Goal: Task Accomplishment & Management: Complete application form

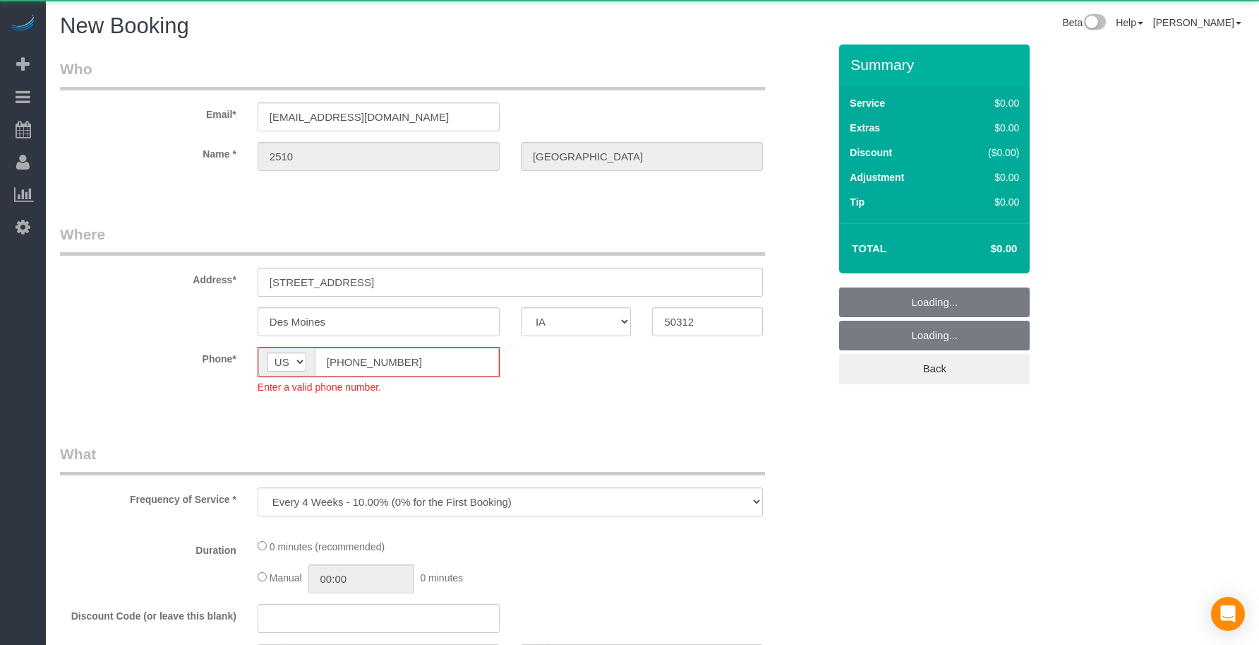
select select "IA"
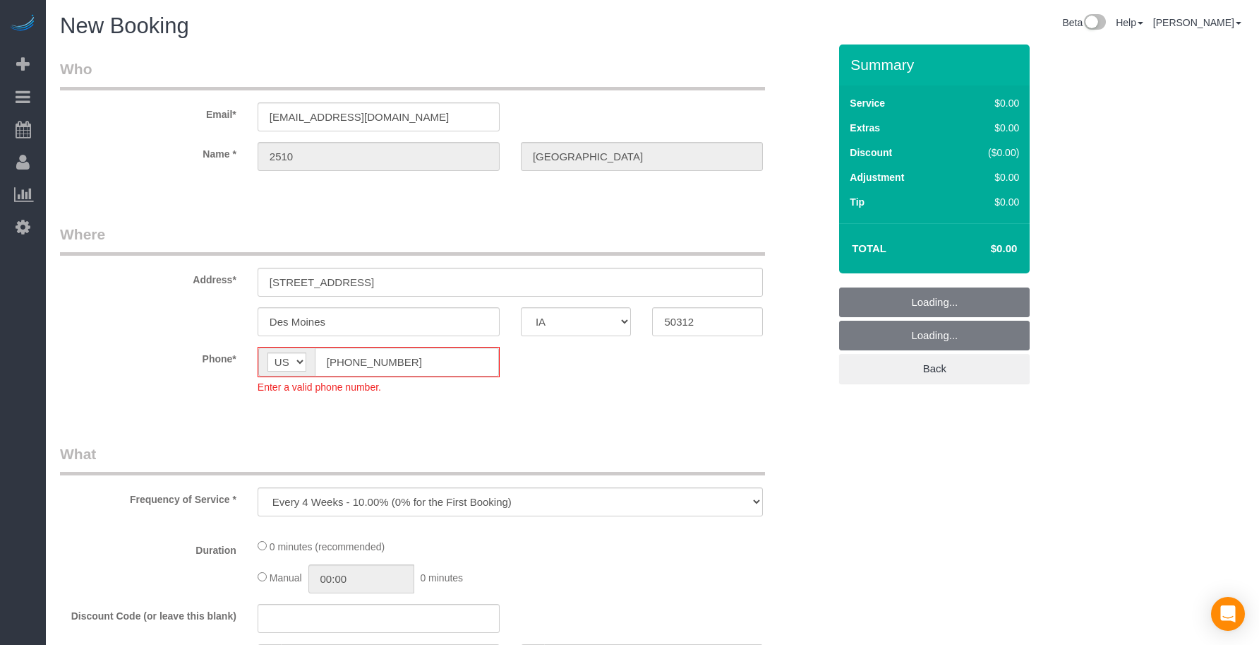
select select "object:1744"
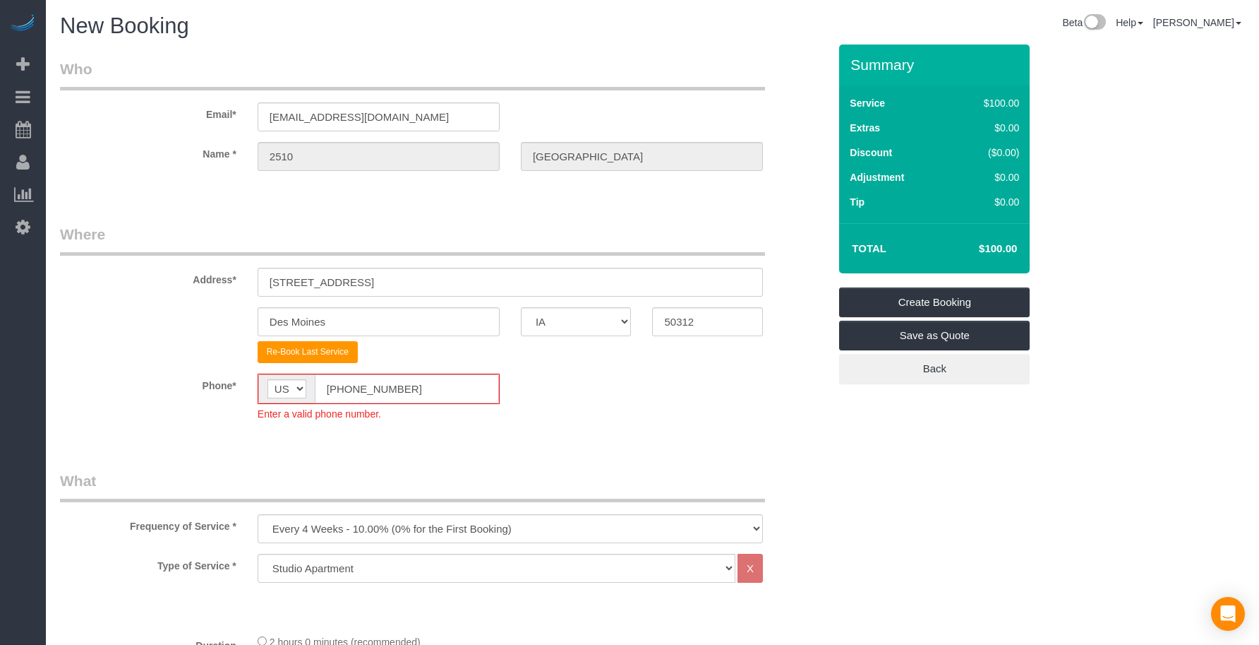
drag, startPoint x: 256, startPoint y: 381, endPoint x: 246, endPoint y: 381, distance: 9.2
click at [247, 381] on div "AF AL DZ AD AO AI AQ AG AR AM AW AU AT AZ BS BH BD BB BY BE BZ BJ BM BT BO BA B…" at bounding box center [378, 396] width 263 height 47
paste input "15) 305-3231"
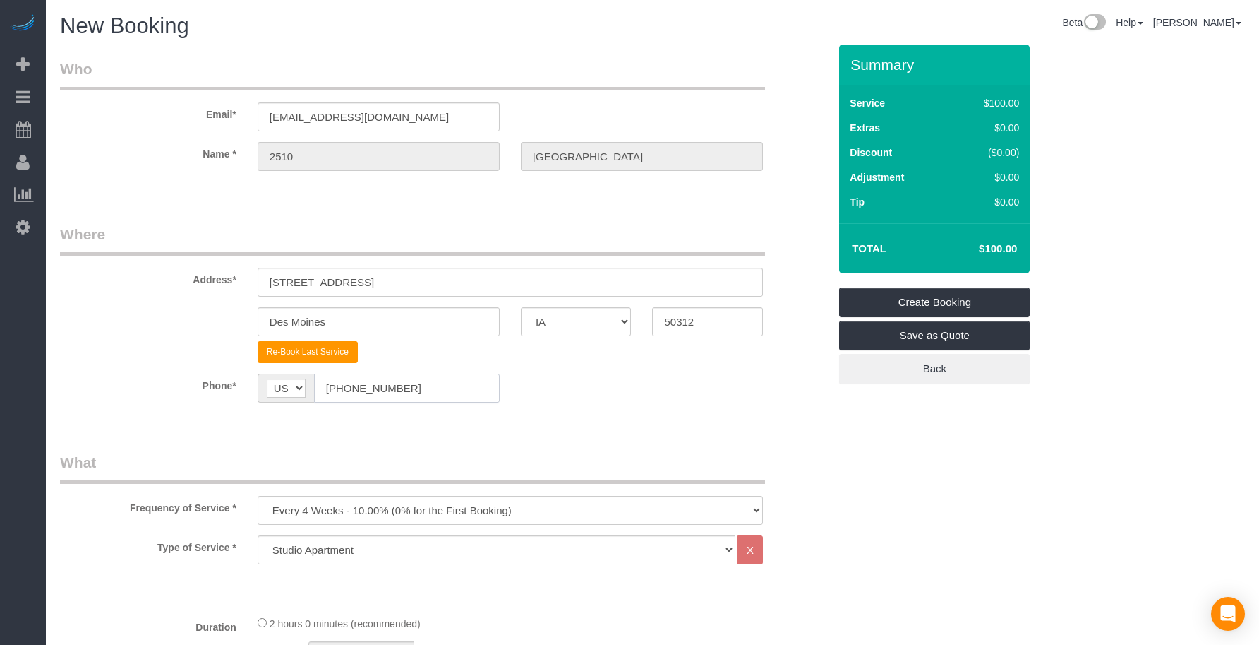
type input "[PHONE_NUMBER]"
click at [331, 457] on legend "What" at bounding box center [412, 468] width 705 height 32
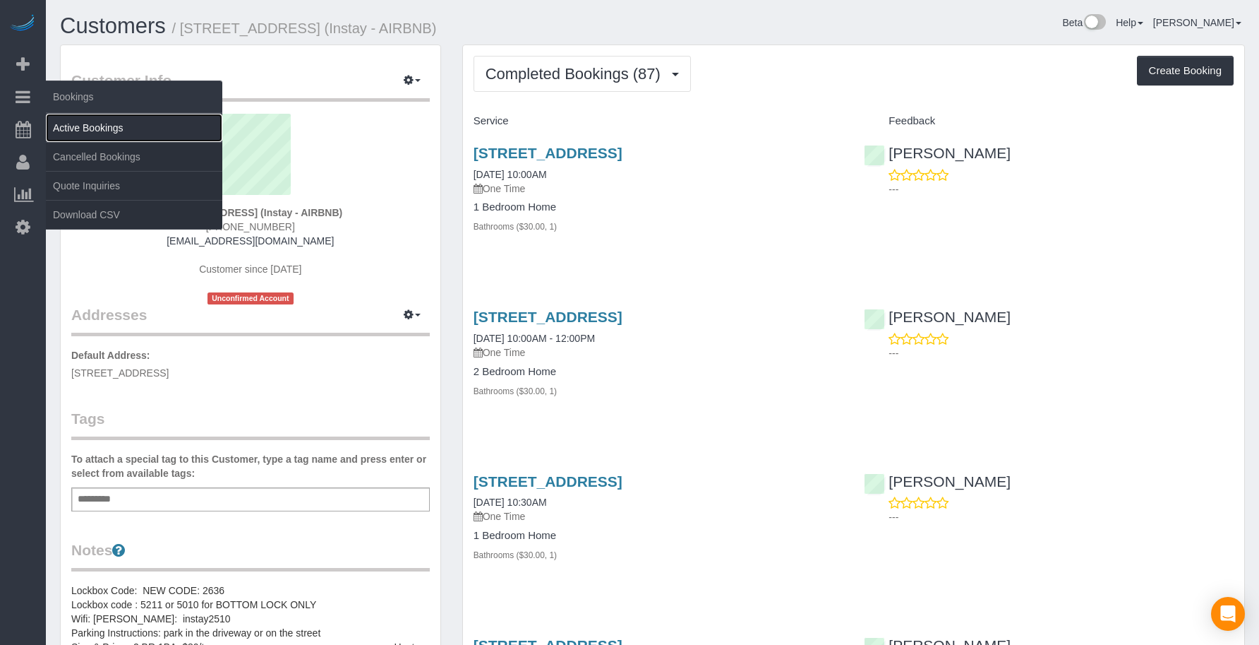
drag, startPoint x: 76, startPoint y: 129, endPoint x: 94, endPoint y: 133, distance: 18.7
click at [76, 129] on link "Active Bookings" at bounding box center [134, 128] width 176 height 28
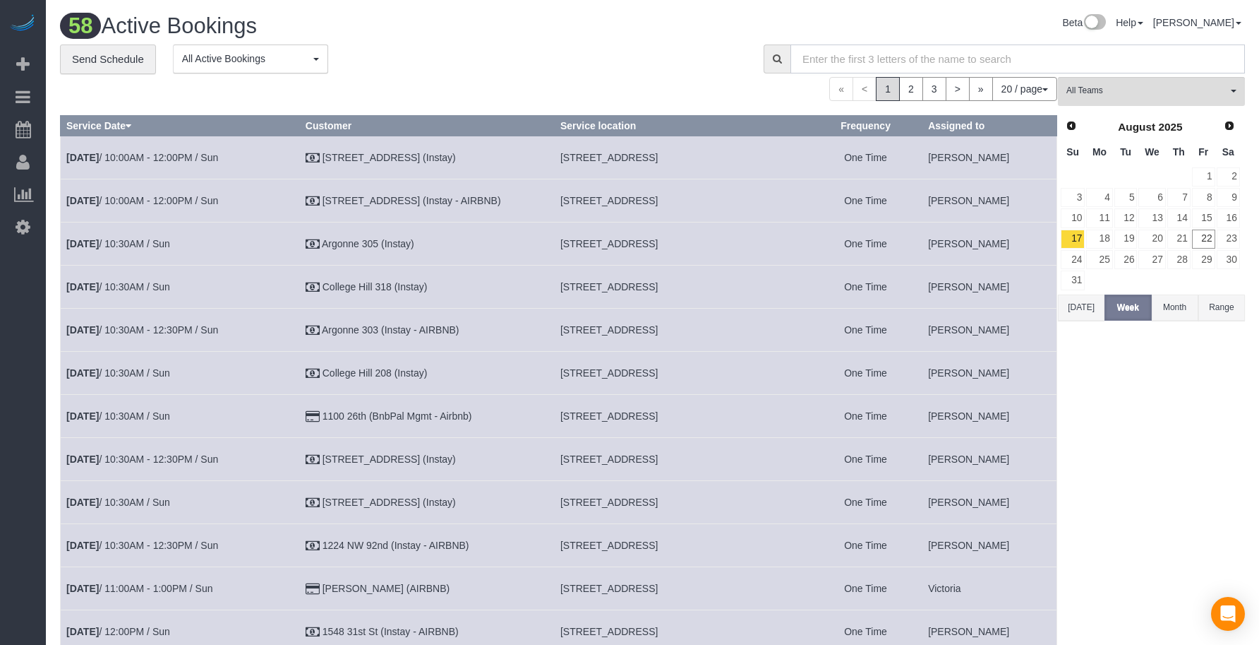
click at [875, 66] on input "text" at bounding box center [1018, 58] width 455 height 29
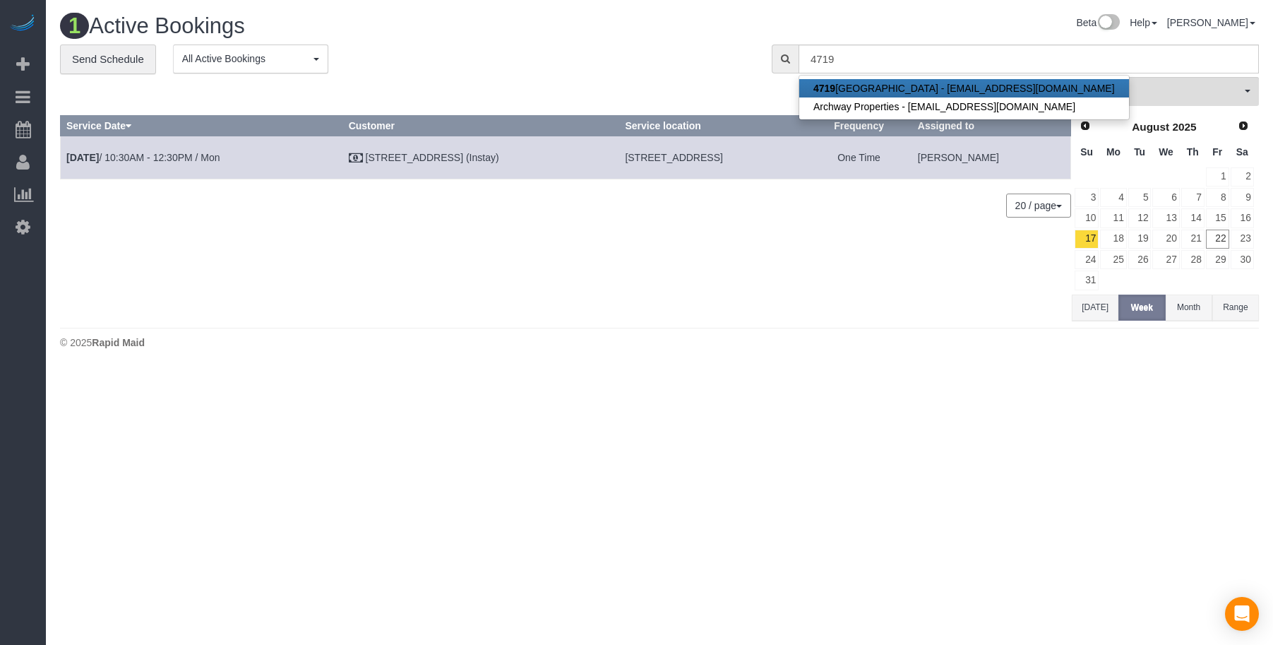
click at [865, 92] on link "[STREET_ADDRESS][EMAIL_ADDRESS][DOMAIN_NAME]" at bounding box center [964, 88] width 330 height 18
type input "[EMAIL_ADDRESS][DOMAIN_NAME]"
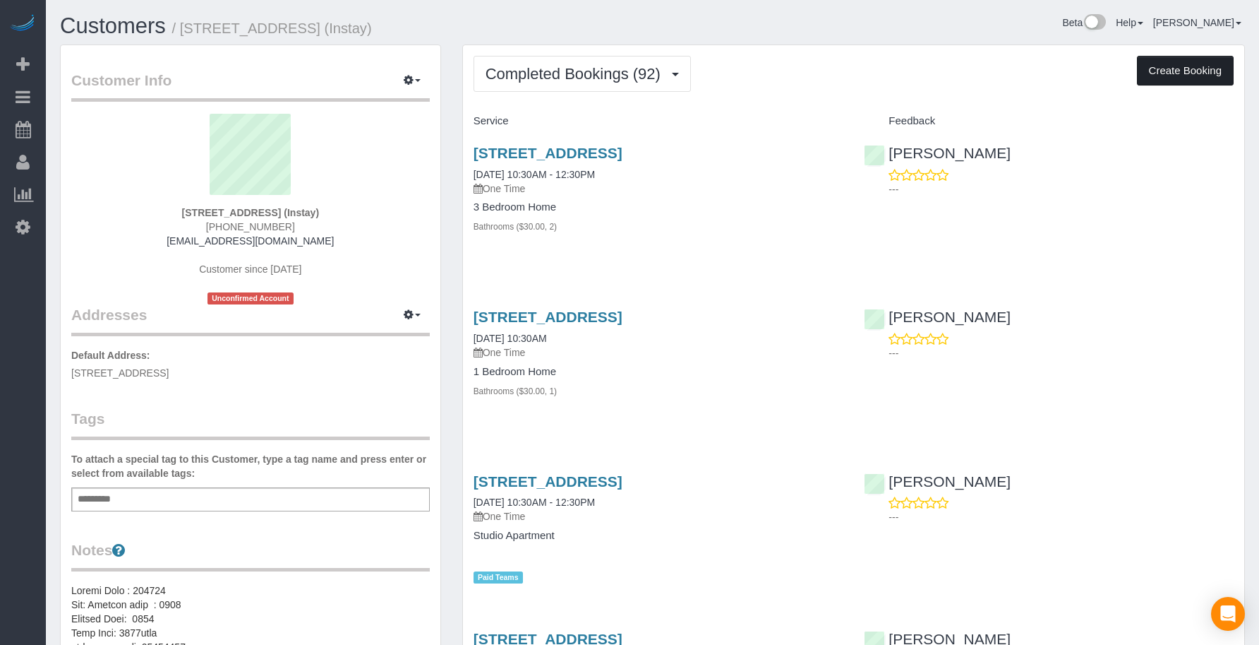
click at [1176, 62] on button "Create Booking" at bounding box center [1185, 71] width 97 height 30
select select "IA"
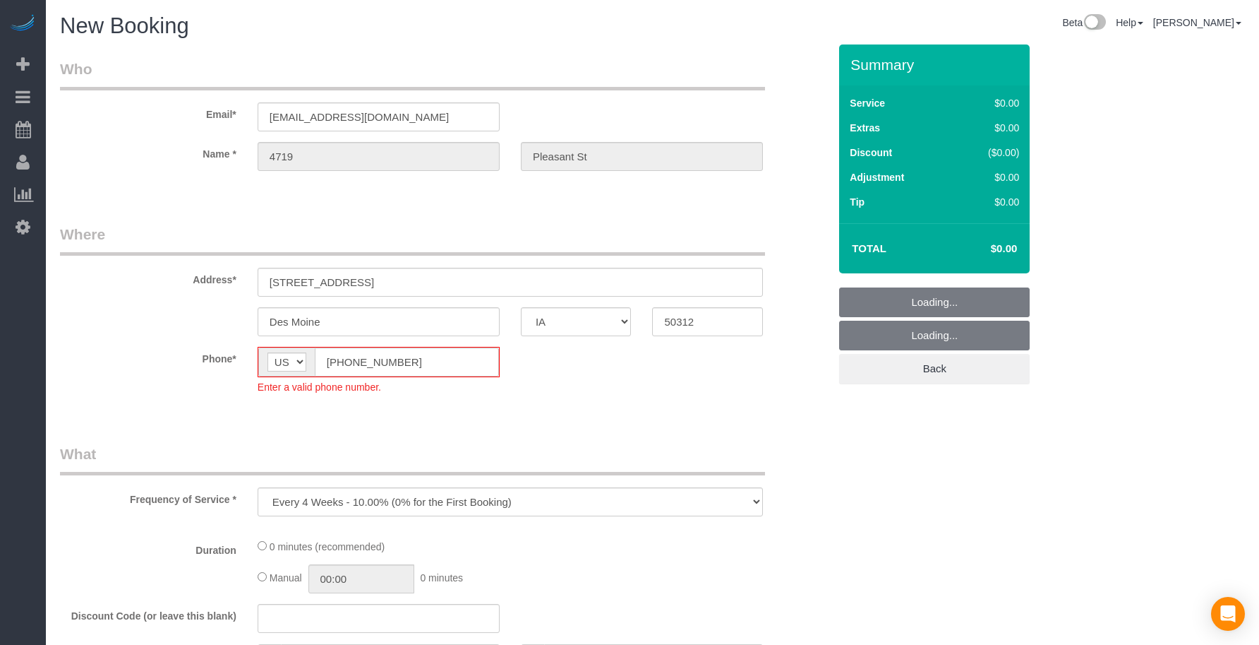
select select "object:4738"
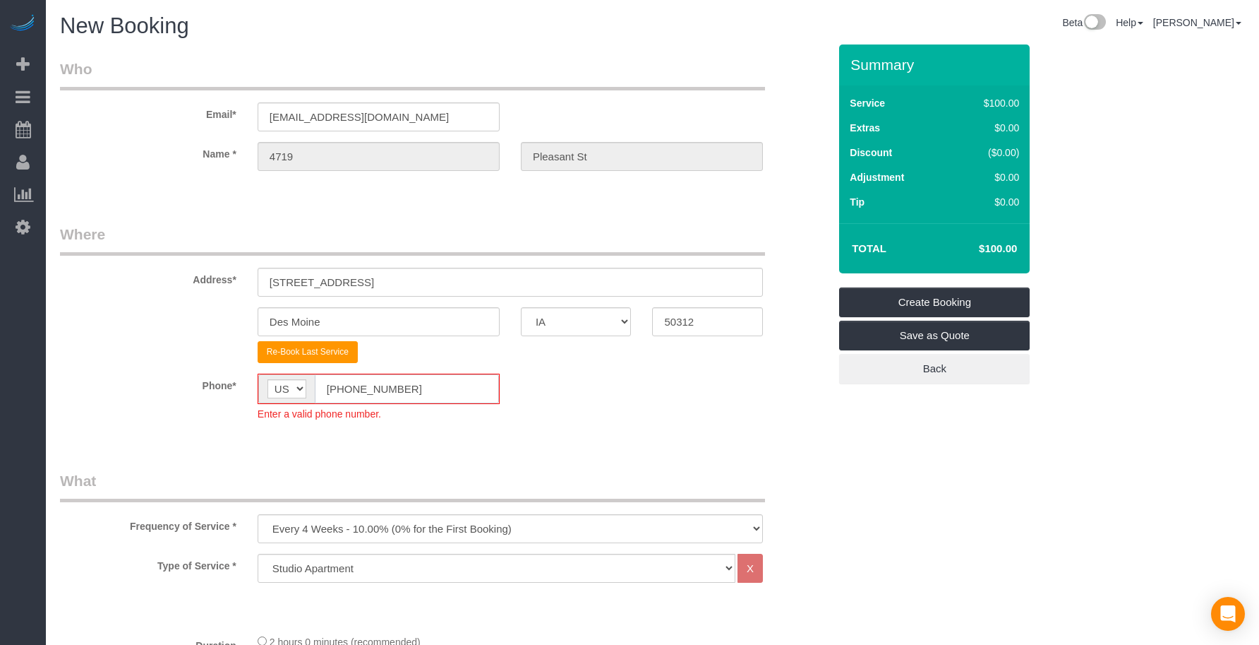
drag, startPoint x: 409, startPoint y: 387, endPoint x: 234, endPoint y: 388, distance: 175.1
click at [234, 388] on div "Phone* AF AL DZ AD AO AI AQ AG AR AM AW AU AT AZ BS BH BD BB BY BE BZ BJ BM BT …" at bounding box center [444, 396] width 790 height 47
paste input "15) 305-3231"
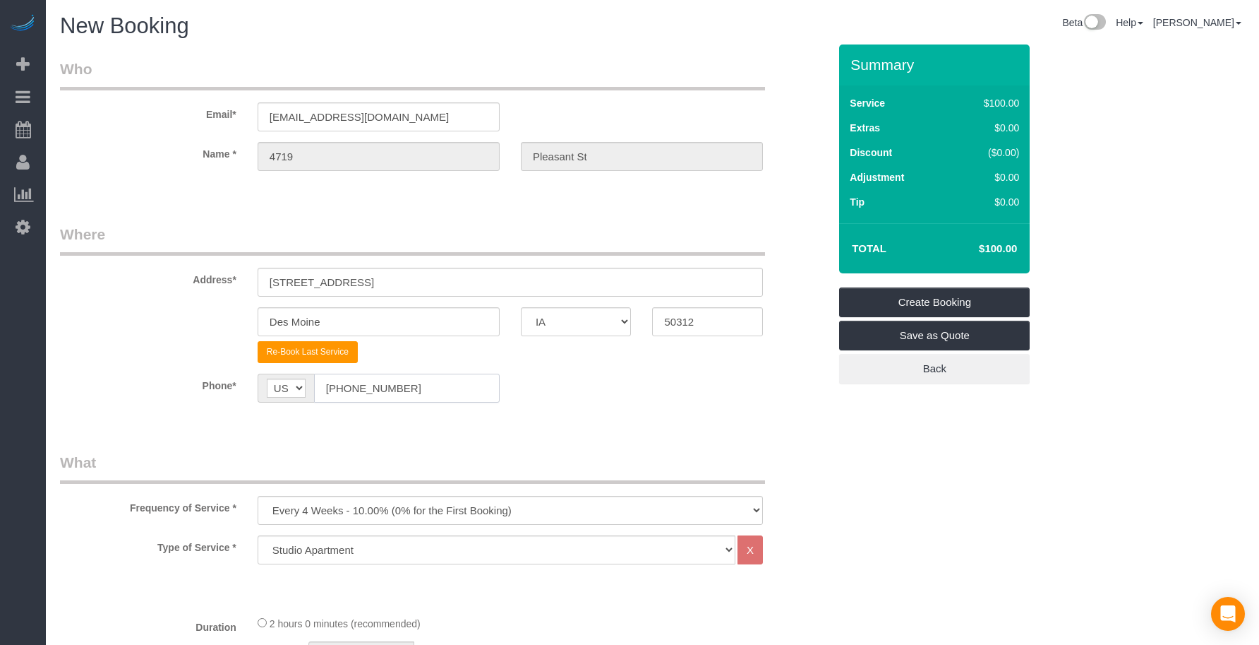
type input "[PHONE_NUMBER]"
click at [340, 510] on select "Every 6 Weeks (0% for the First Booking) One Time Every 8 Weeks (0% for the Fir…" at bounding box center [510, 510] width 505 height 29
select select "object:4740"
click at [258, 496] on select "Every 6 Weeks (0% for the First Booking) One Time Every 8 Weeks (0% for the Fir…" at bounding box center [510, 510] width 505 height 29
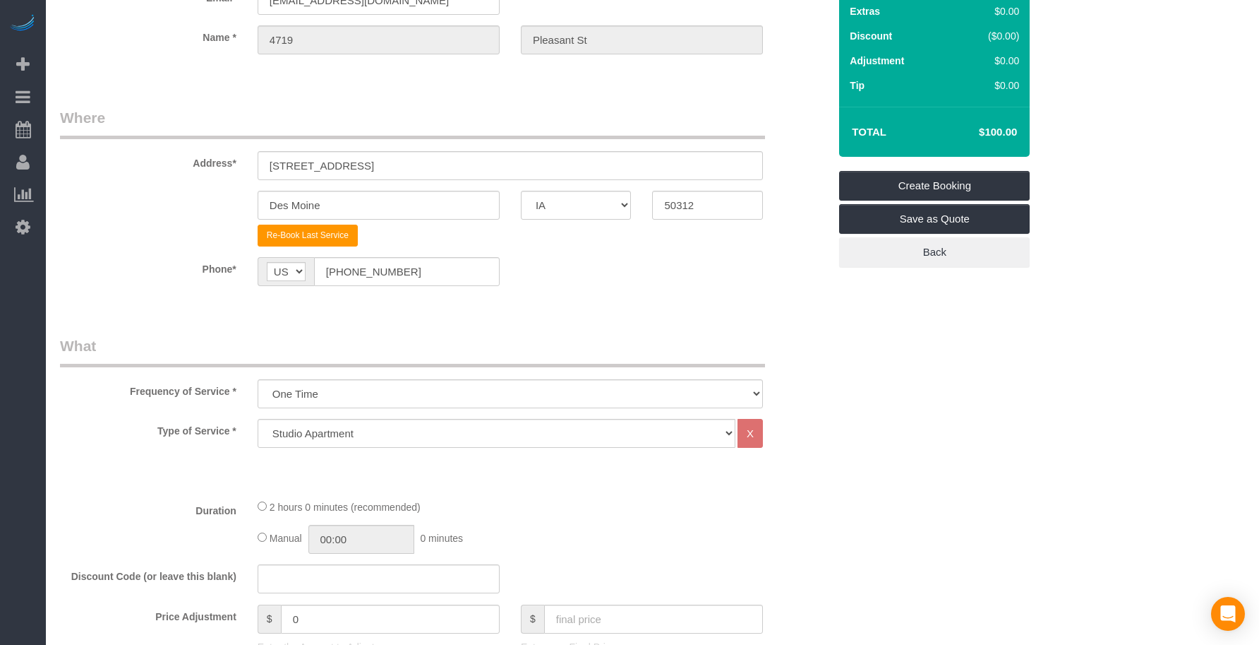
scroll to position [118, 0]
click at [385, 438] on select "Studio Apartment 1 Bedroom Home 2 Bedroom Home 3 Bedroom Home 4 Bedroom Home 5 …" at bounding box center [497, 431] width 478 height 29
select select "19"
click at [258, 417] on select "Studio Apartment 1 Bedroom Home 2 Bedroom Home 3 Bedroom Home 4 Bedroom Home 5 …" at bounding box center [497, 431] width 478 height 29
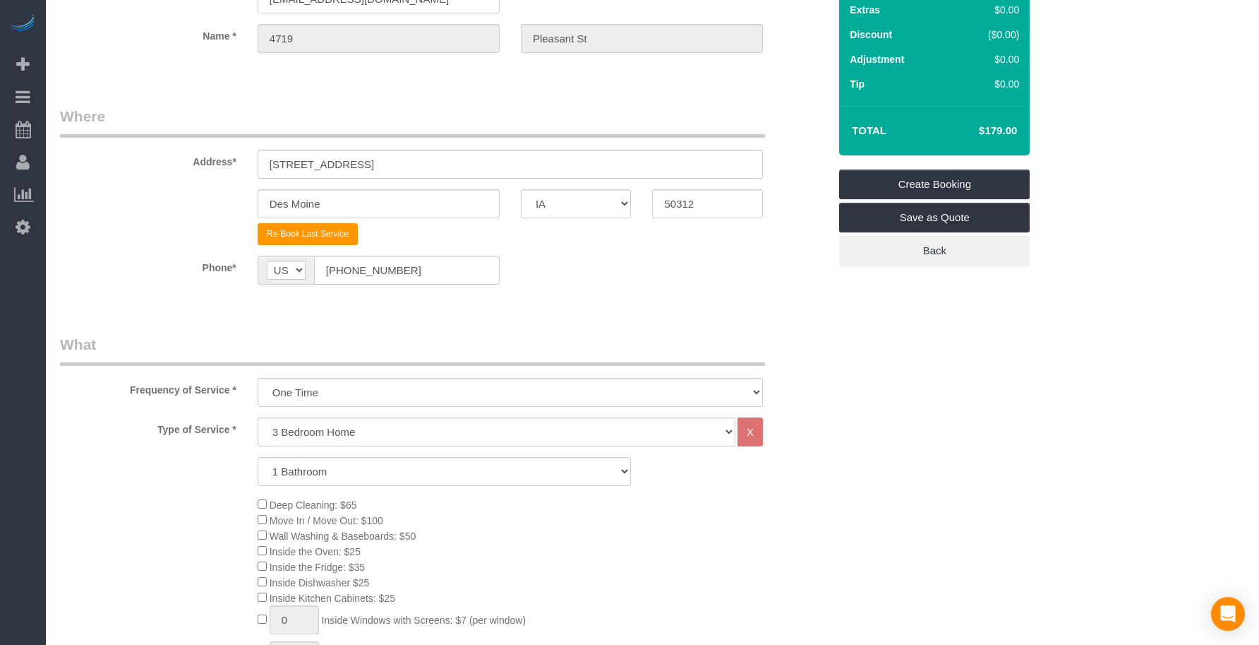
click at [612, 279] on div "Phone* AF AL DZ AD AO AI AQ AG AR AM AW AU AT AZ BS BH BD BB BY BE BZ BJ BM BT …" at bounding box center [444, 270] width 790 height 29
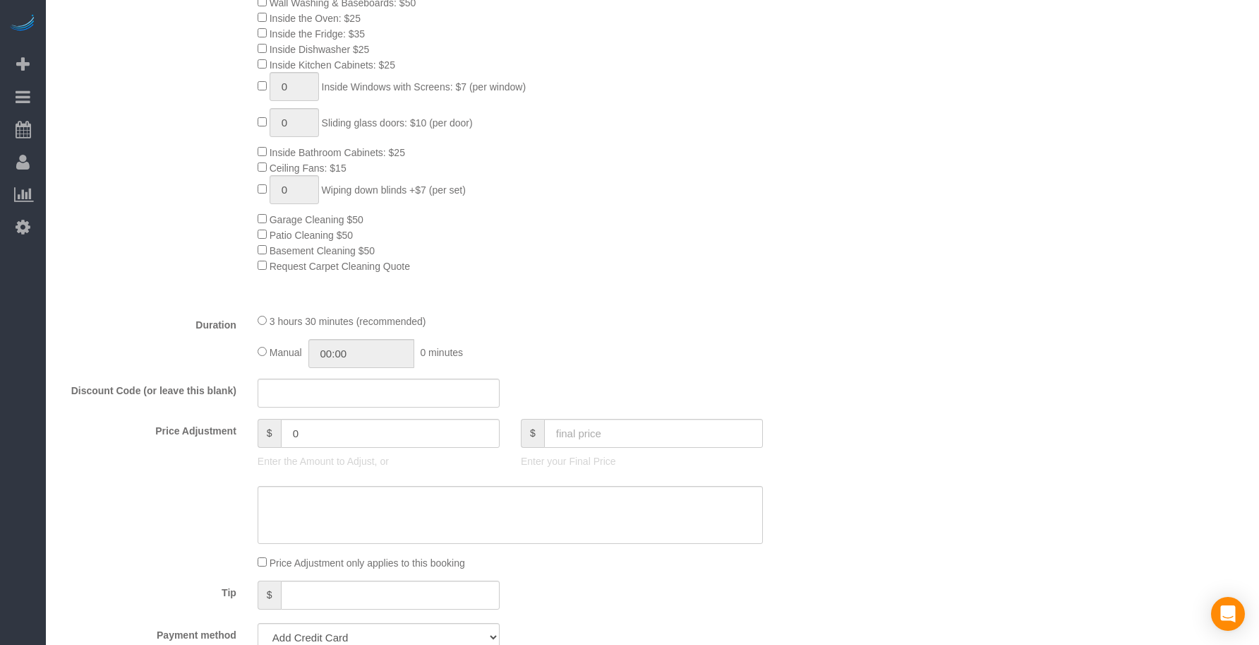
scroll to position [824, 0]
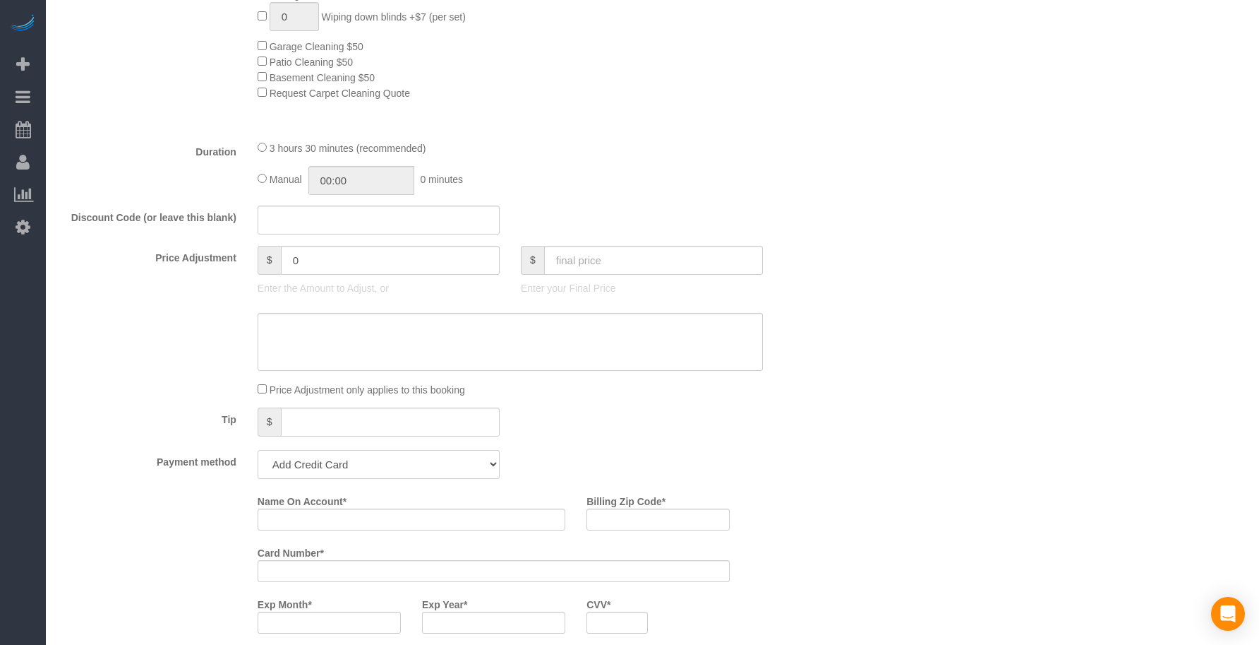
drag, startPoint x: 371, startPoint y: 467, endPoint x: 358, endPoint y: 475, distance: 14.9
click at [371, 467] on select "Add Credit Card Cash Check Paypal" at bounding box center [379, 464] width 242 height 29
select select "string:check"
click at [258, 450] on select "Add Credit Card Cash Check Paypal" at bounding box center [379, 464] width 242 height 29
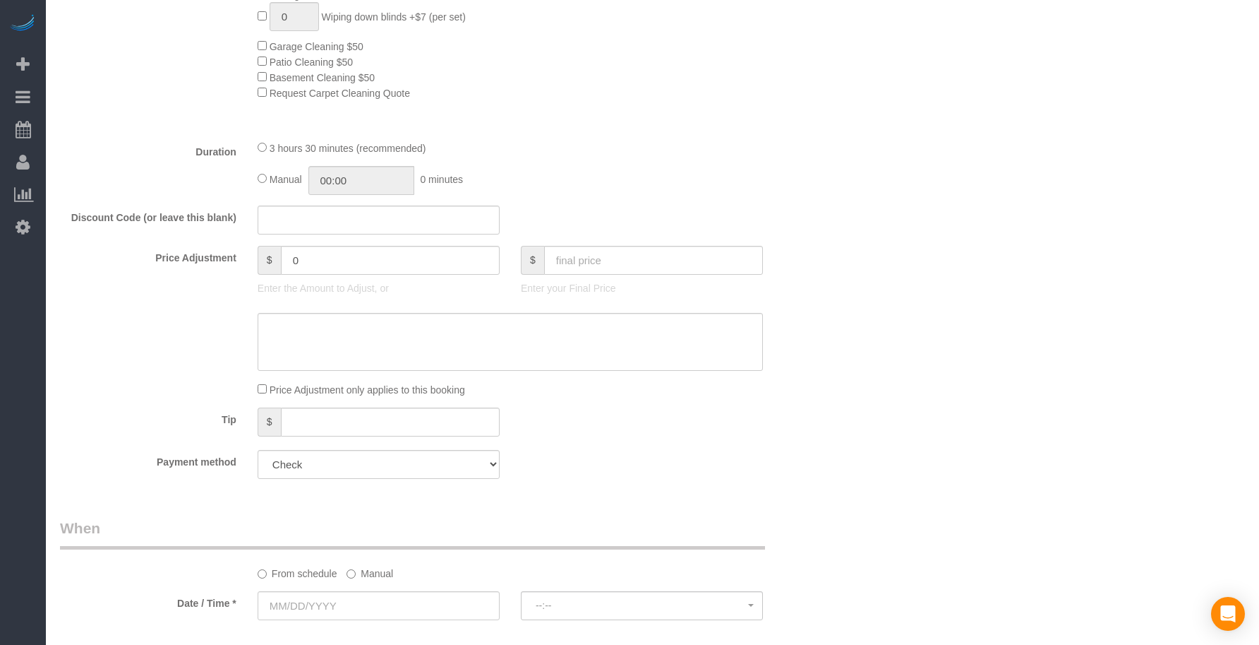
click at [614, 468] on div "Payment method Add Credit Card Cash Check Paypal" at bounding box center [444, 464] width 790 height 29
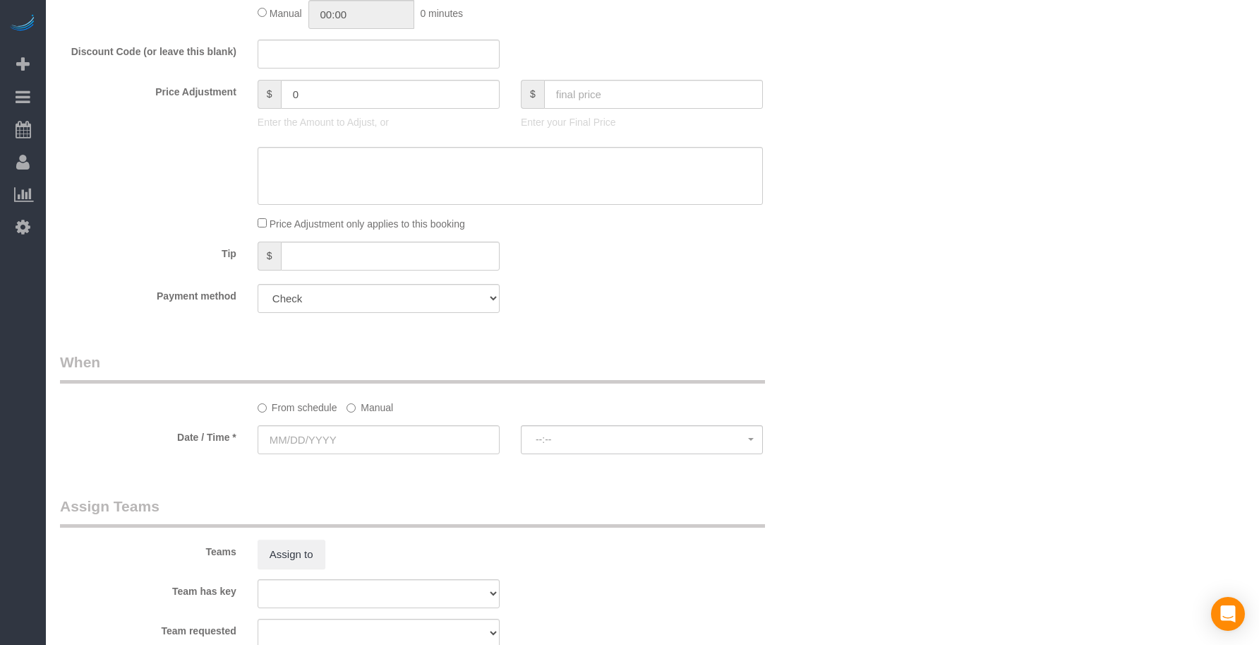
scroll to position [1177, 0]
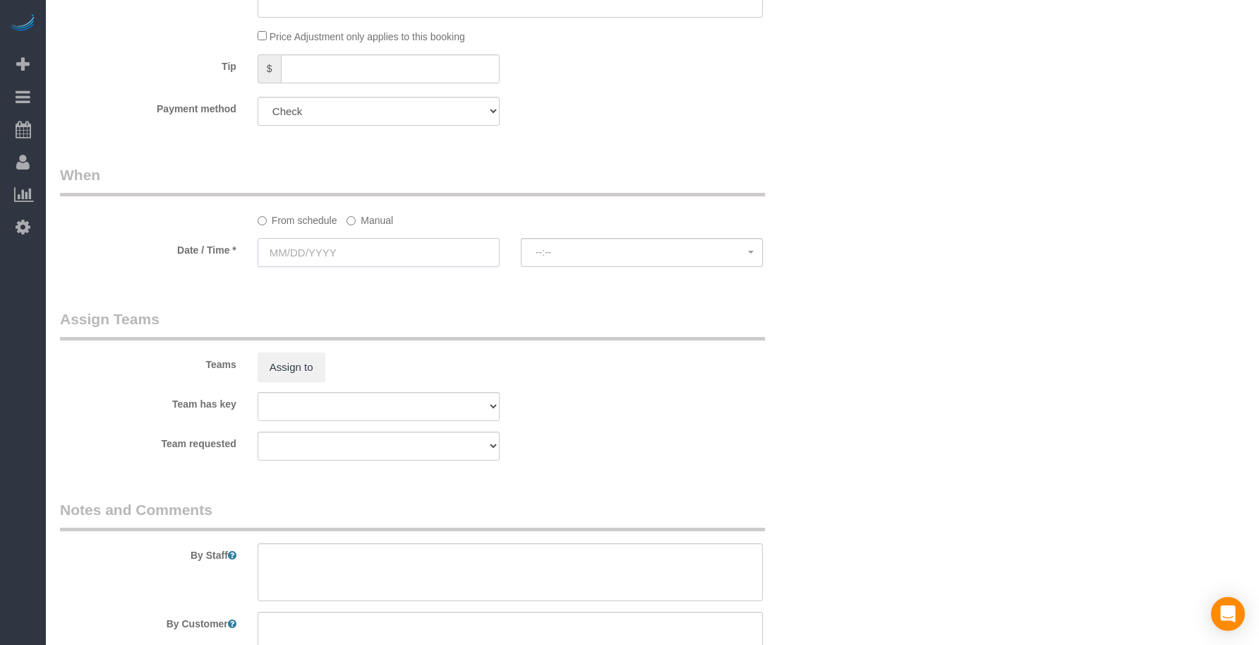
click at [354, 253] on input "text" at bounding box center [379, 252] width 242 height 29
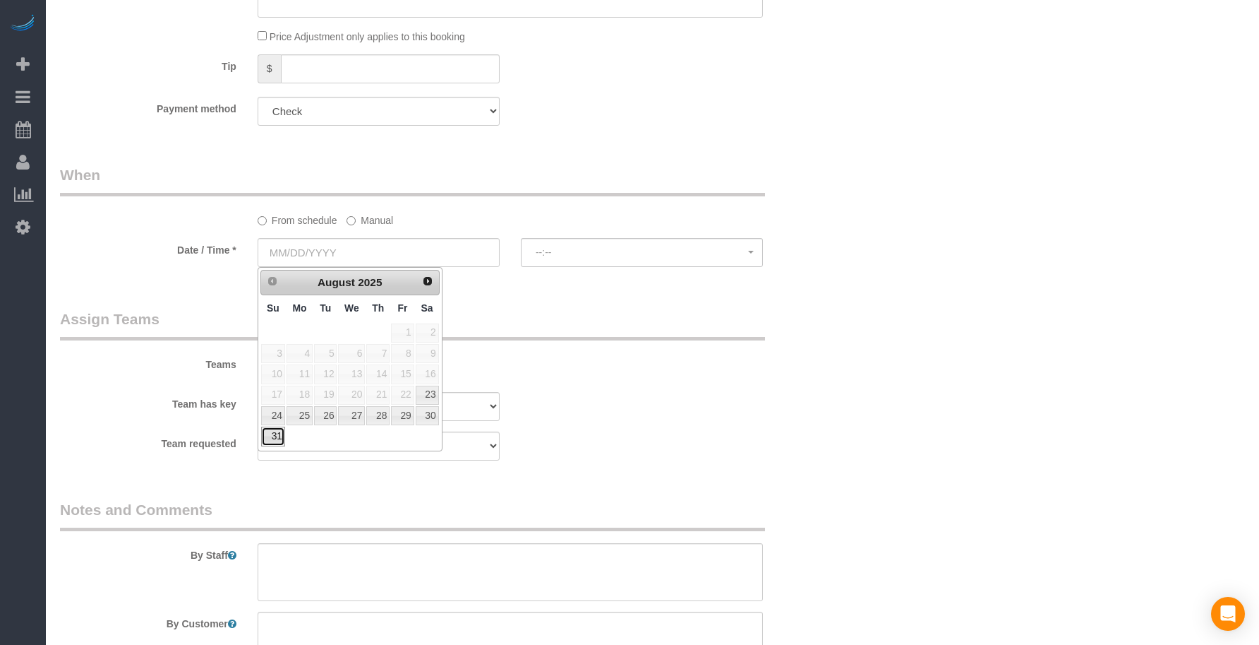
click at [272, 438] on link "31" at bounding box center [273, 435] width 24 height 19
type input "[DATE]"
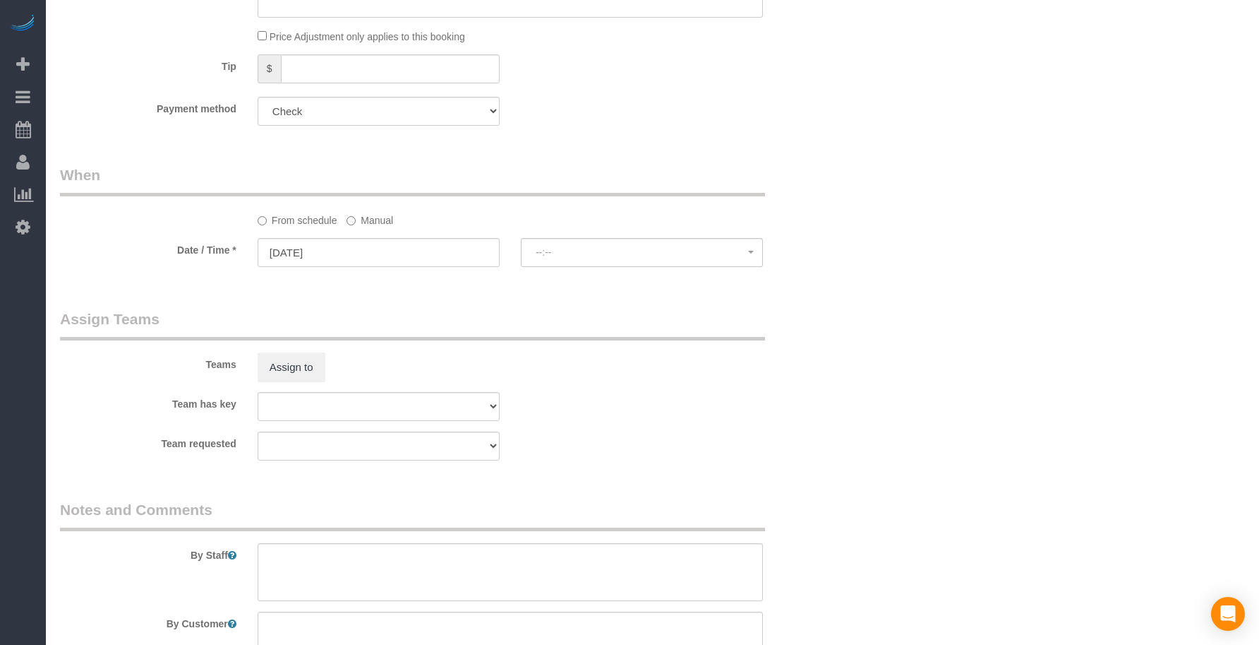
click at [664, 369] on div "Teams Assign to" at bounding box center [444, 345] width 790 height 73
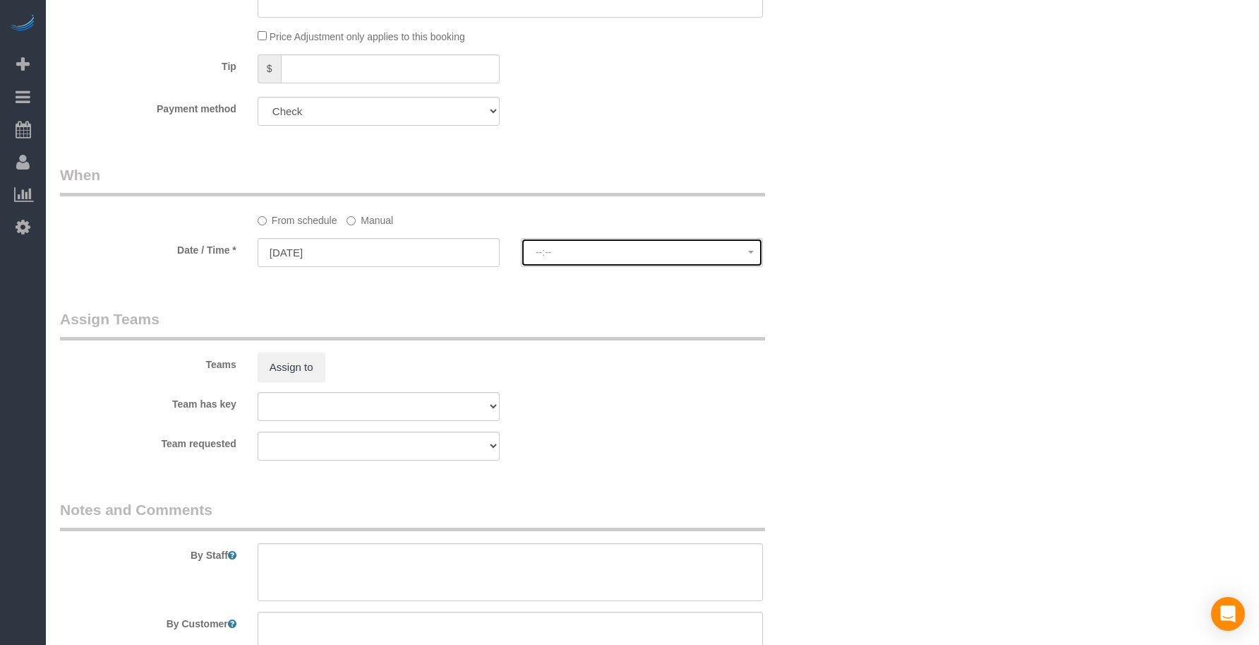
click at [611, 253] on span "--:--" at bounding box center [642, 251] width 213 height 11
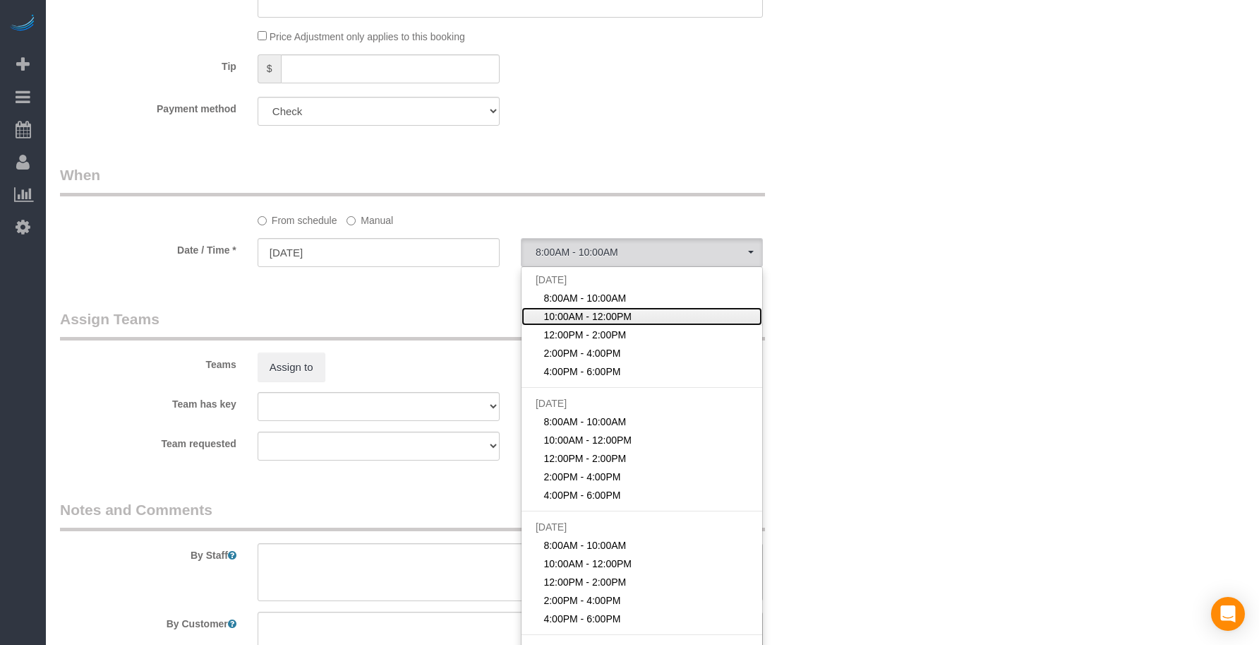
click at [590, 312] on span "10:00AM - 12:00PM" at bounding box center [588, 316] width 88 height 14
select select "spot2"
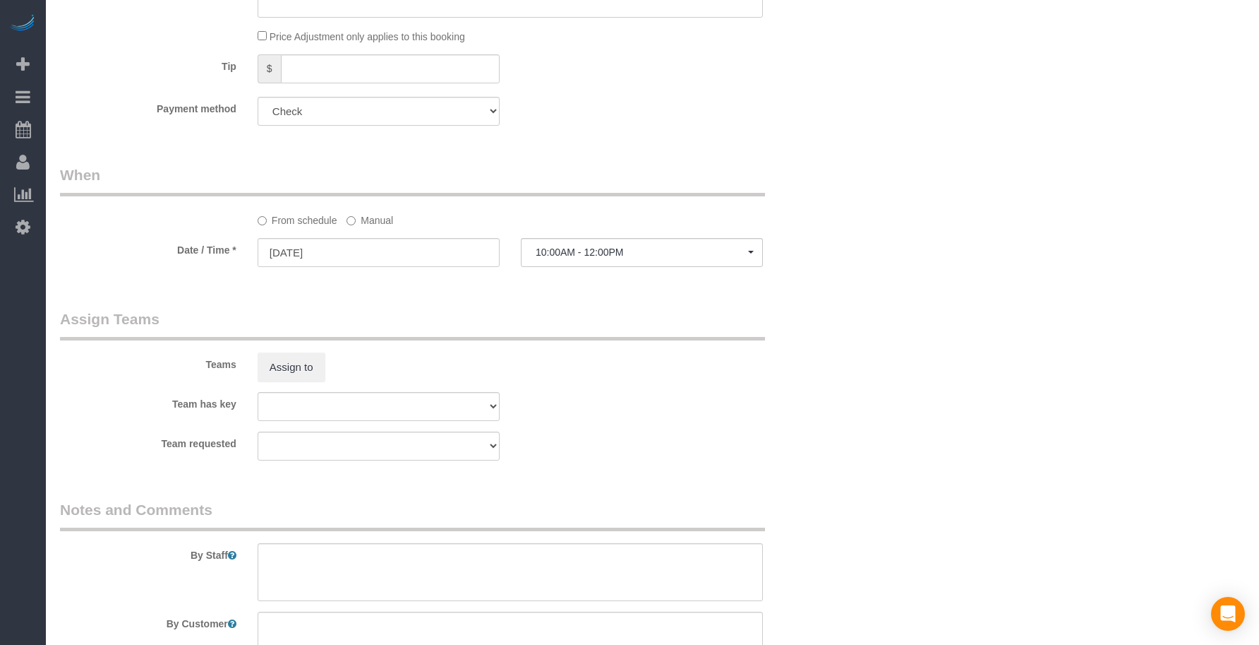
click at [762, 315] on legend "Assign Teams" at bounding box center [412, 325] width 705 height 32
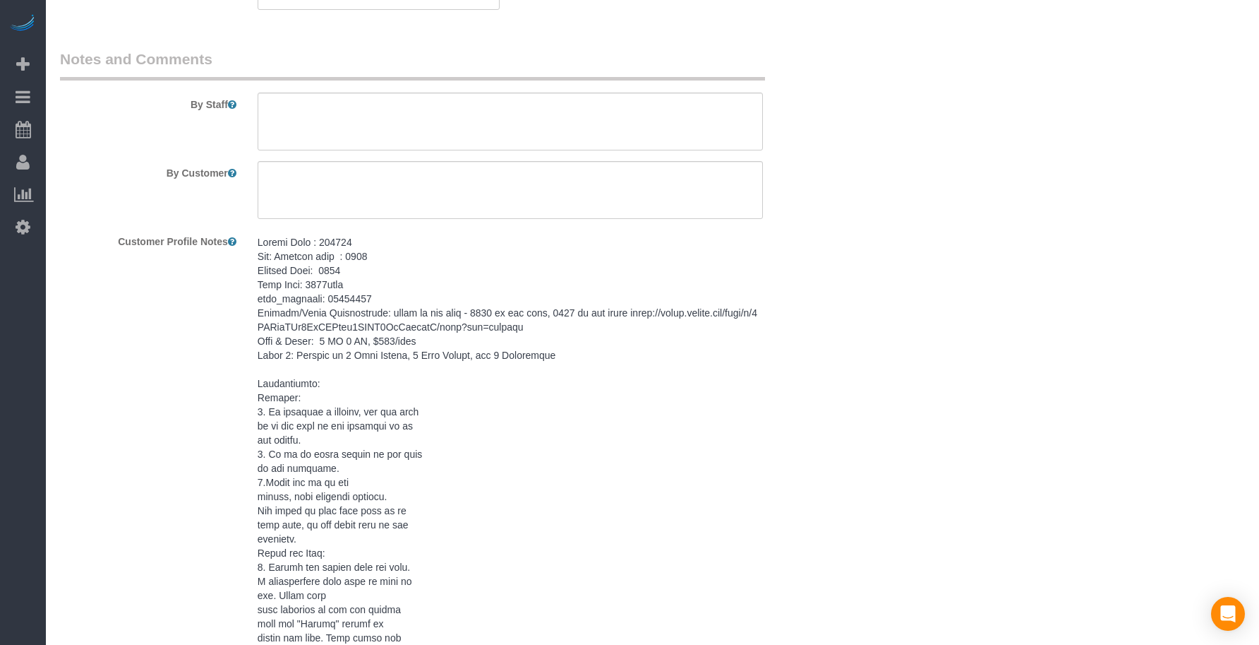
scroll to position [1821, 0]
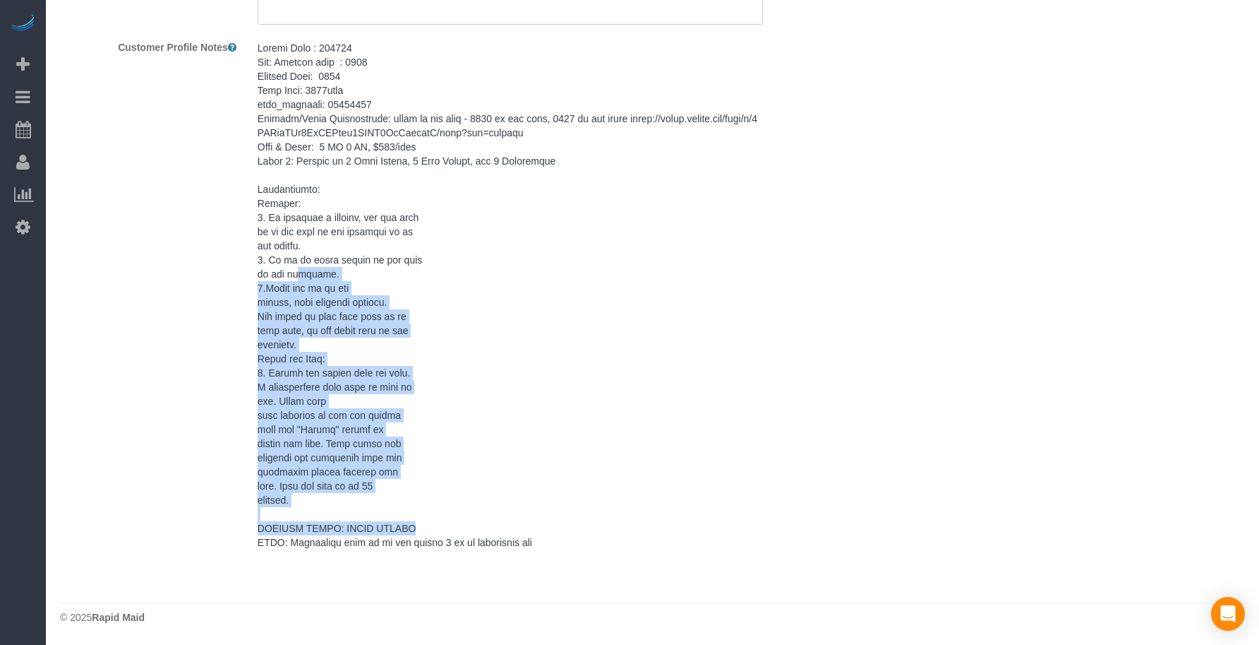
drag, startPoint x: 544, startPoint y: 533, endPoint x: 292, endPoint y: 276, distance: 360.0
click at [292, 276] on pre at bounding box center [510, 295] width 505 height 508
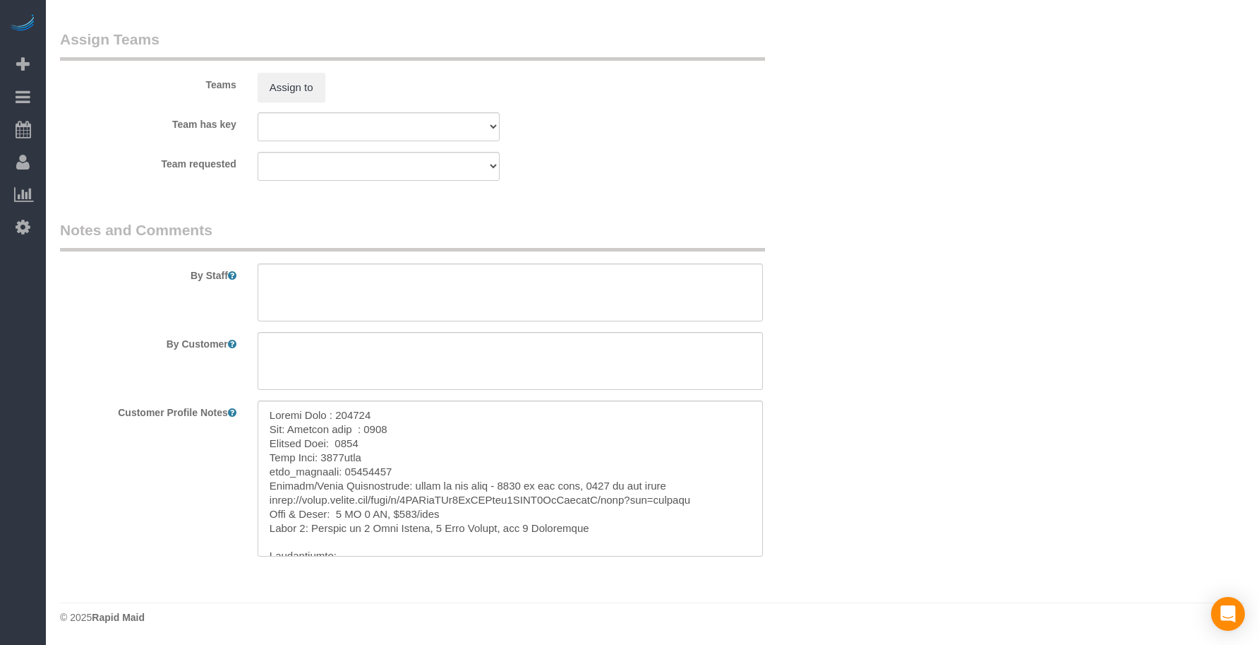
scroll to position [1456, 0]
click at [263, 416] on textarea at bounding box center [510, 478] width 505 height 156
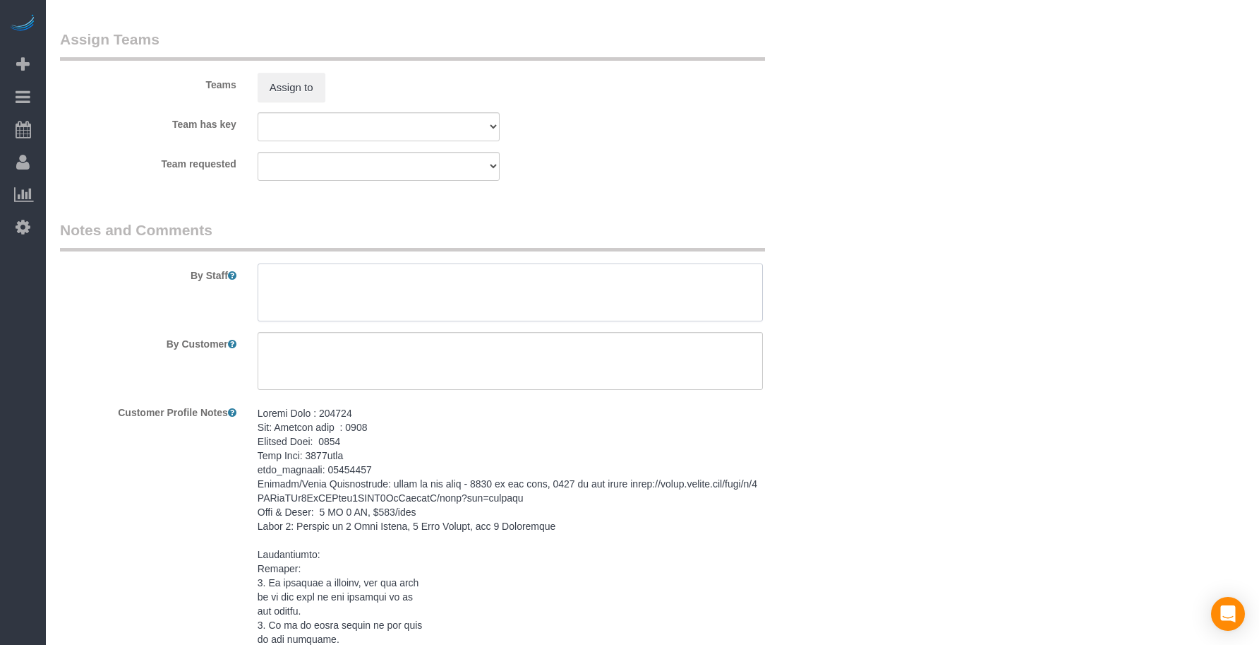
click at [298, 299] on textarea at bounding box center [510, 292] width 505 height 58
paste textarea "Keypad Code : 741369 New: Lockbox code : 7248 Lockbox Code: 7248 Wifi Name: 471…"
type textarea "Keypad Code : 741369 New: Lockbox code : 7248 Lockbox Code: 7248 Wifi Name: 471…"
click at [526, 354] on textarea at bounding box center [510, 361] width 505 height 58
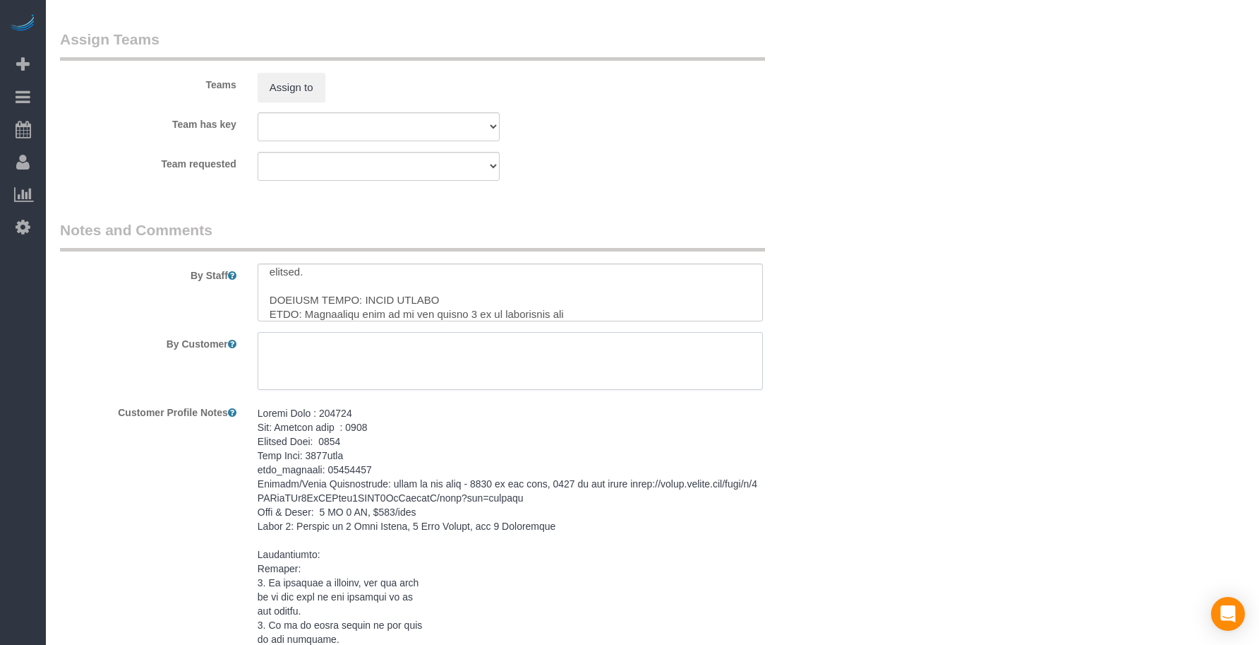
paste textarea "SAME DAY TURNOVER"
type textarea "SAME DAY TURNOVER"
click at [594, 240] on legend "Notes and Comments" at bounding box center [412, 236] width 705 height 32
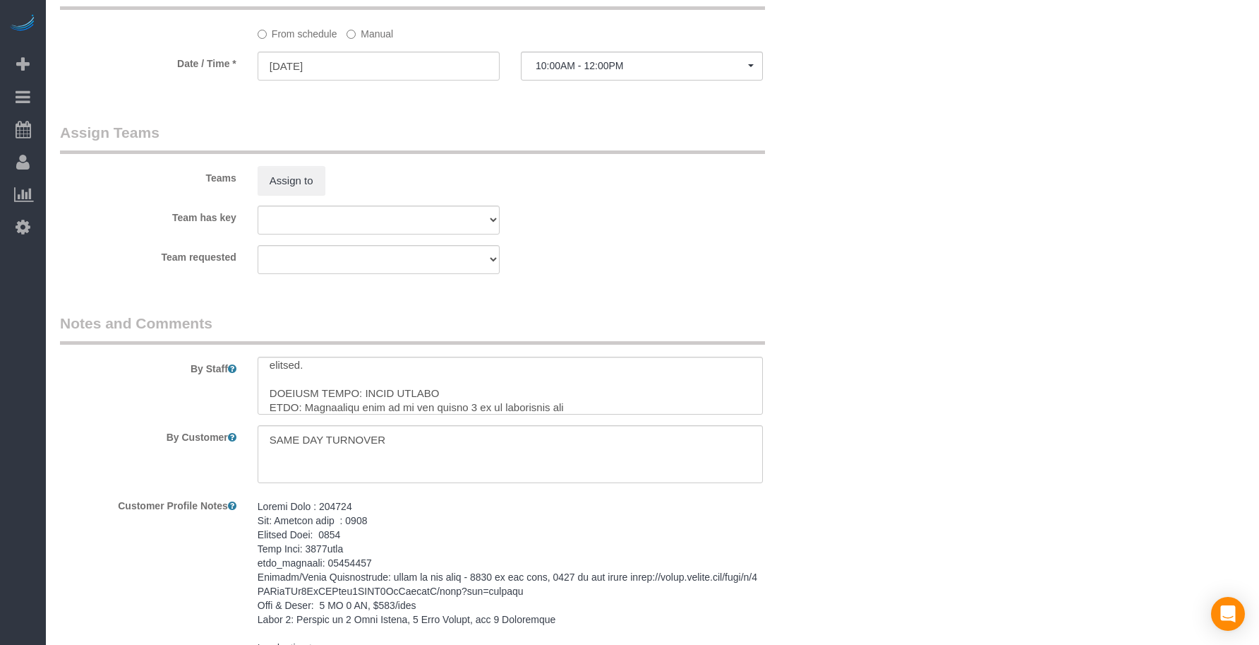
scroll to position [986, 0]
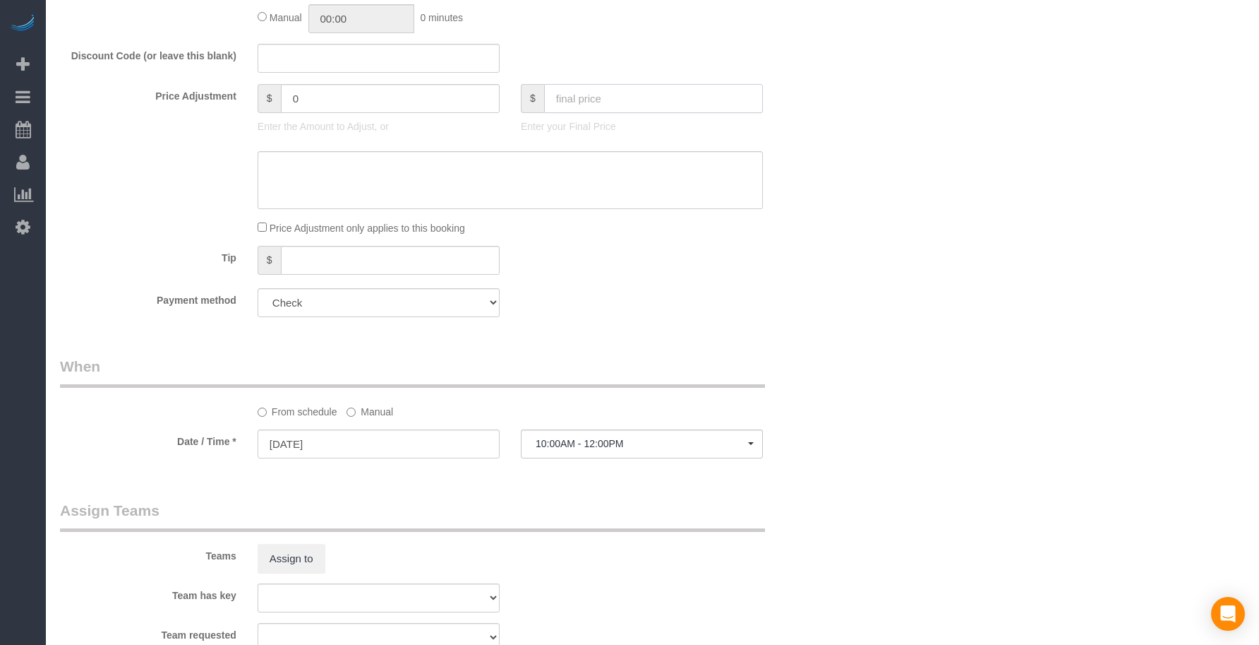
click at [602, 93] on input "text" at bounding box center [653, 98] width 219 height 29
type input "110"
click at [873, 181] on div "Who Email* [EMAIL_ADDRESS][DOMAIN_NAME] Name * 4719 [GEOGRAPHIC_DATA] Where Add…" at bounding box center [652, 245] width 1185 height 2373
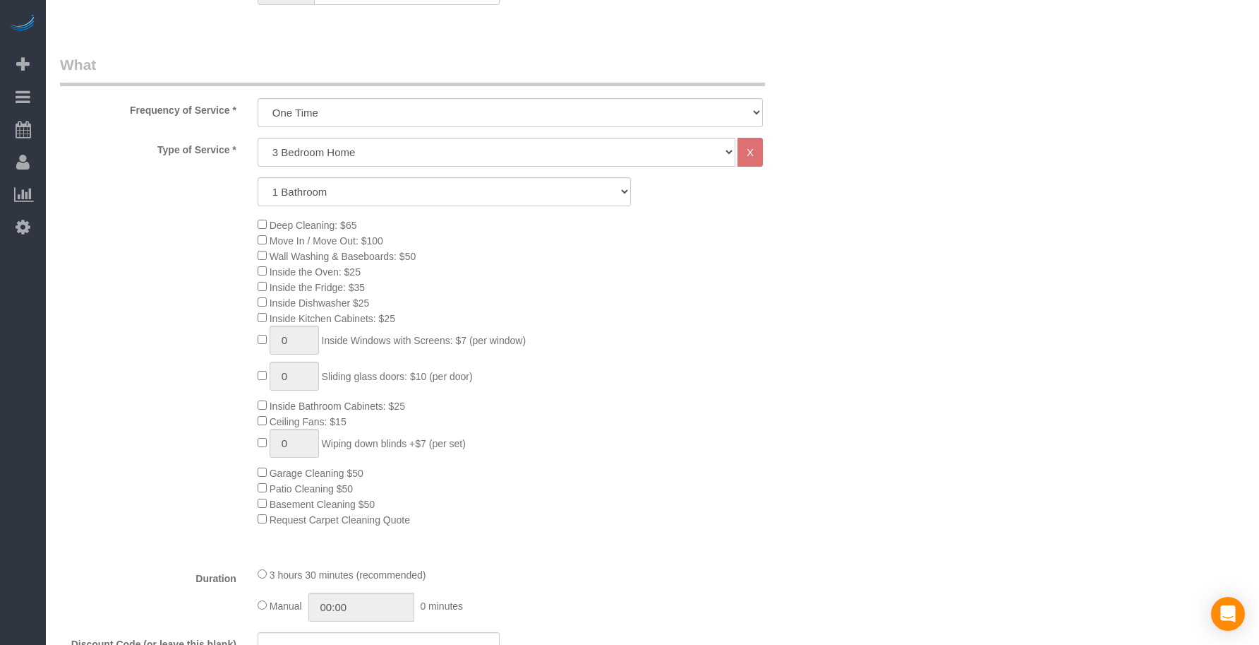
type input "-69"
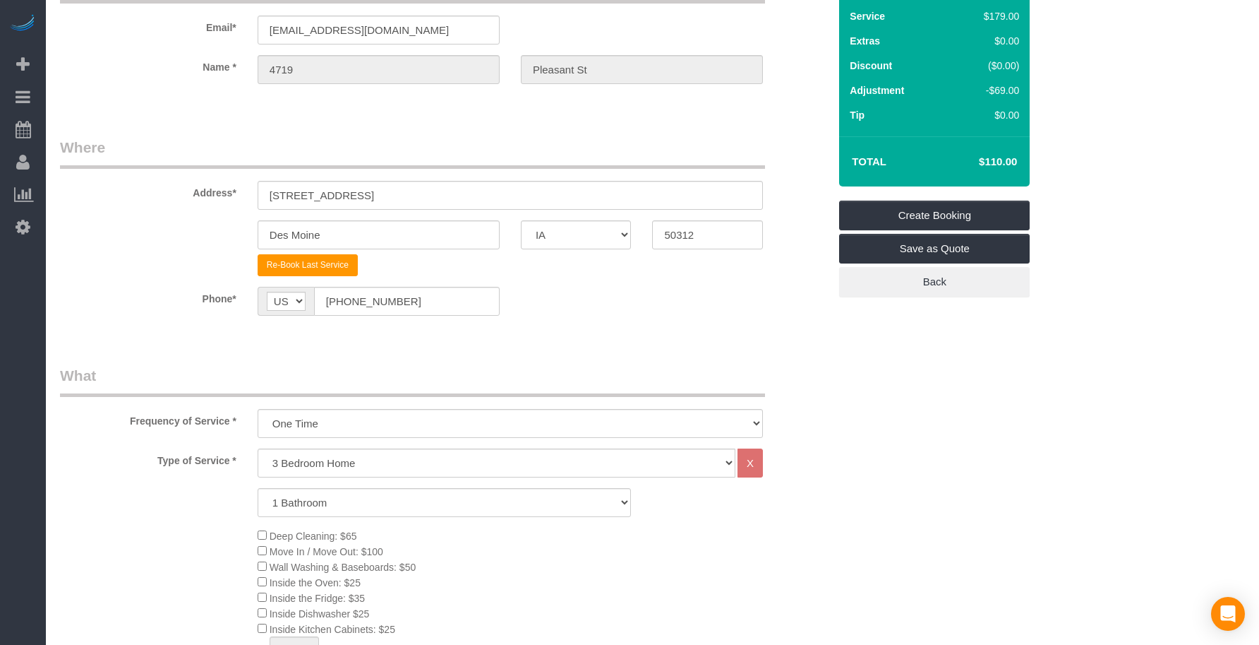
scroll to position [0, 0]
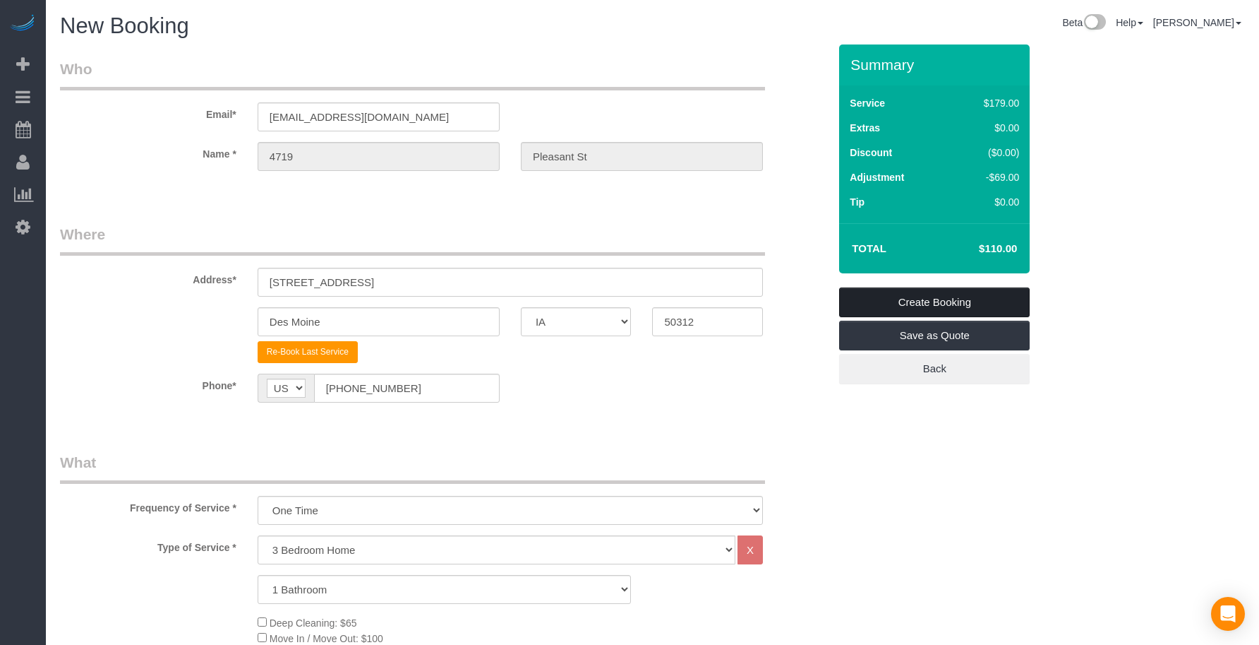
click at [962, 294] on link "Create Booking" at bounding box center [934, 302] width 191 height 30
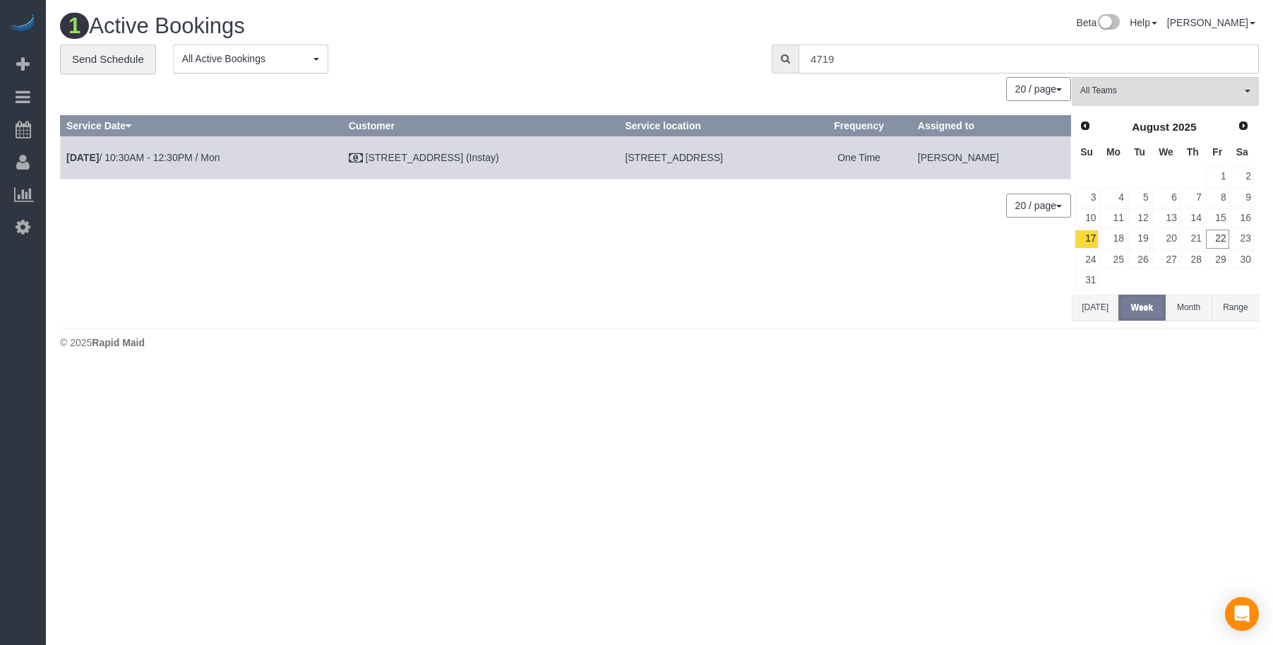
drag, startPoint x: 856, startPoint y: 61, endPoint x: 767, endPoint y: 52, distance: 89.4
click at [767, 52] on div "4719" at bounding box center [1015, 58] width 508 height 29
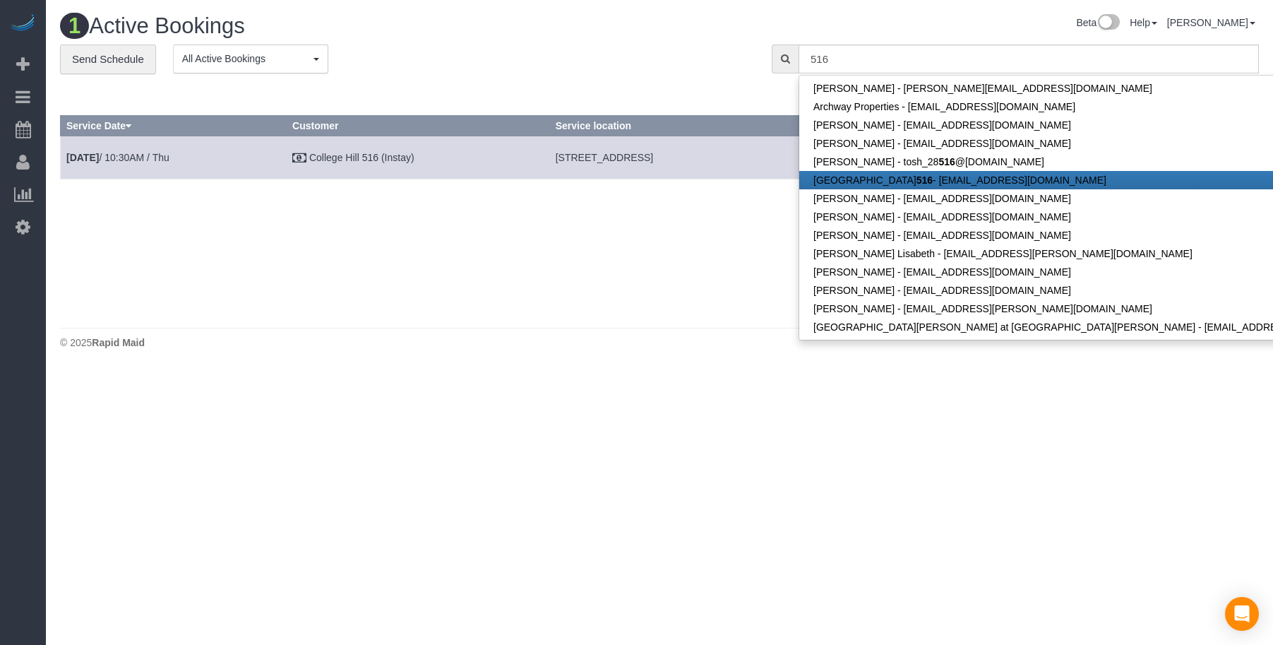
click at [850, 176] on link "[GEOGRAPHIC_DATA] 516 - [EMAIL_ADDRESS][DOMAIN_NAME]" at bounding box center [1092, 180] width 587 height 18
type input "[EMAIL_ADDRESS][DOMAIN_NAME]"
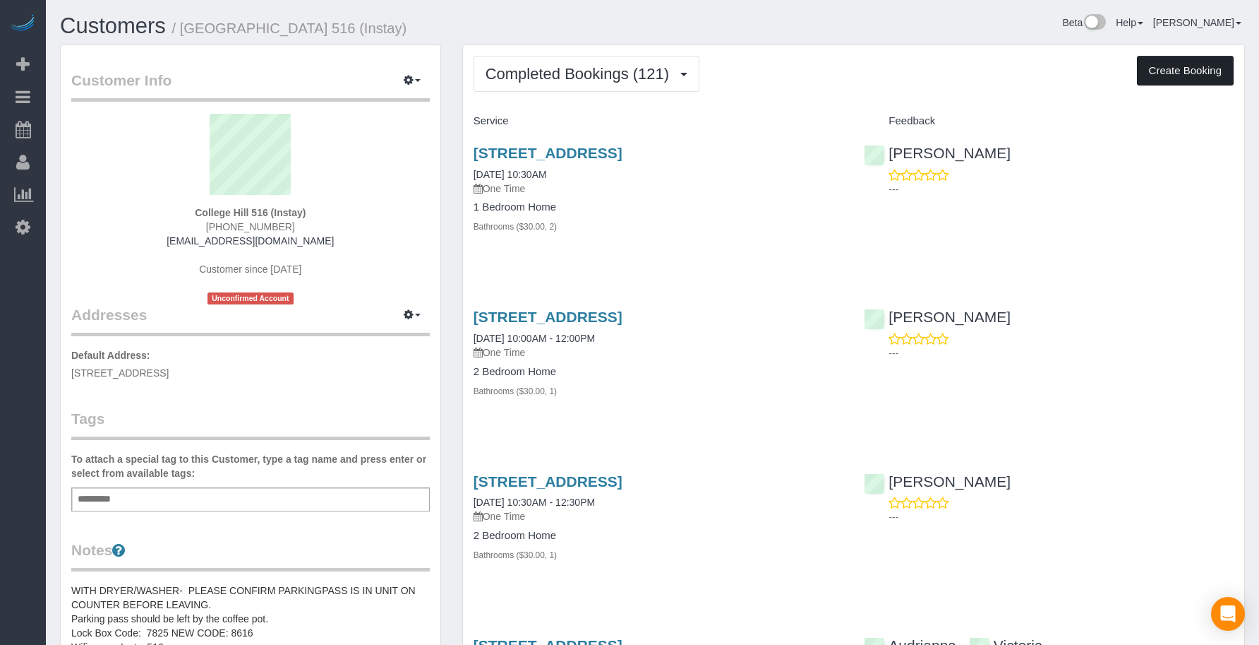
click at [1183, 73] on button "Create Booking" at bounding box center [1185, 71] width 97 height 30
select select "IA"
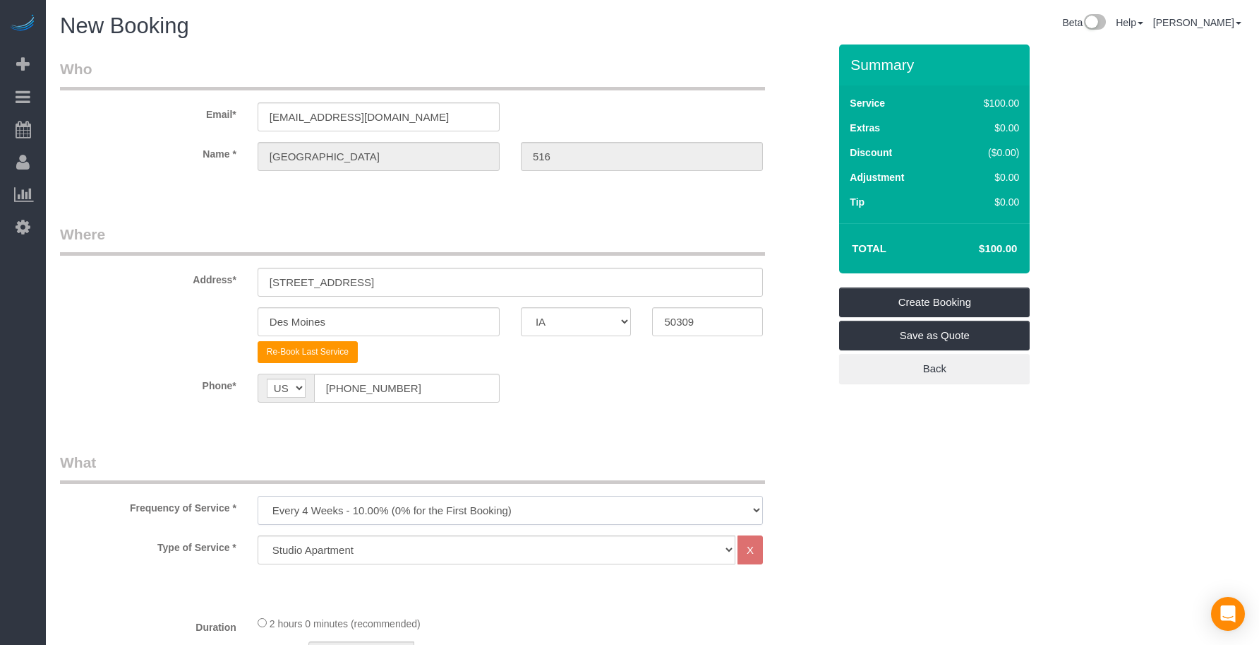
drag, startPoint x: 352, startPoint y: 516, endPoint x: 352, endPoint y: 499, distance: 17.0
click at [352, 516] on select "Every 6 Weeks (0% for the First Booking) One Time Every 8 Weeks (0% for the Fir…" at bounding box center [510, 510] width 505 height 29
select select "object:6577"
click at [258, 496] on select "Every 6 Weeks (0% for the First Booking) One Time Every 8 Weeks (0% for the Fir…" at bounding box center [510, 510] width 505 height 29
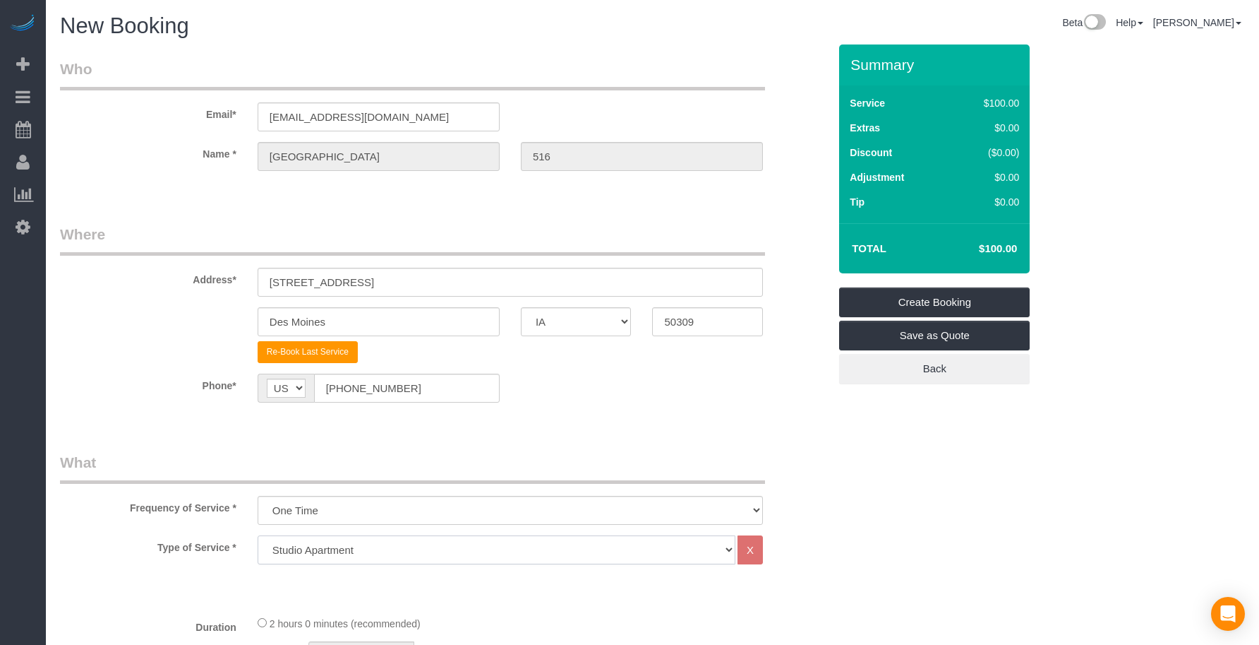
drag, startPoint x: 398, startPoint y: 554, endPoint x: 398, endPoint y: 538, distance: 16.2
click at [398, 554] on select "Studio Apartment 1 Bedroom Home 2 Bedroom Home 3 Bedroom Home 4 Bedroom Home 5 …" at bounding box center [497, 549] width 478 height 29
select select "18"
click at [258, 535] on select "Studio Apartment 1 Bedroom Home 2 Bedroom Home 3 Bedroom Home 4 Bedroom Home 5 …" at bounding box center [497, 549] width 478 height 29
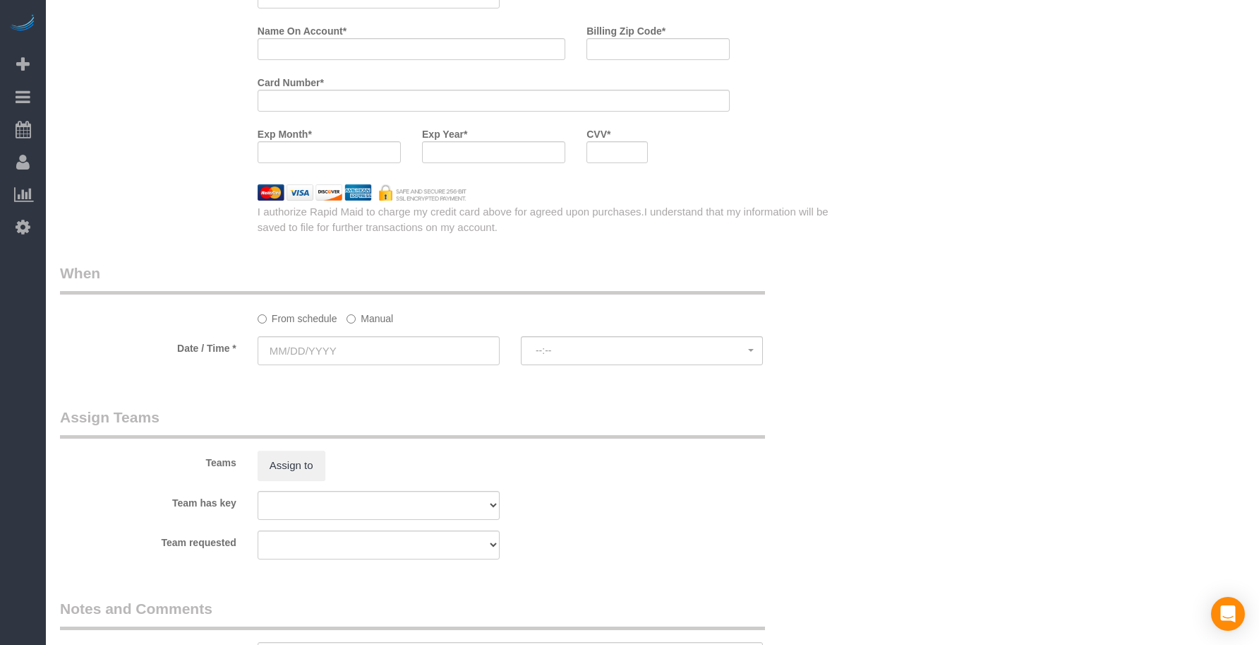
scroll to position [1656, 0]
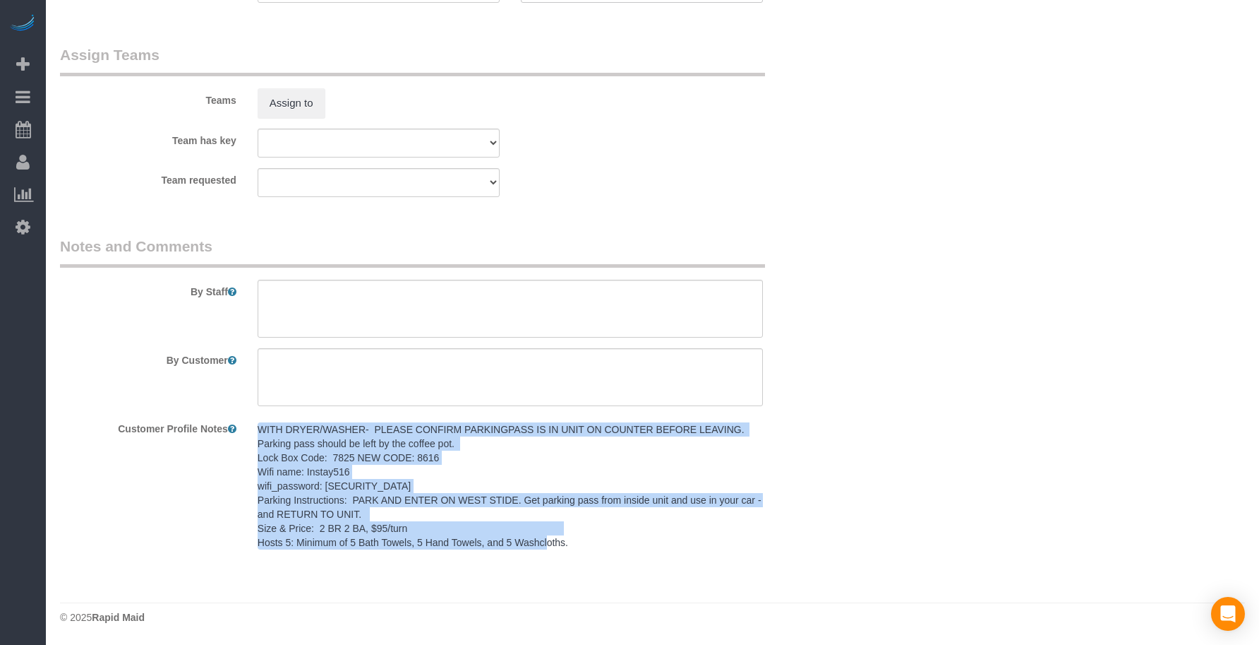
drag, startPoint x: 581, startPoint y: 541, endPoint x: 258, endPoint y: 426, distance: 343.5
click at [258, 426] on pre "WITH DRYER/WASHER- PLEASE CONFIRM PARKINGPASS IS IN UNIT ON COUNTER BEFORE LEAV…" at bounding box center [510, 485] width 505 height 127
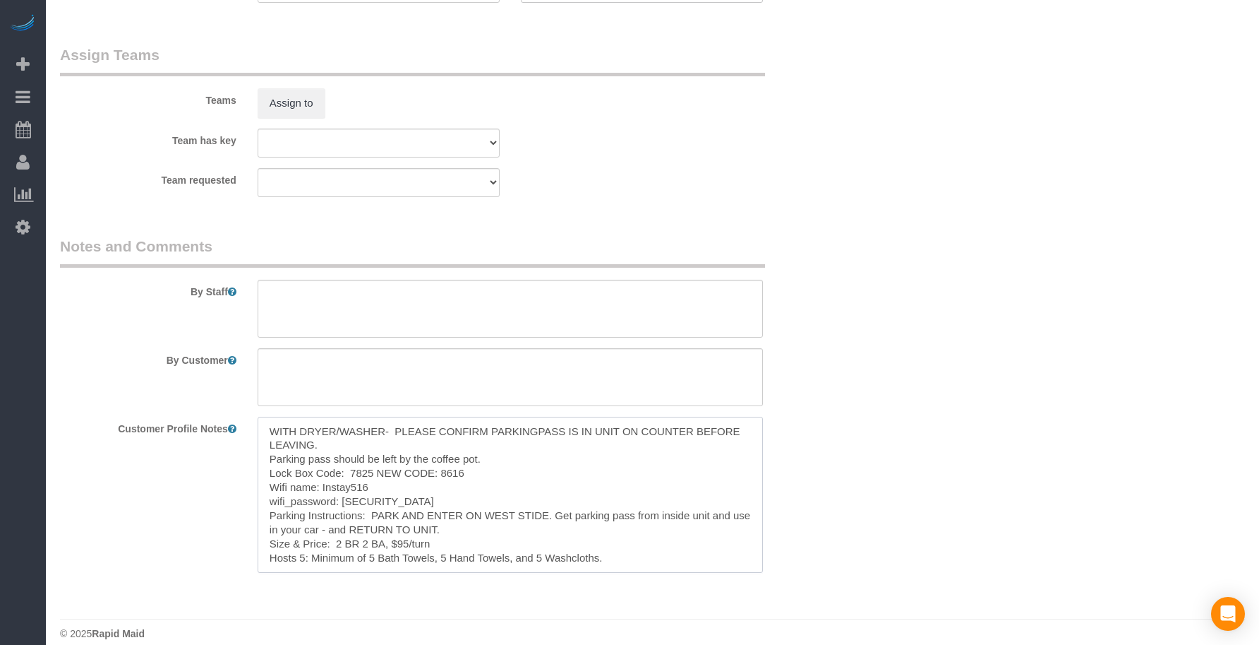
click at [272, 428] on textarea "WITH DRYER/WASHER- PLEASE CONFIRM PARKINGPASS IS IN UNIT ON COUNTER BEFORE LEAV…" at bounding box center [510, 495] width 505 height 156
click at [294, 318] on textarea at bounding box center [510, 309] width 505 height 58
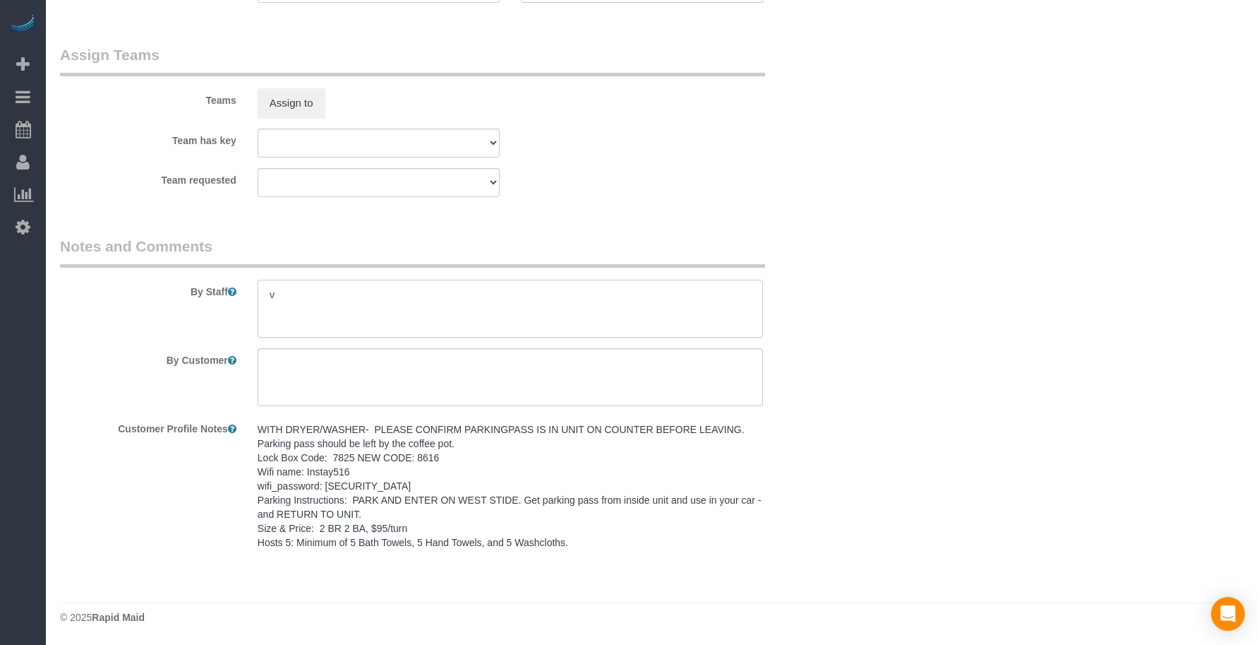
click at [147, 289] on div "By Staff" at bounding box center [444, 287] width 790 height 102
paste textarea "WITH DRYER/WASHER- PLEASE CONFIRM PARKINGPASS IS IN UNIT ON COUNTER BEFORE LEAV…"
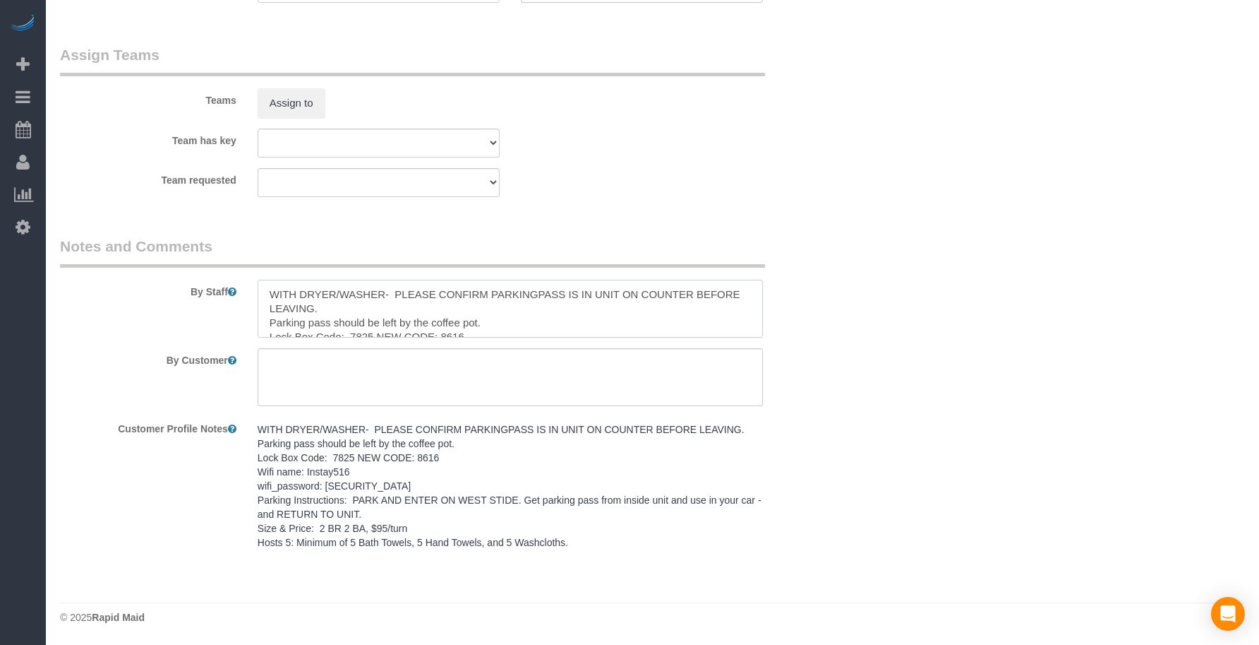
scroll to position [90, 0]
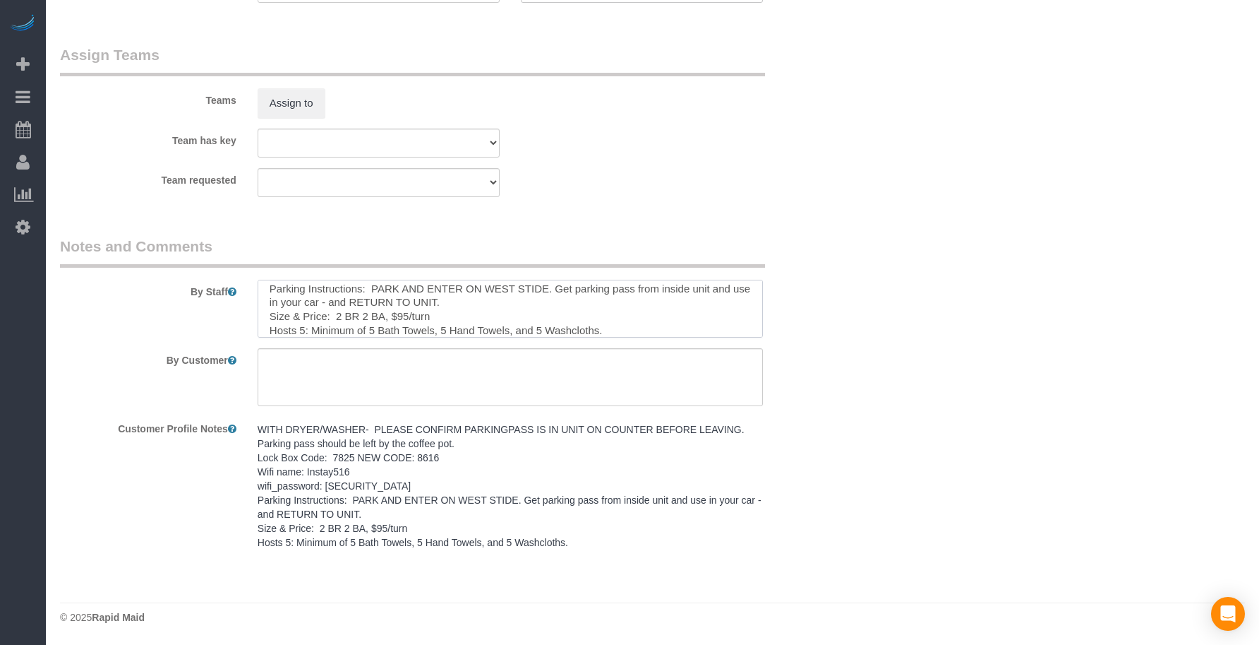
type textarea "WITH DRYER/WASHER- PLEASE CONFIRM PARKINGPASS IS IN UNIT ON COUNTER BEFORE LEAV…"
drag, startPoint x: 425, startPoint y: 376, endPoint x: 442, endPoint y: 348, distance: 32.3
click at [425, 376] on textarea at bounding box center [510, 377] width 505 height 58
paste textarea "SAME DAY TURNOVER"
type textarea "SAME DAY TURNOVER"
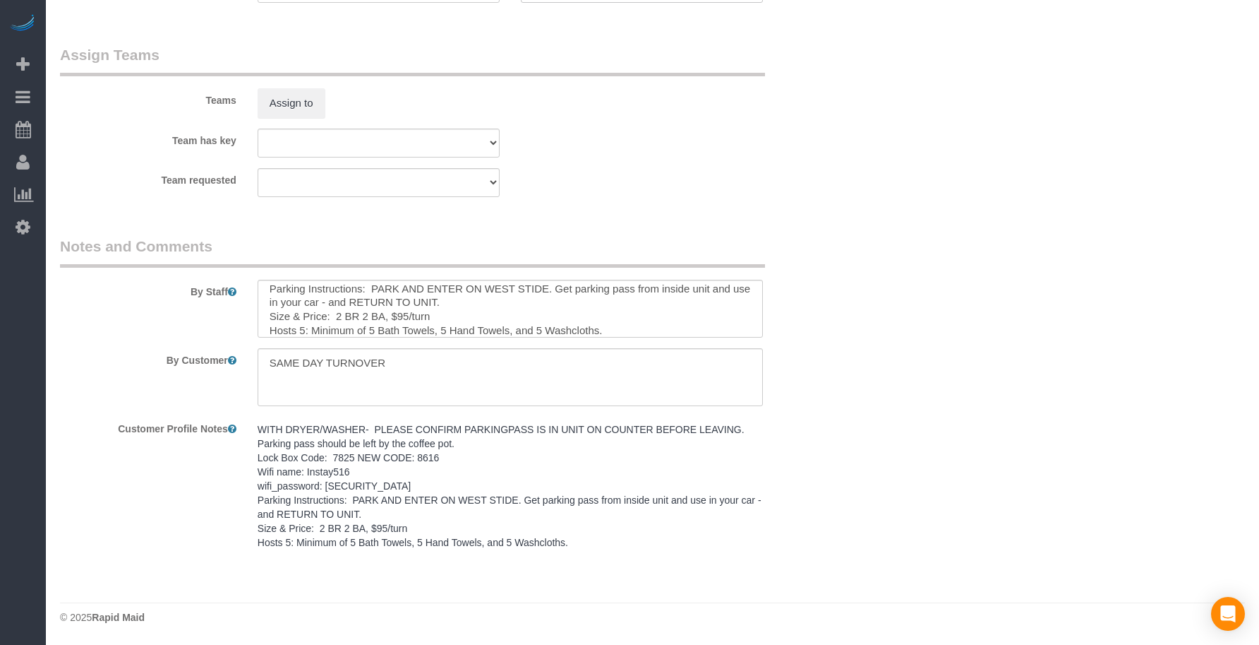
click at [559, 256] on legend "Notes and Comments" at bounding box center [412, 252] width 705 height 32
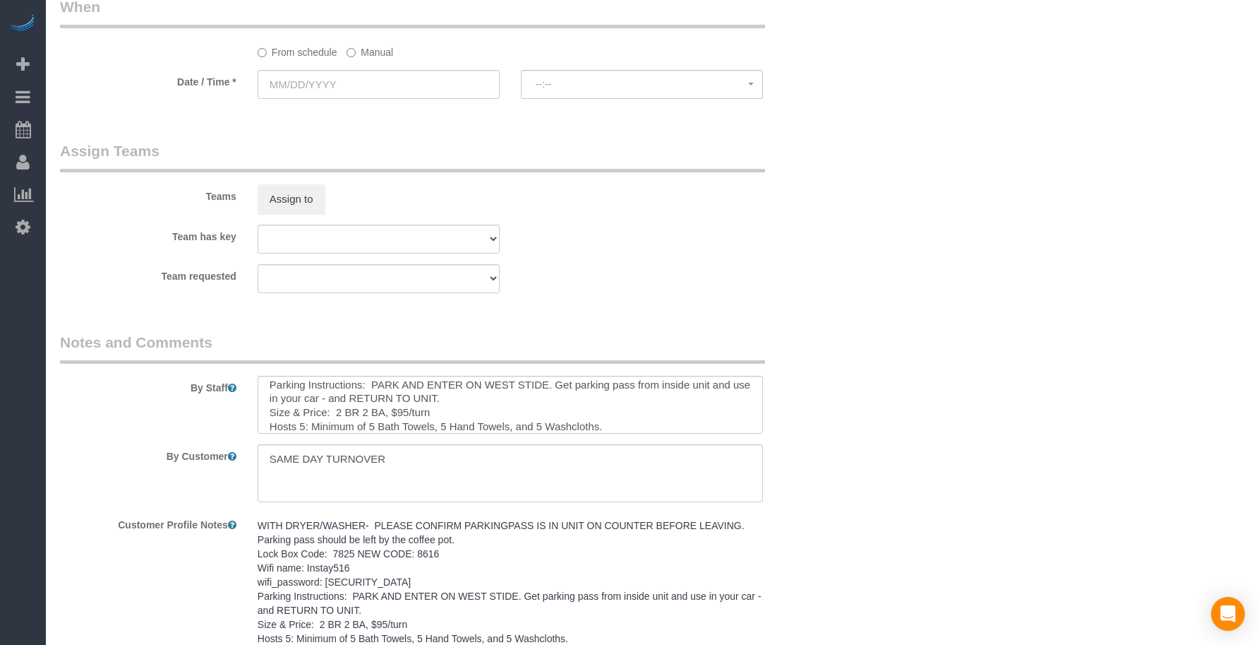
scroll to position [1421, 0]
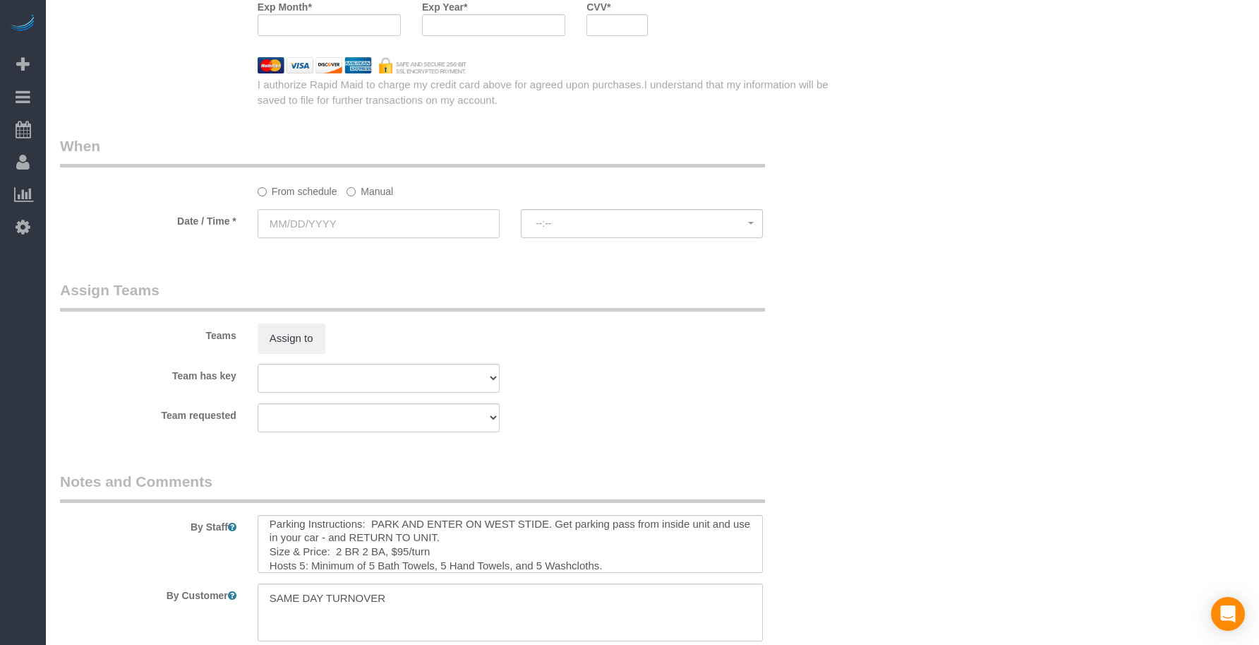
click at [318, 229] on input "text" at bounding box center [379, 223] width 242 height 29
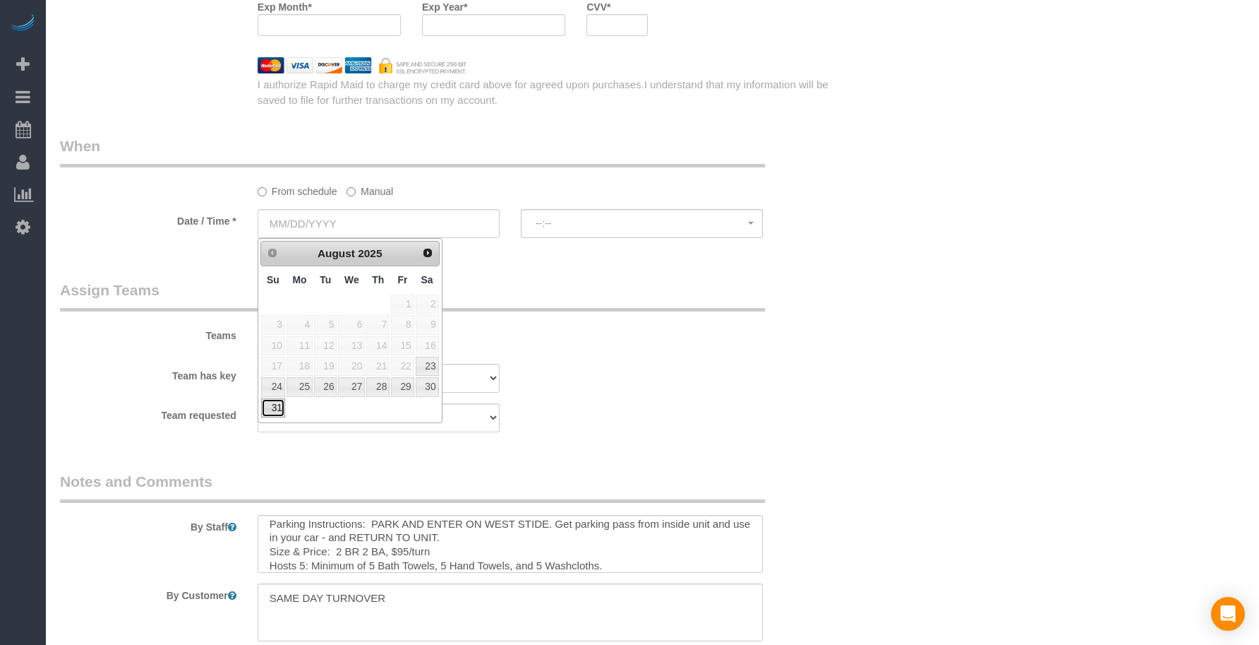
drag, startPoint x: 281, startPoint y: 406, endPoint x: 308, endPoint y: 406, distance: 26.8
click at [281, 406] on link "31" at bounding box center [273, 407] width 24 height 19
type input "[DATE]"
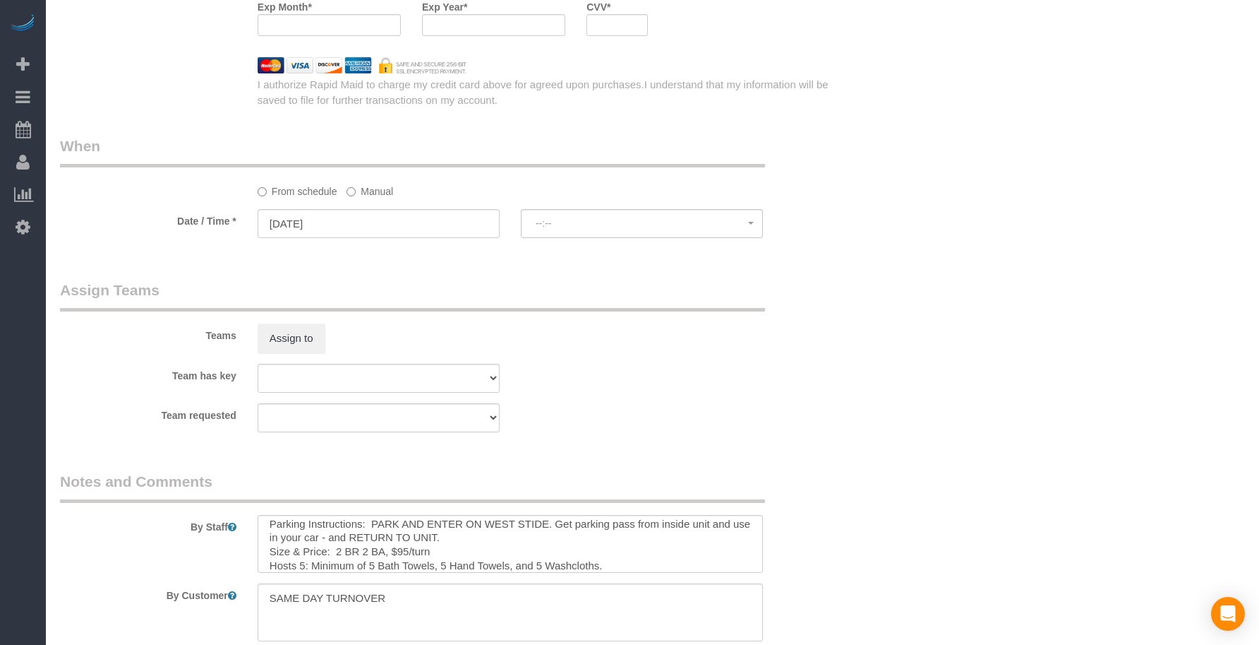
click at [580, 286] on legend "Assign Teams" at bounding box center [412, 296] width 705 height 32
drag, startPoint x: 599, startPoint y: 217, endPoint x: 602, endPoint y: 227, distance: 10.5
click at [599, 217] on button "--:--" at bounding box center [642, 223] width 242 height 29
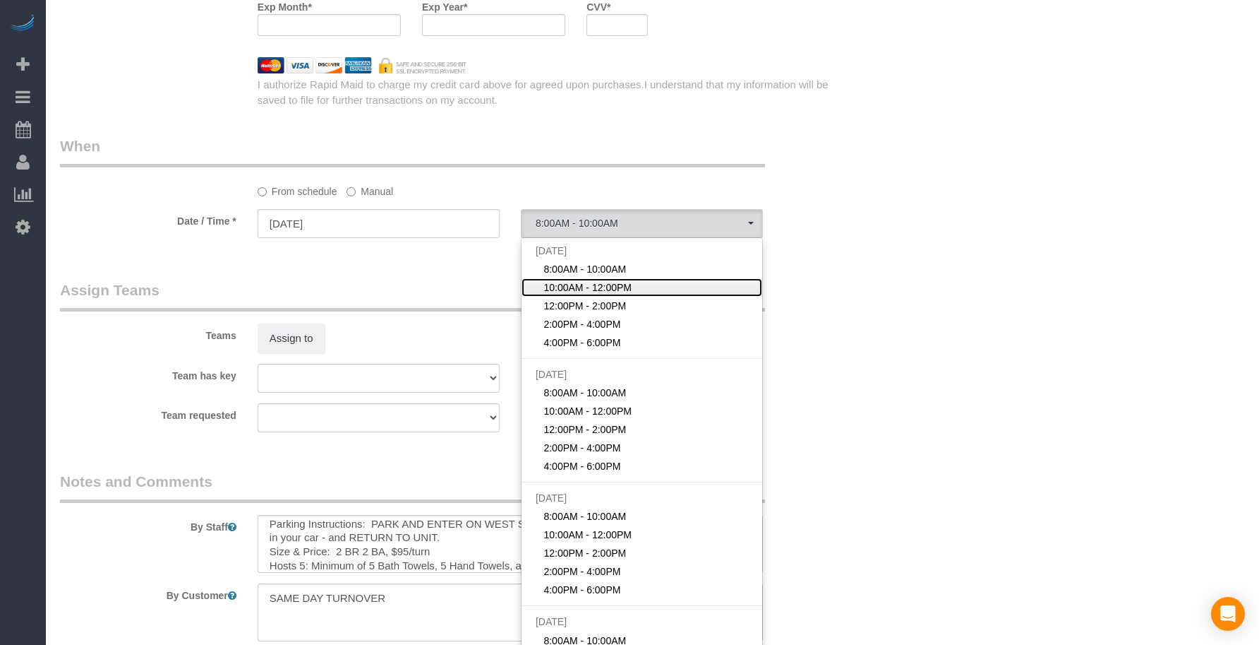
click at [578, 286] on span "10:00AM - 12:00PM" at bounding box center [588, 287] width 88 height 14
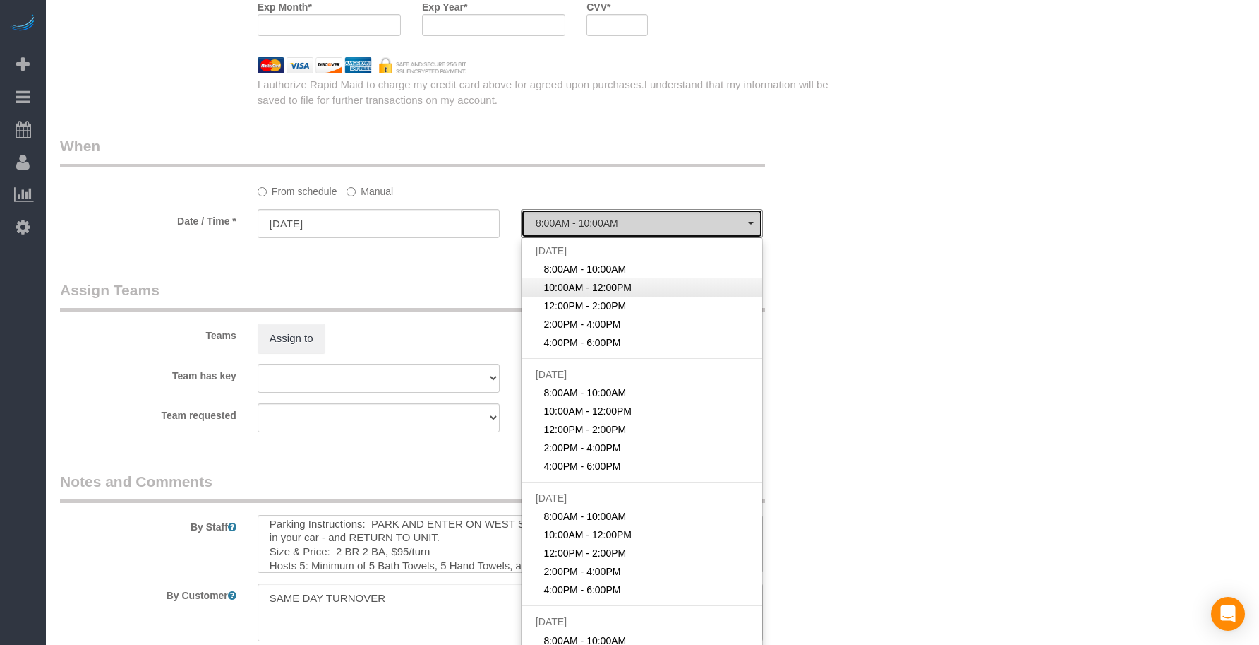
select select "spot27"
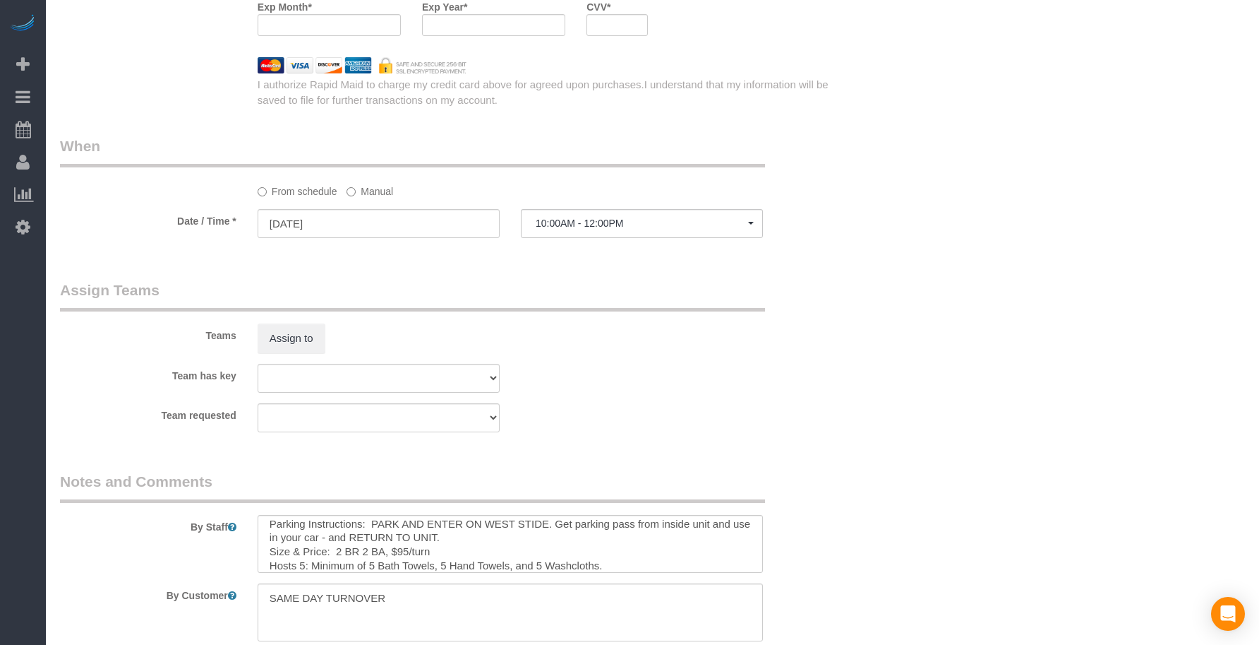
click at [742, 289] on legend "Assign Teams" at bounding box center [412, 296] width 705 height 32
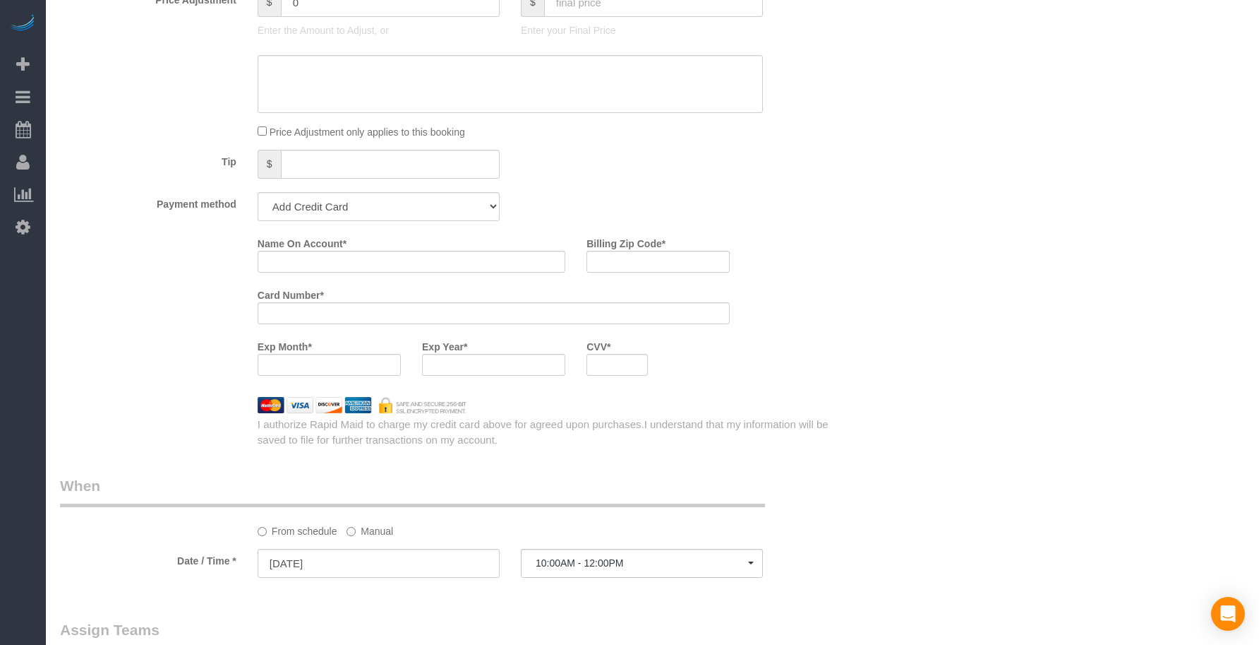
scroll to position [1068, 0]
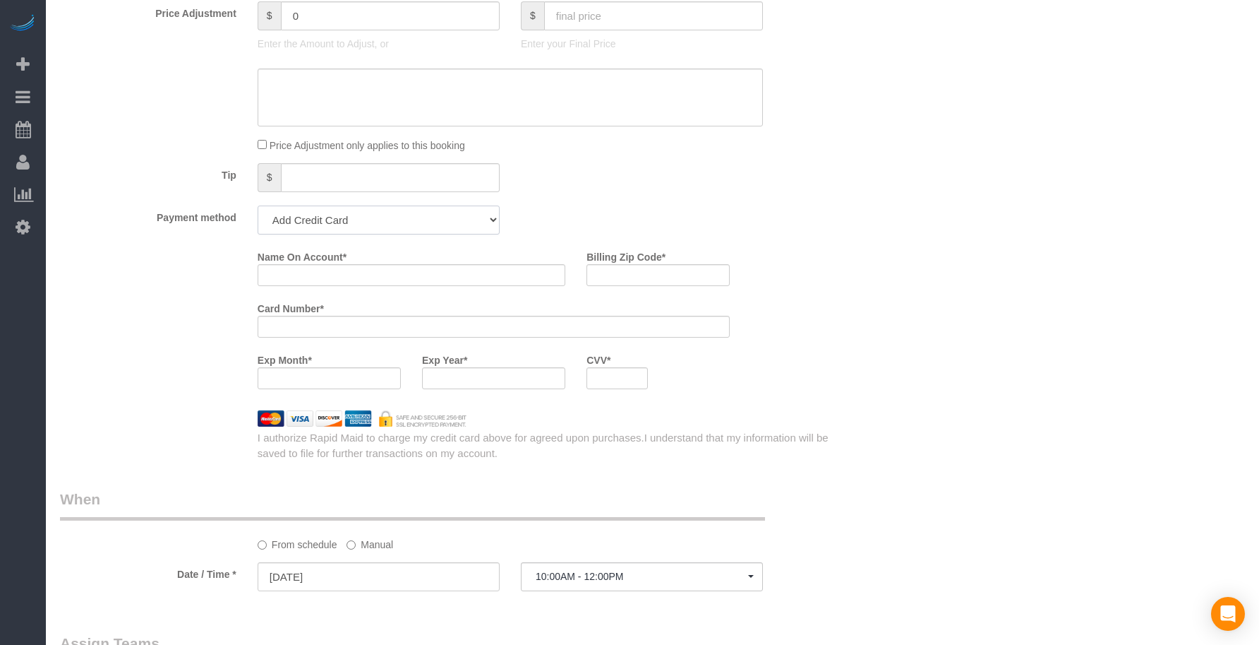
click at [379, 219] on select "Add Credit Card Cash Check Paypal" at bounding box center [379, 219] width 242 height 29
select select "string:check"
click at [258, 205] on select "Add Credit Card Cash Check Paypal" at bounding box center [379, 219] width 242 height 29
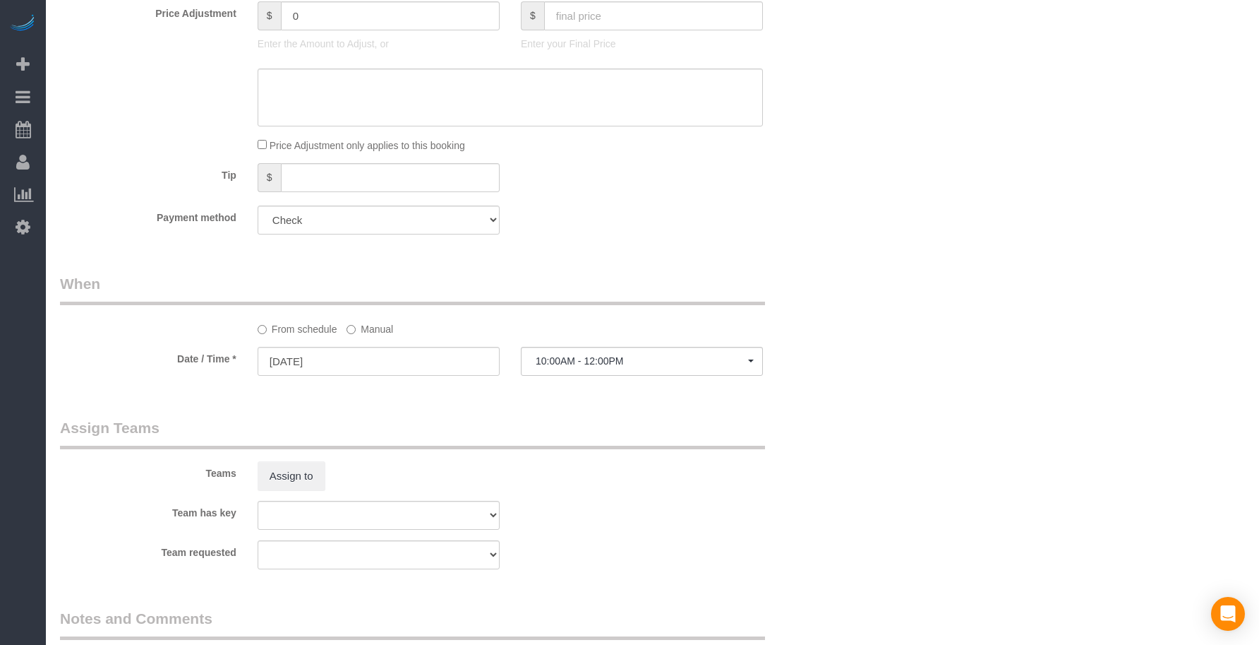
click at [513, 213] on div "Payment method Add Credit Card Cash Check Paypal" at bounding box center [444, 219] width 790 height 29
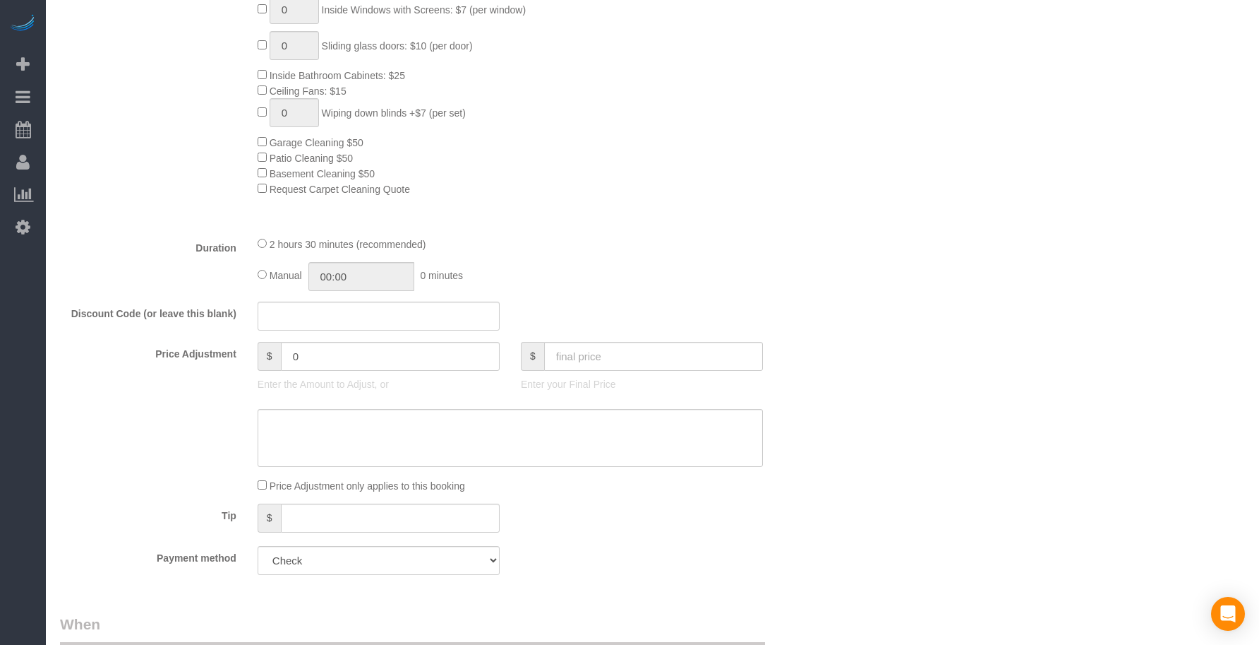
scroll to position [715, 0]
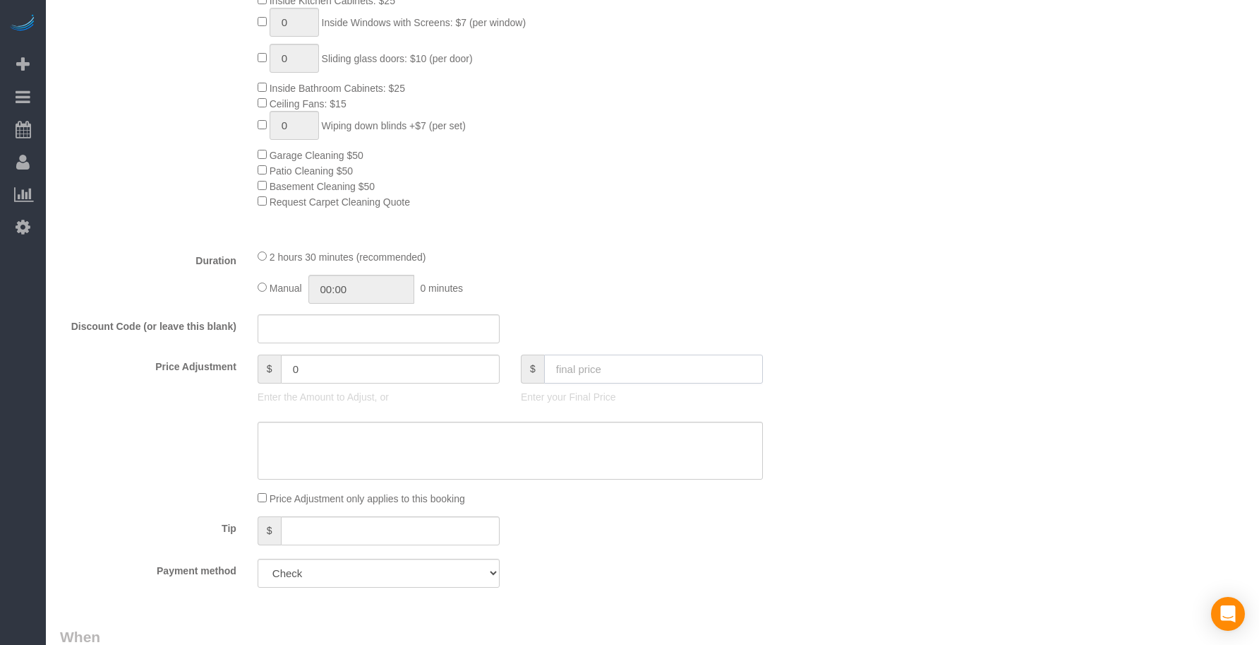
click at [592, 371] on input "text" at bounding box center [653, 368] width 219 height 29
type input "95"
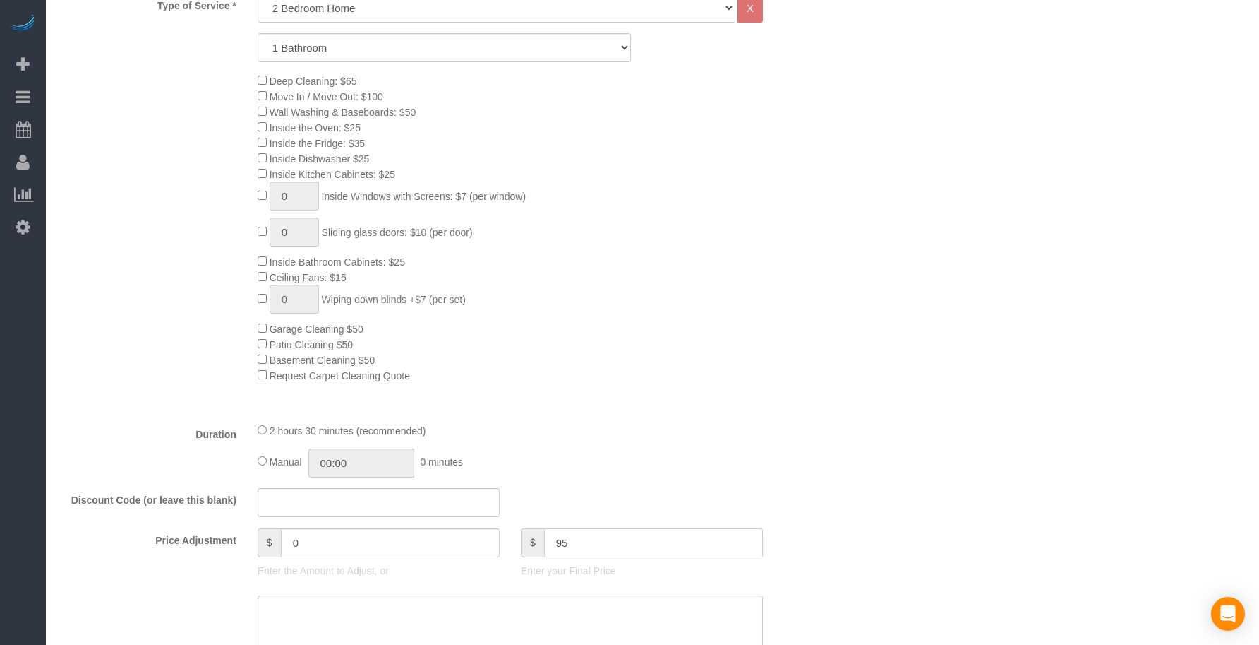
scroll to position [362, 0]
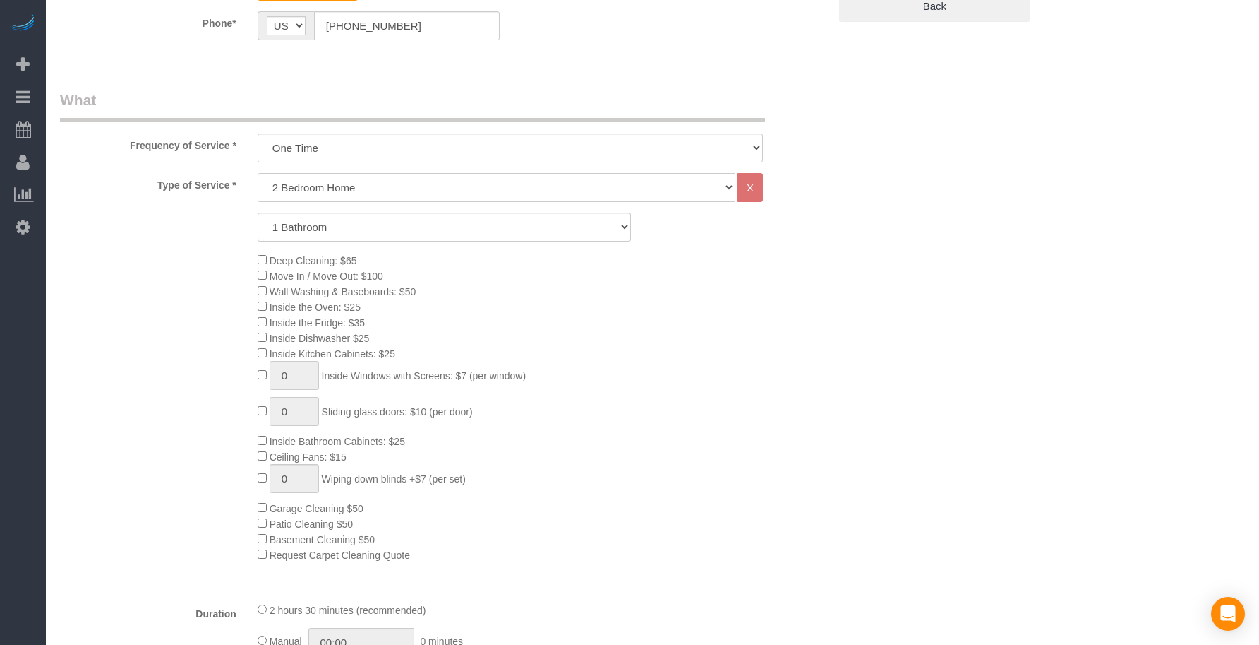
type input "-64"
click at [604, 376] on div "Deep Cleaning: $65 Move In / Move Out: $100 Wall Washing & Baseboards: $50 Insi…" at bounding box center [543, 407] width 592 height 310
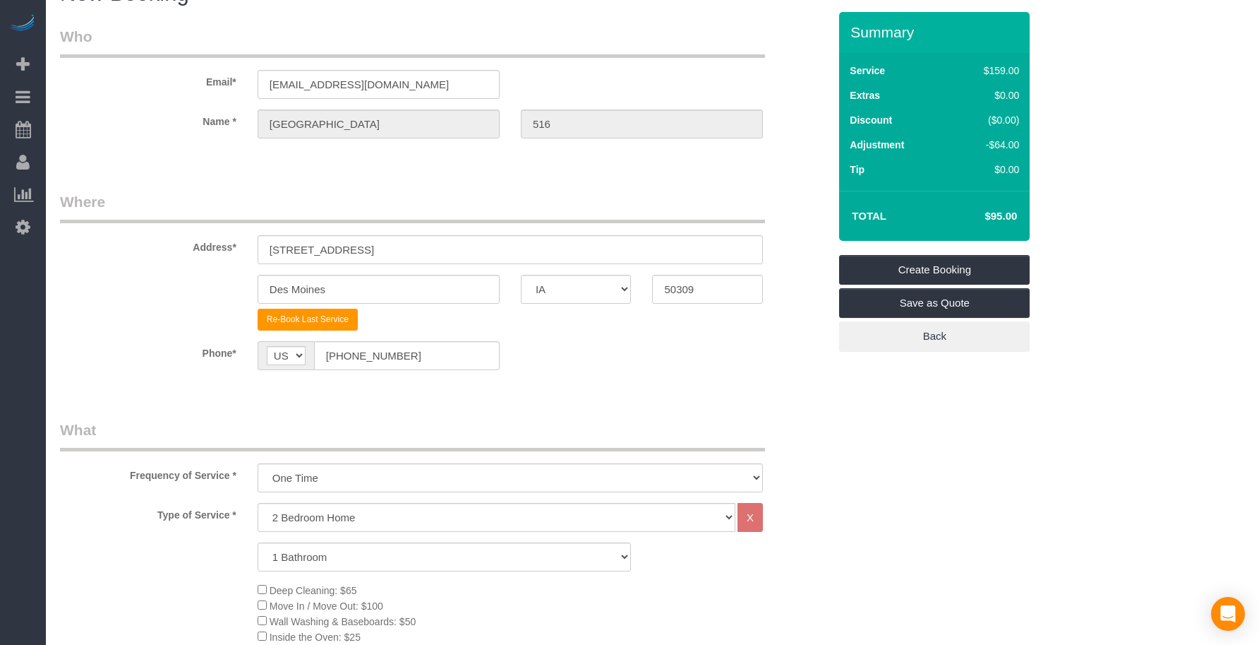
scroll to position [28, 0]
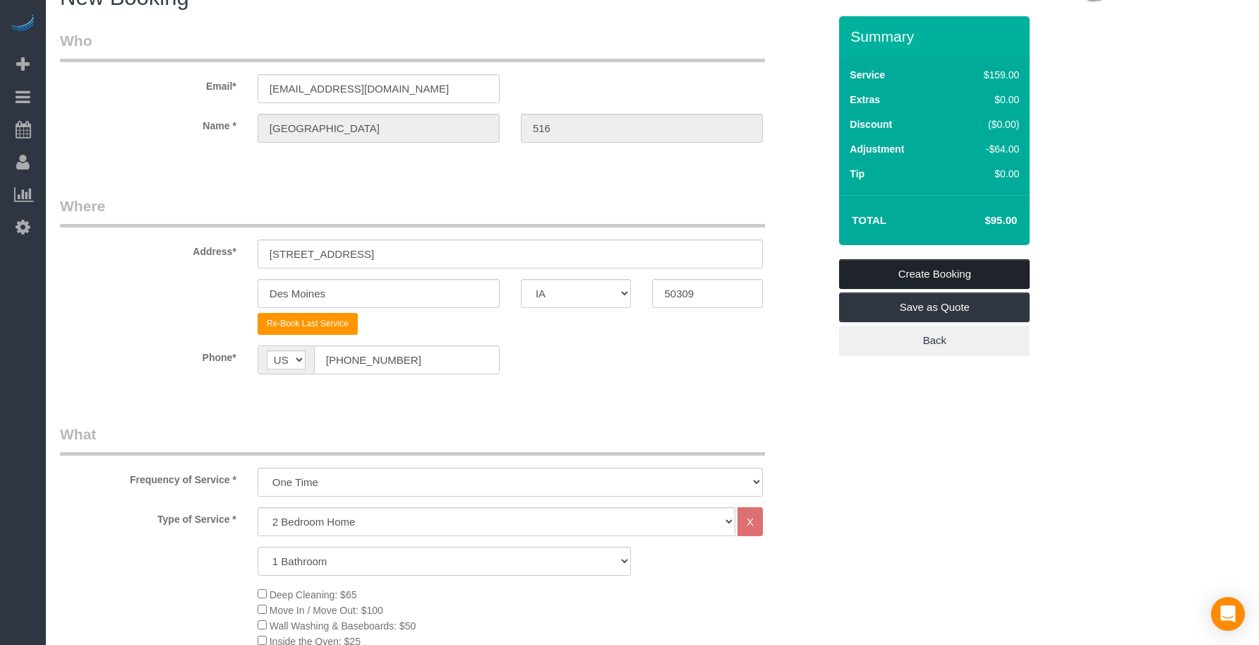
click at [907, 275] on link "Create Booking" at bounding box center [934, 274] width 191 height 30
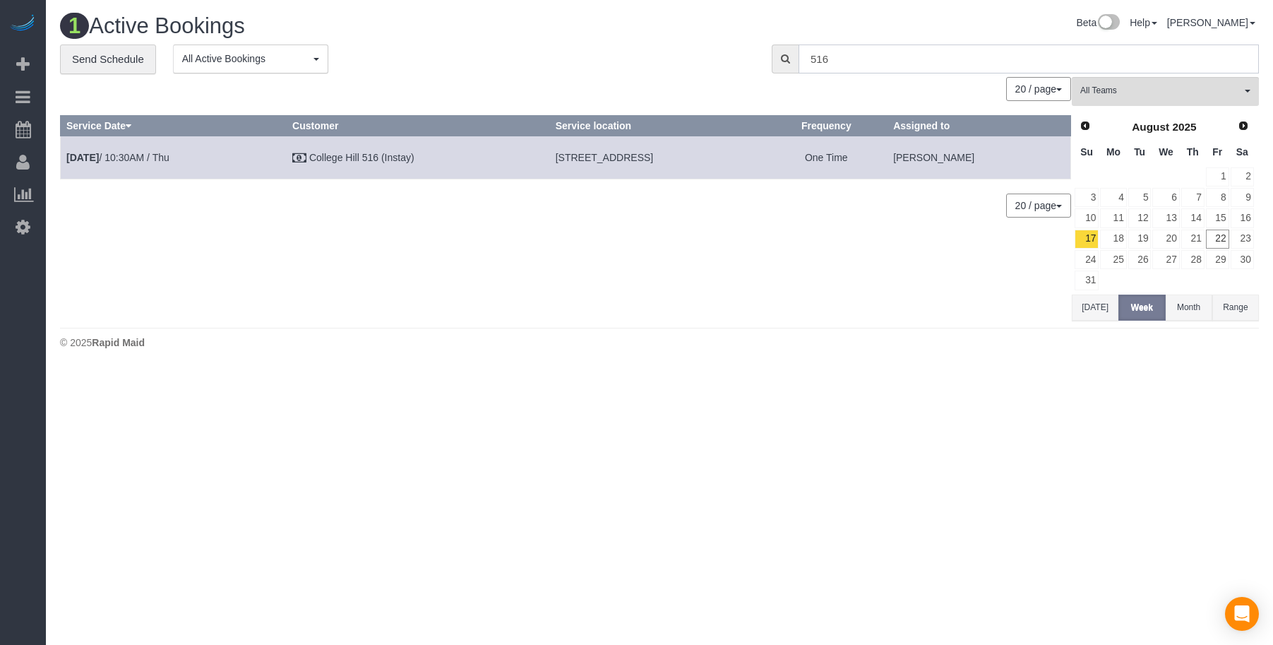
drag, startPoint x: 843, startPoint y: 54, endPoint x: 757, endPoint y: 51, distance: 86.2
click at [757, 51] on div "**********" at bounding box center [659, 59] width 1220 height 30
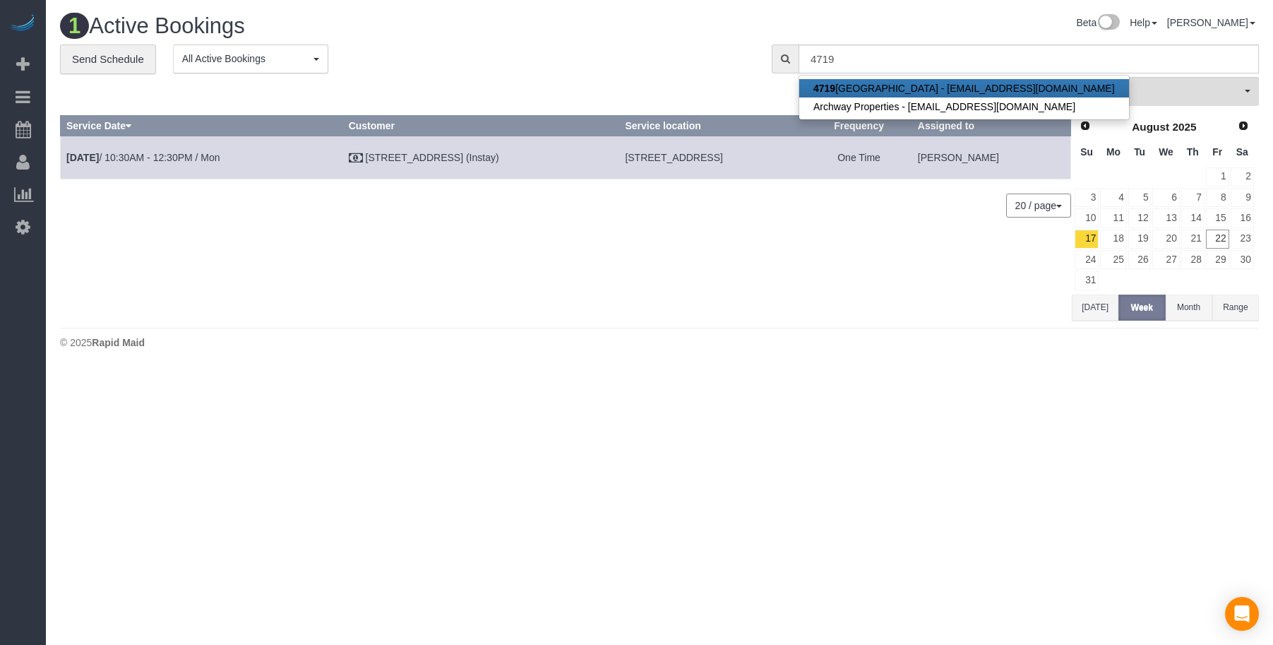
drag, startPoint x: 825, startPoint y: 83, endPoint x: 837, endPoint y: 90, distance: 14.9
click at [825, 83] on strong "4719" at bounding box center [824, 88] width 22 height 11
type input "[EMAIL_ADDRESS][DOMAIN_NAME]"
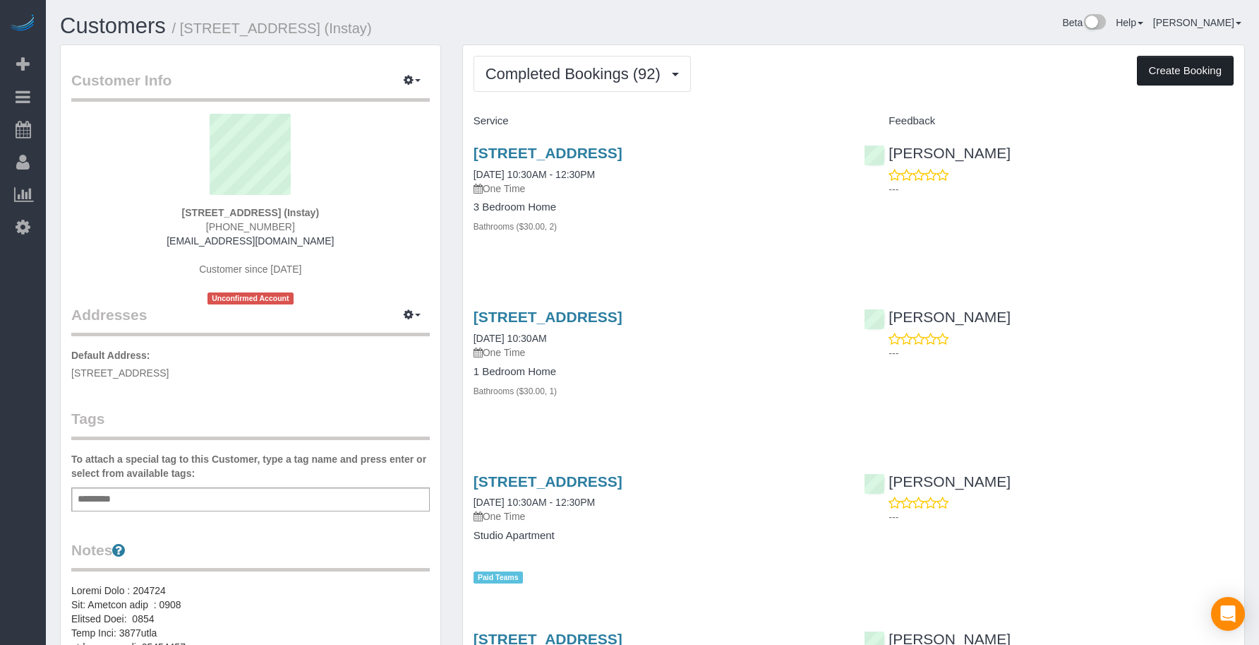
click at [1192, 71] on button "Create Booking" at bounding box center [1185, 71] width 97 height 30
select select "IA"
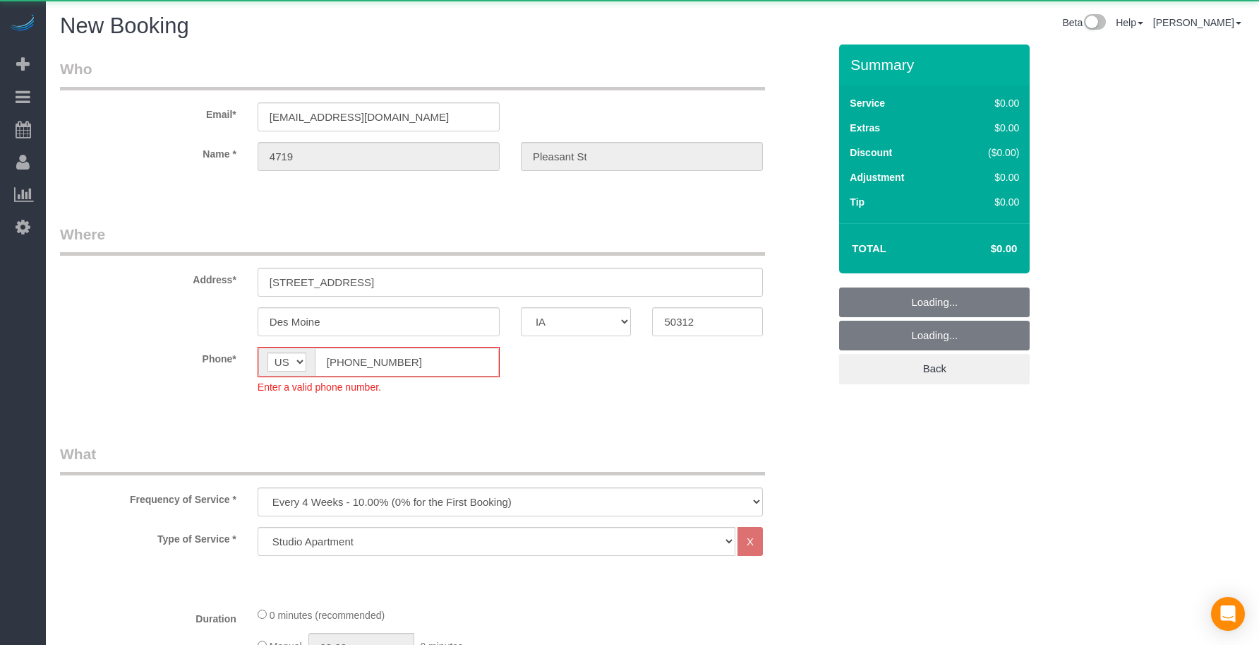
select select "object:8306"
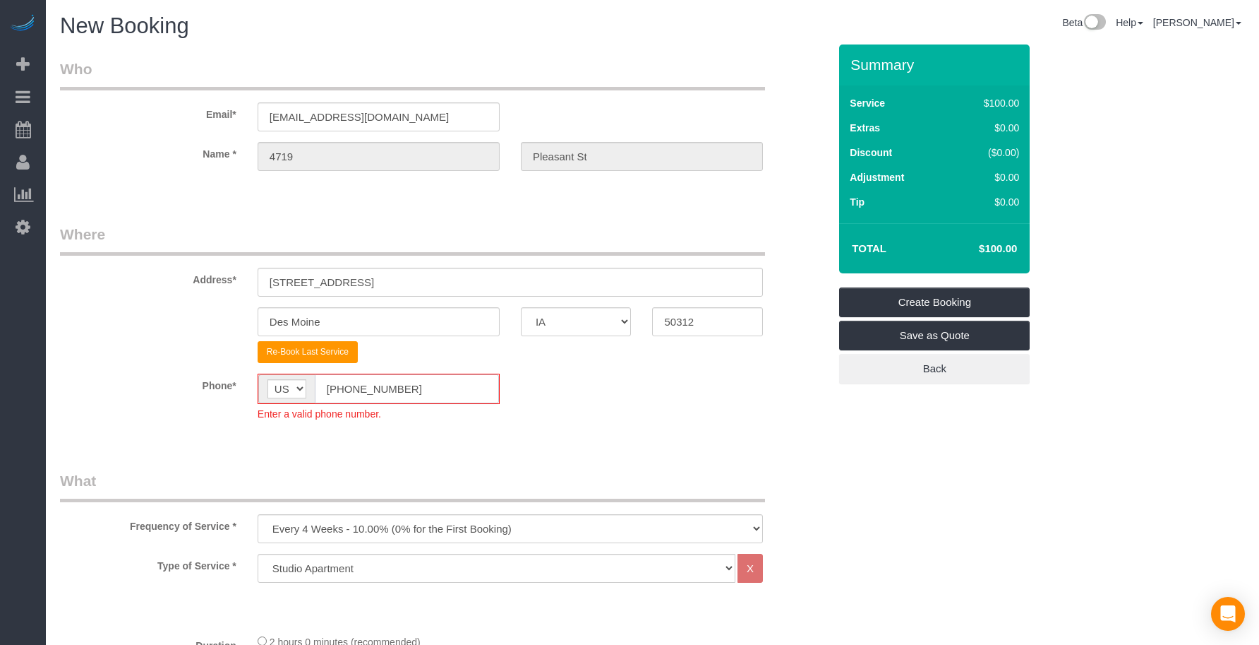
drag, startPoint x: 397, startPoint y: 393, endPoint x: 268, endPoint y: 393, distance: 129.2
click at [268, 393] on div "AF AL DZ AD AO AI AQ AG AR AM AW AU AT AZ BS BH BD BB BY BE BZ BJ BM BT BO BA B…" at bounding box center [379, 388] width 242 height 30
paste input "15) 305-3231"
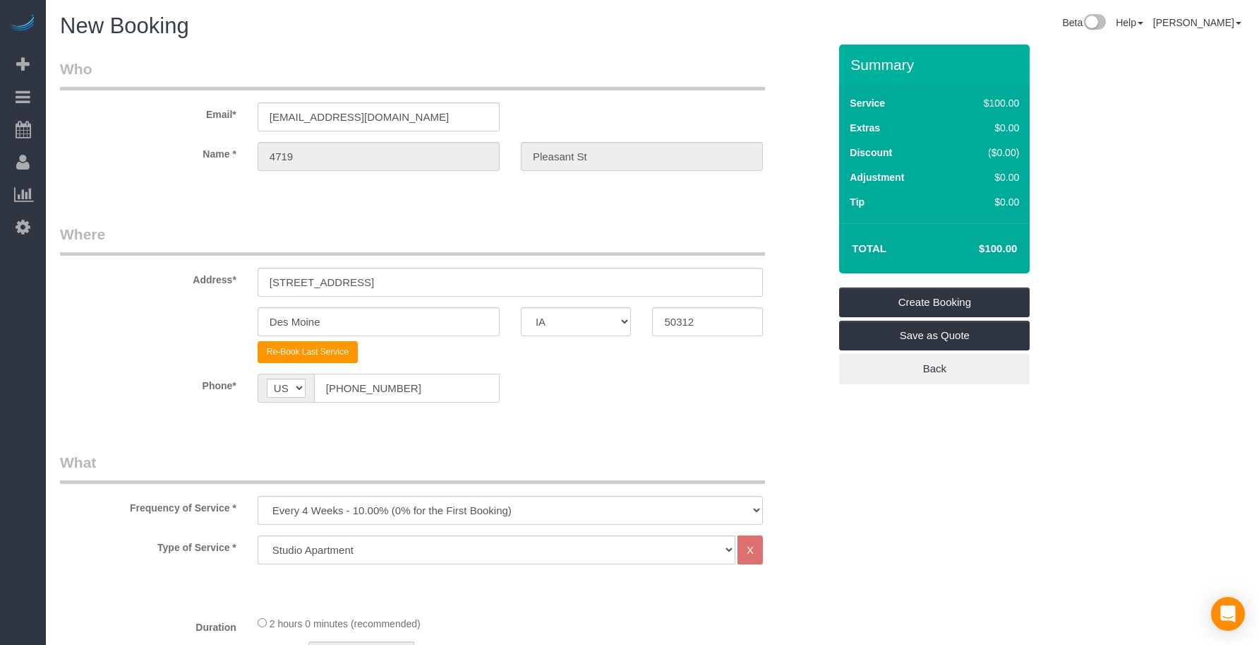
type input "[PHONE_NUMBER]"
click at [340, 457] on legend "What" at bounding box center [412, 468] width 705 height 32
drag, startPoint x: 335, startPoint y: 510, endPoint x: 334, endPoint y: 496, distance: 13.5
click at [334, 510] on select "Every 6 Weeks (0% for the First Booking) One Time Every 8 Weeks (0% for the Fir…" at bounding box center [510, 510] width 505 height 29
select select "object:8308"
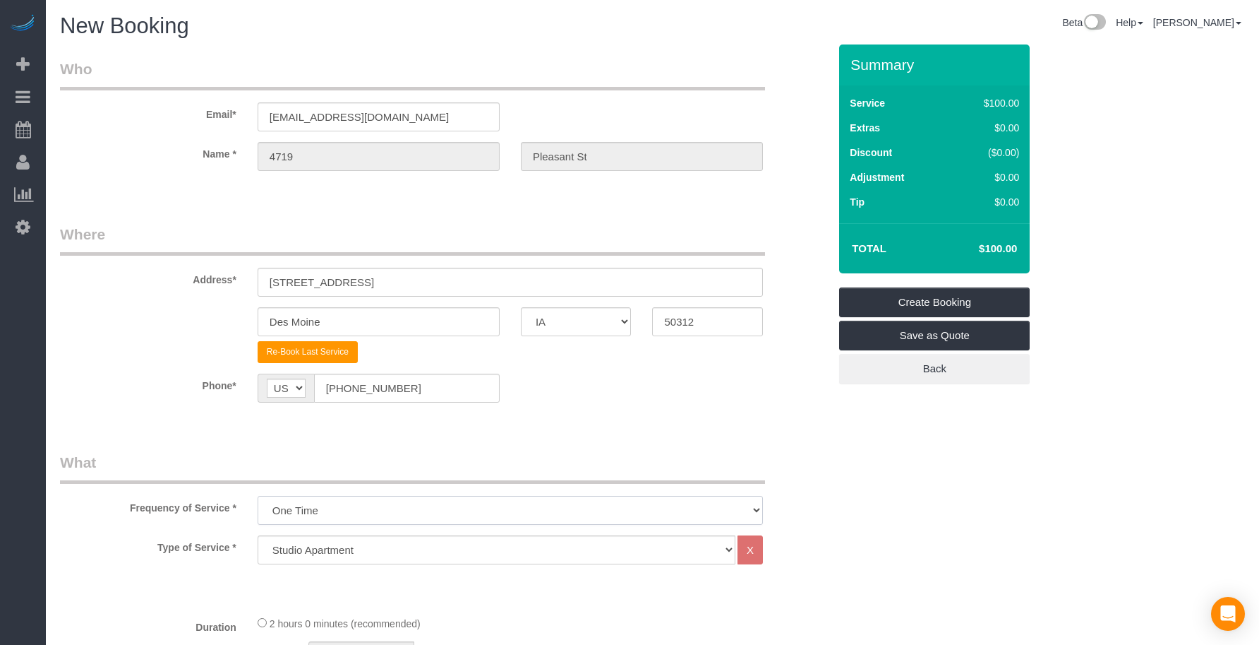
click at [258, 496] on select "Every 6 Weeks (0% for the First Booking) One Time Every 8 Weeks (0% for the Fir…" at bounding box center [510, 510] width 505 height 29
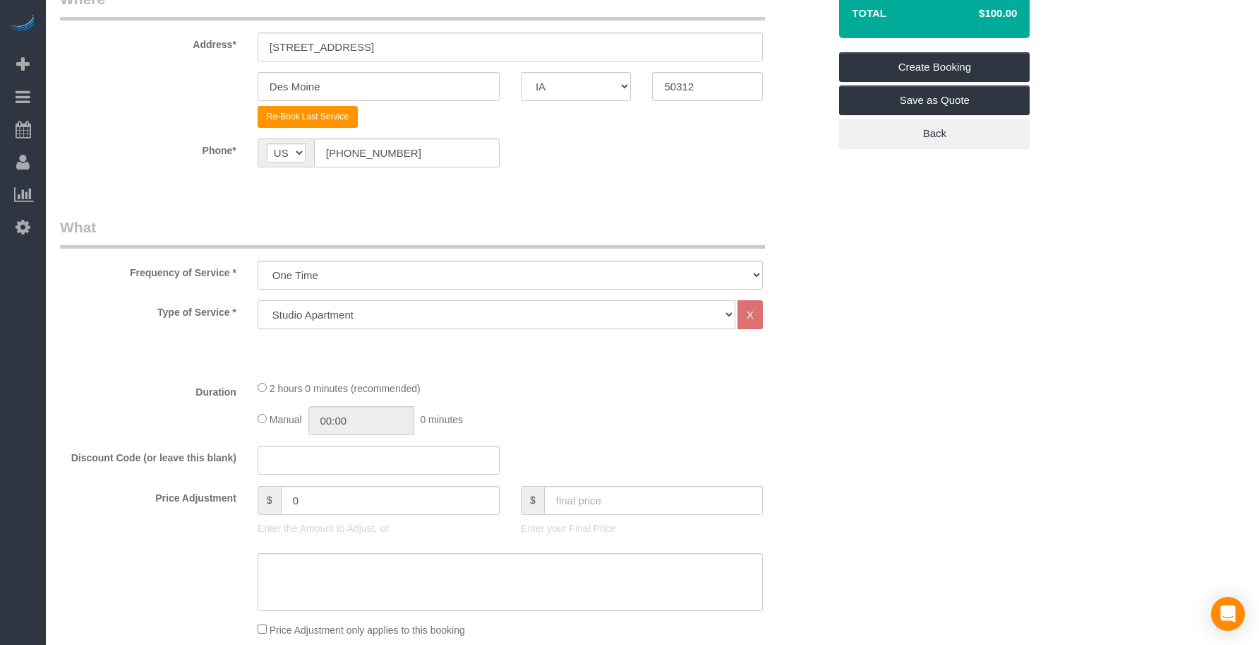
click at [332, 307] on select "Studio Apartment 1 Bedroom Home 2 Bedroom Home 3 Bedroom Home 4 Bedroom Home 5 …" at bounding box center [497, 314] width 478 height 29
select select "19"
click at [258, 300] on select "Studio Apartment 1 Bedroom Home 2 Bedroom Home 3 Bedroom Home 4 Bedroom Home 5 …" at bounding box center [497, 314] width 478 height 29
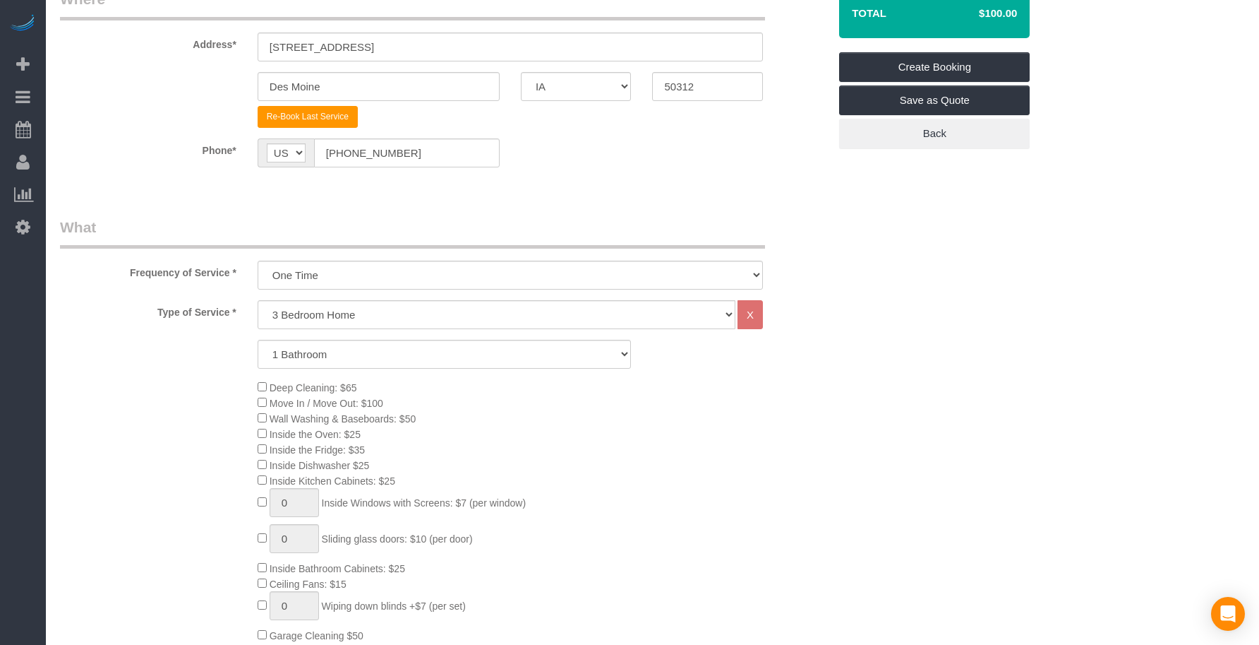
click at [549, 422] on div "Deep Cleaning: $65 Move In / Move Out: $100 Wall Washing & Baseboards: $50 Insi…" at bounding box center [543, 534] width 592 height 310
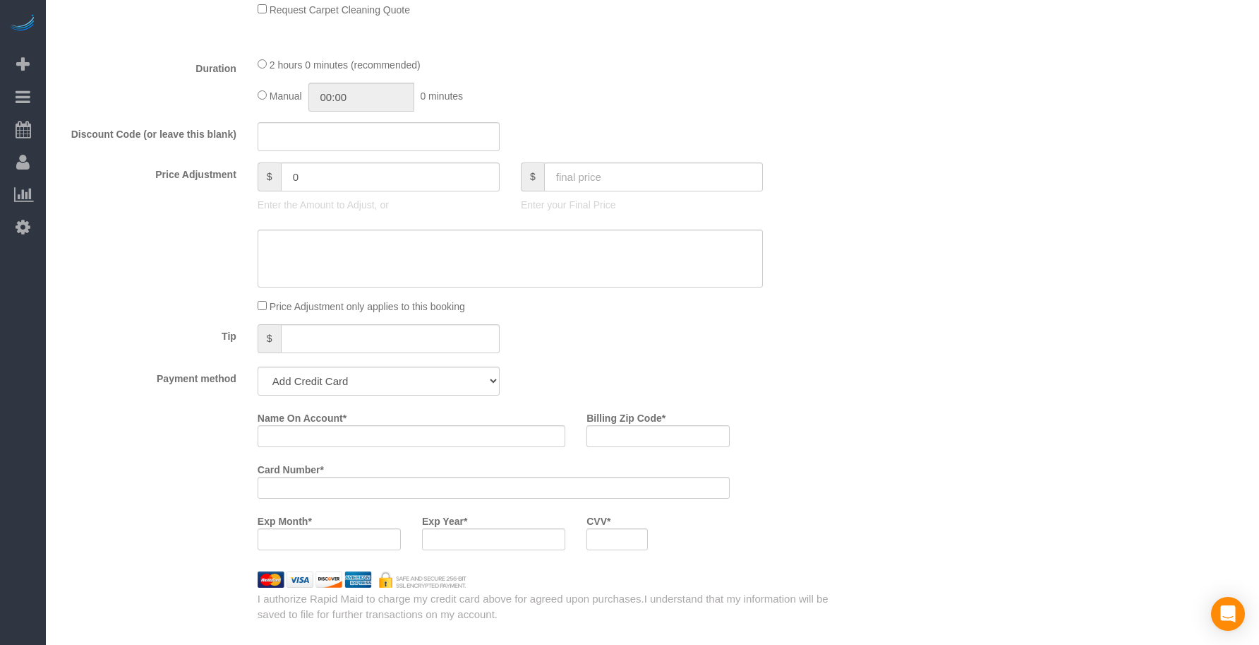
scroll to position [941, 0]
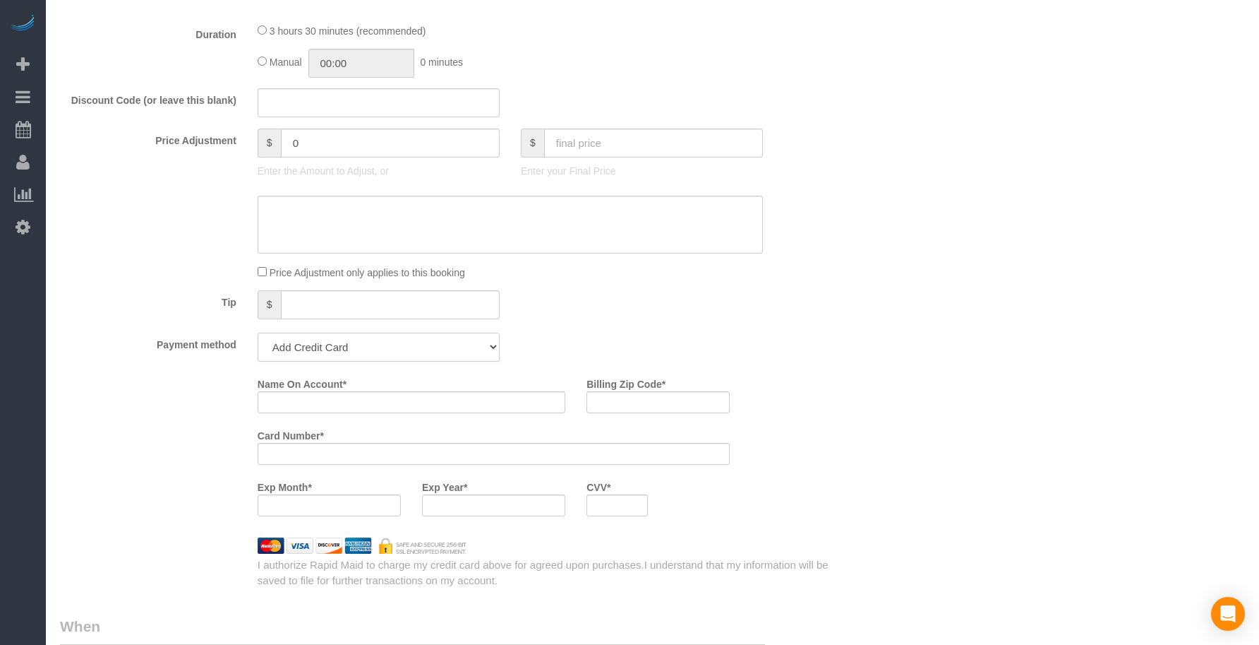
drag, startPoint x: 336, startPoint y: 340, endPoint x: 334, endPoint y: 358, distance: 17.8
click at [336, 340] on select "Add Credit Card Cash Check Paypal" at bounding box center [379, 347] width 242 height 29
select select "string:check"
click at [258, 333] on select "Add Credit Card Cash Check Paypal" at bounding box center [379, 347] width 242 height 29
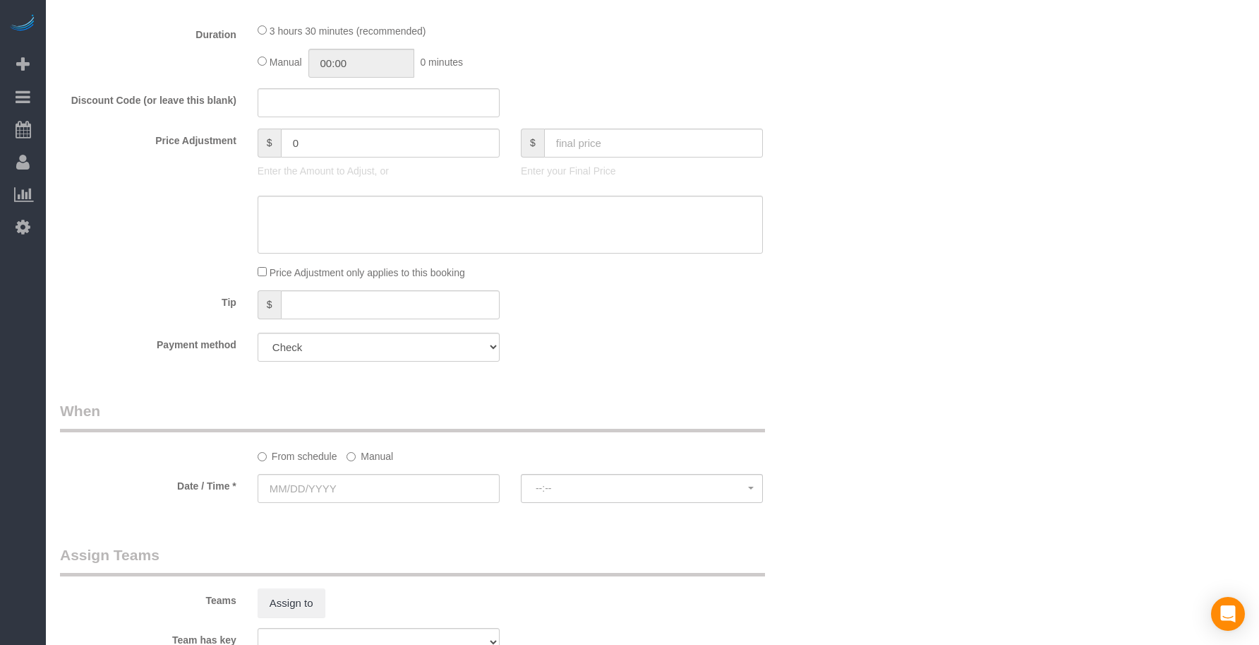
click at [484, 425] on legend "When" at bounding box center [412, 416] width 705 height 32
click at [392, 484] on input "text" at bounding box center [379, 488] width 242 height 29
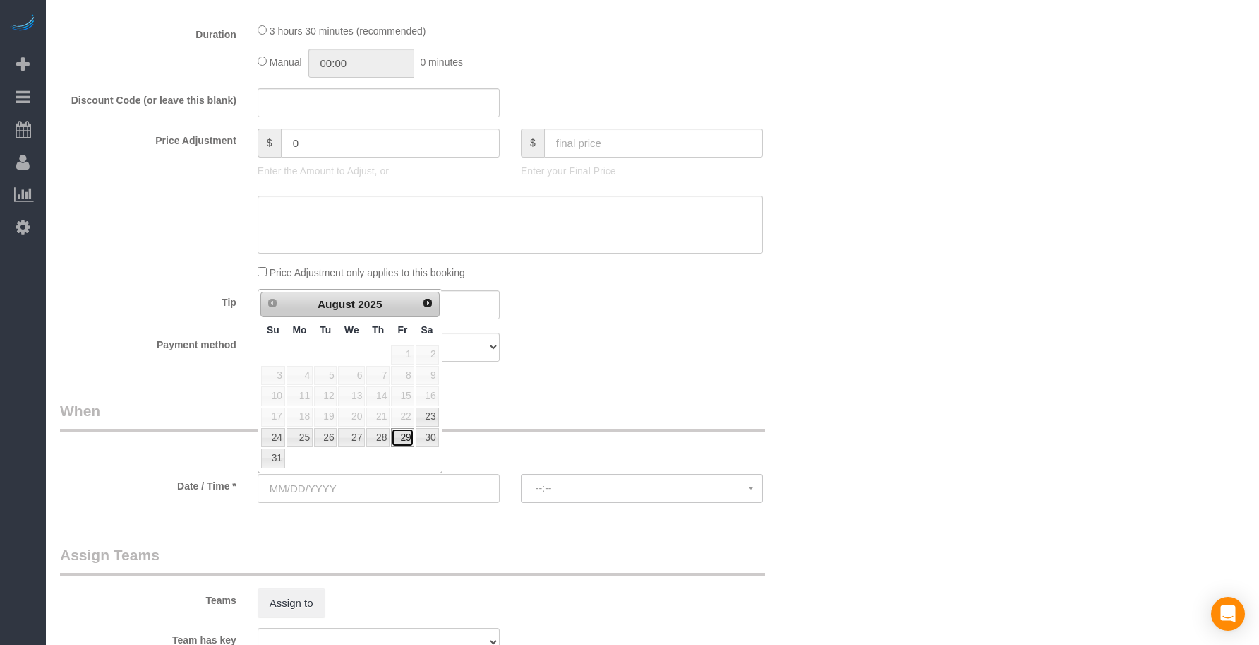
click at [407, 446] on link "29" at bounding box center [402, 437] width 23 height 19
type input "[DATE]"
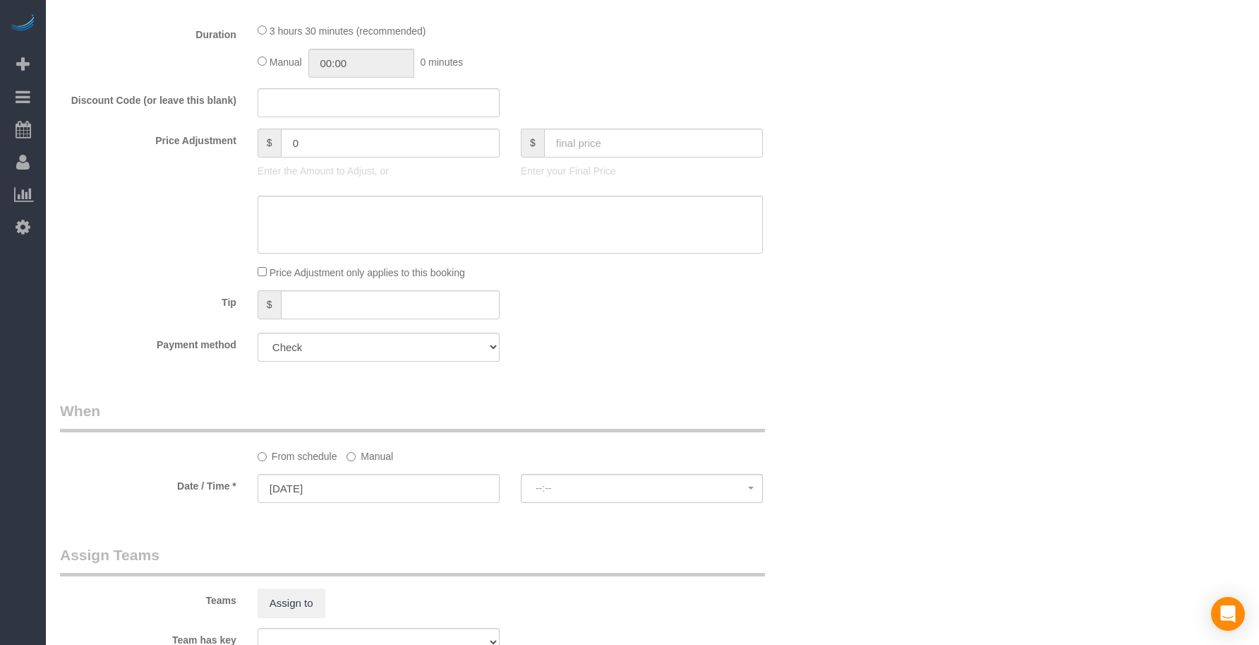
click at [580, 417] on legend "When" at bounding box center [412, 416] width 705 height 32
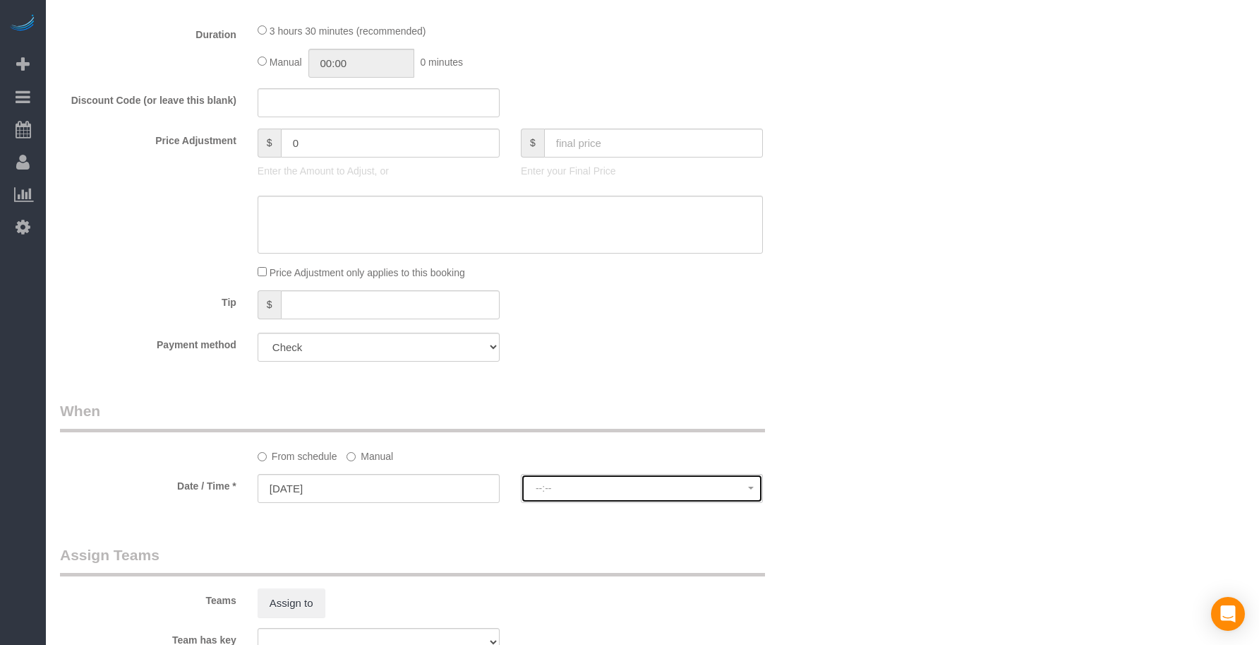
click at [595, 486] on span "--:--" at bounding box center [642, 487] width 213 height 11
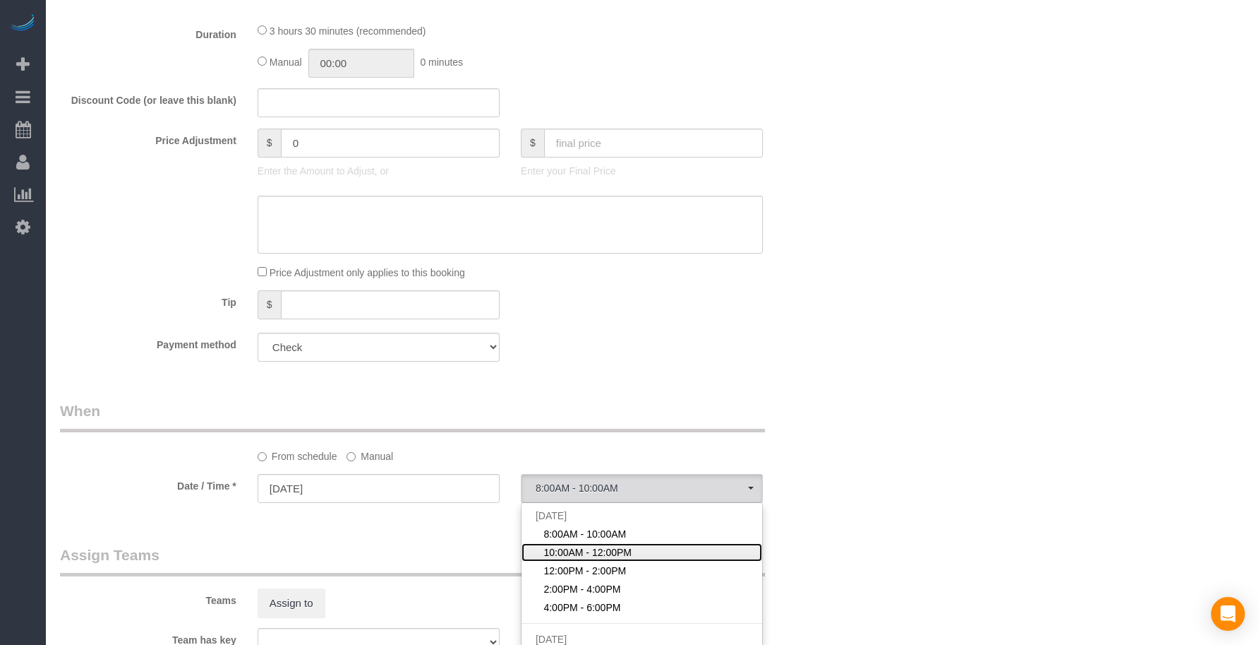
click at [572, 558] on span "10:00AM - 12:00PM" at bounding box center [588, 552] width 88 height 14
select select "spot52"
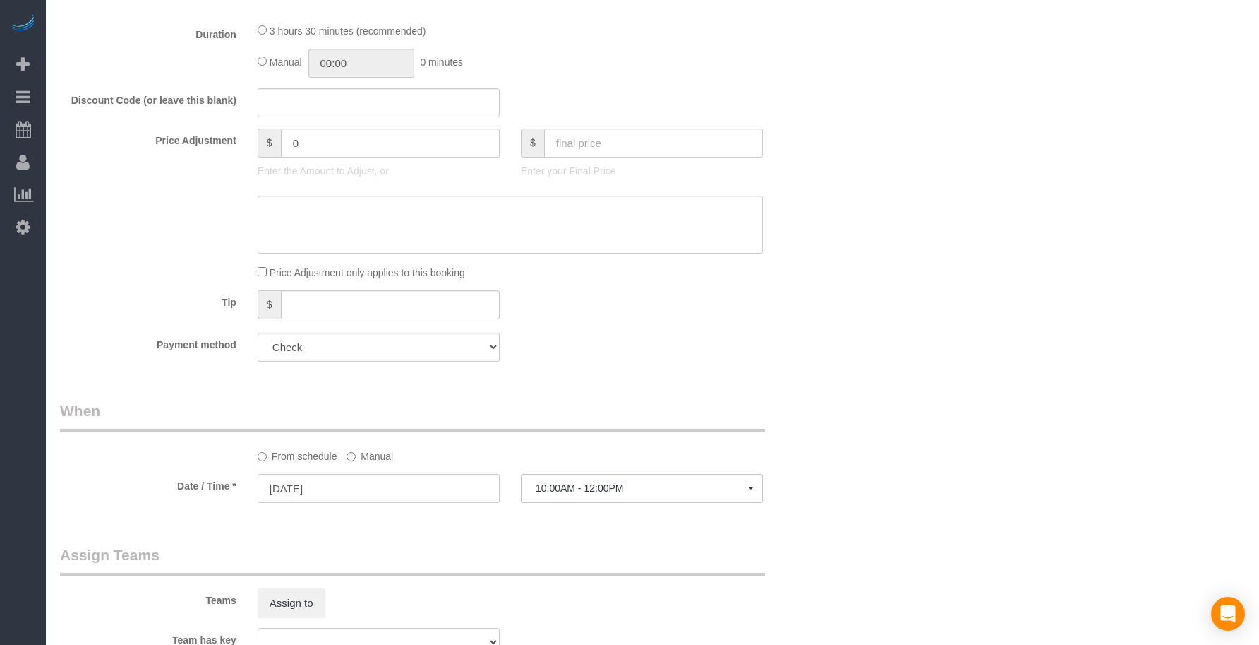
click at [632, 400] on legend "When" at bounding box center [412, 416] width 705 height 32
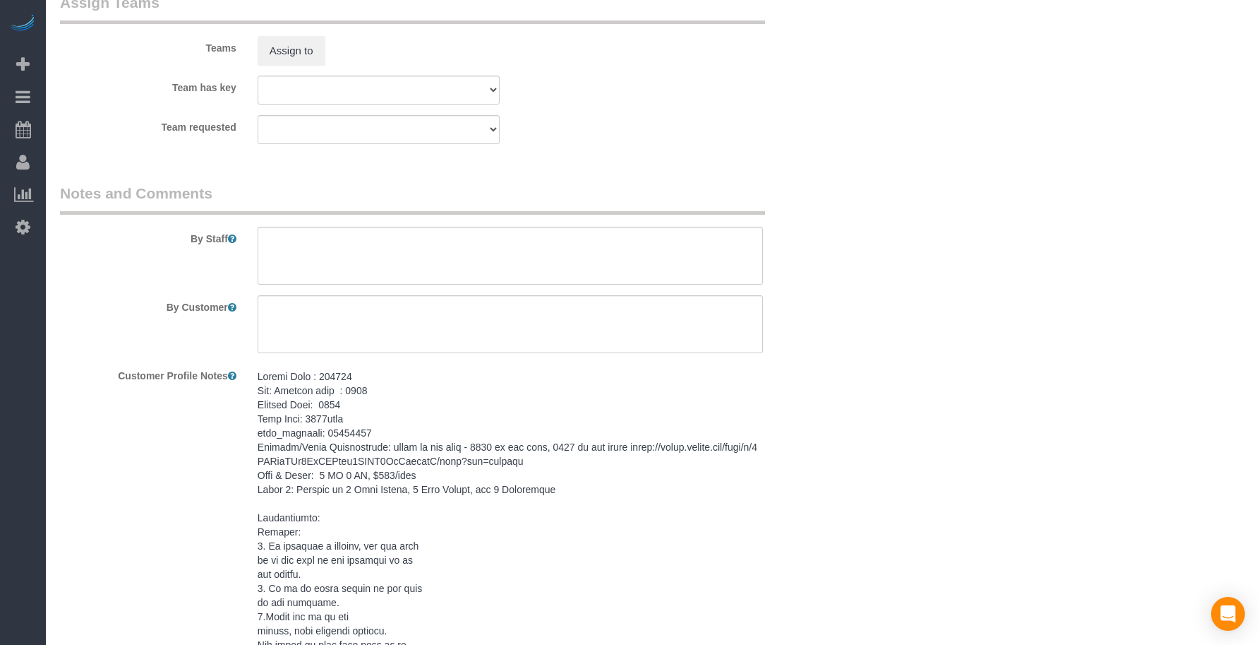
scroll to position [1530, 0]
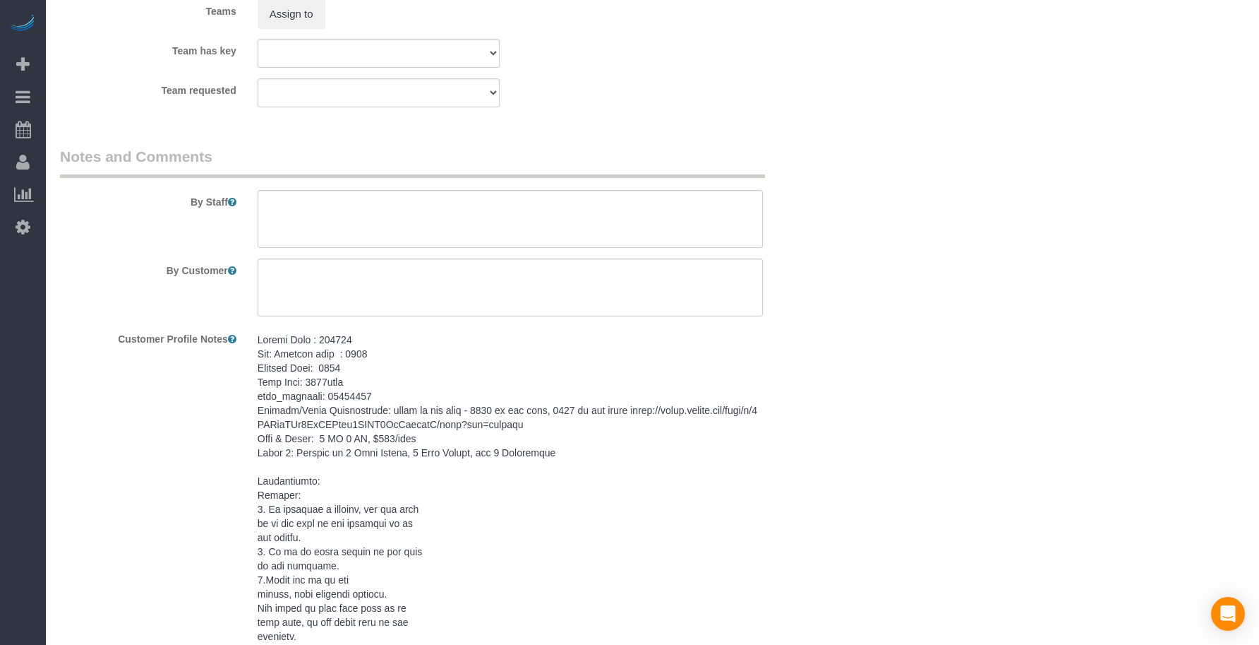
click at [265, 349] on pre at bounding box center [510, 587] width 505 height 508
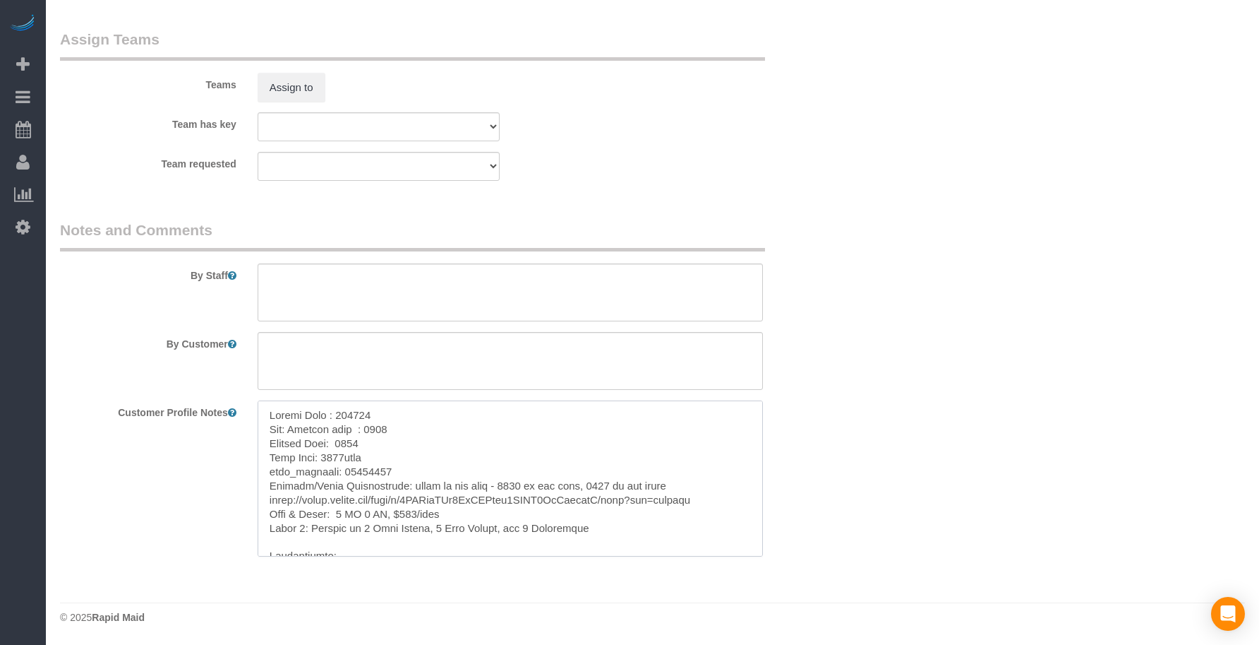
click at [265, 413] on textarea at bounding box center [510, 478] width 505 height 156
click at [311, 298] on textarea at bounding box center [510, 292] width 505 height 58
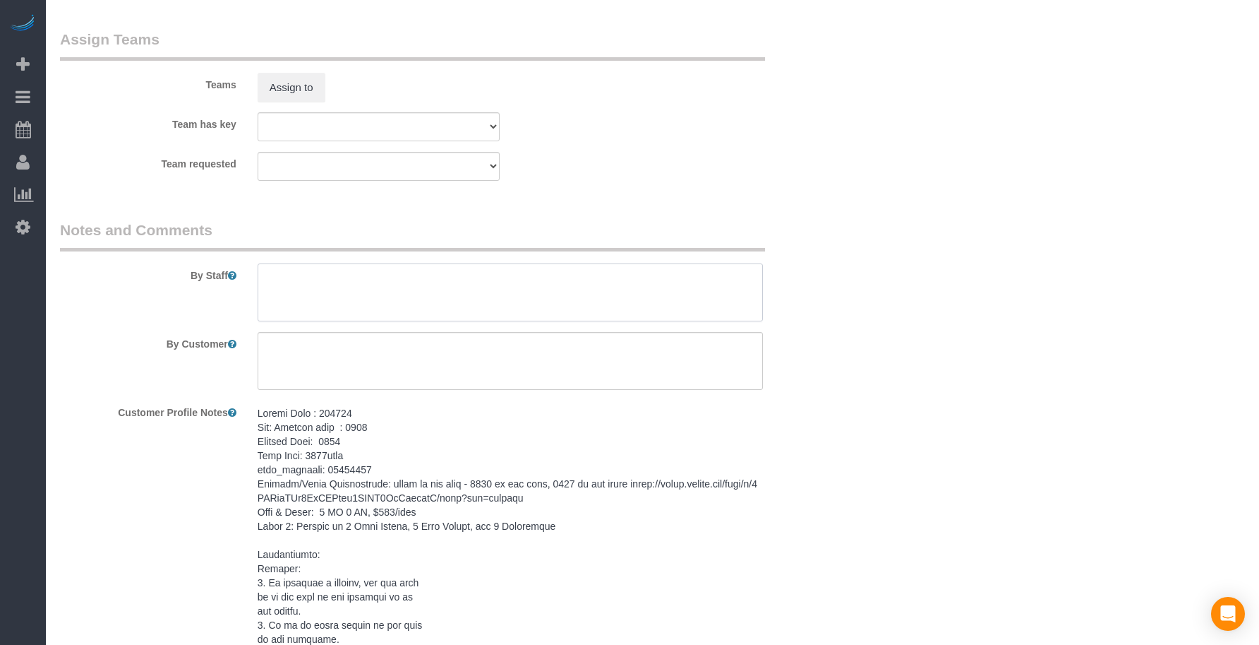
paste textarea "Keypad Code : 741369 New: Lockbox code : 7248 Lockbox Code: 7248 Wifi Name: 471…"
type textarea "Keypad Code : 741369 New: Lockbox code : 7248 Lockbox Code: 7248 Wifi Name: 471…"
click at [394, 353] on textarea at bounding box center [510, 361] width 505 height 58
paste textarea "SAME DAY TURNOVER"
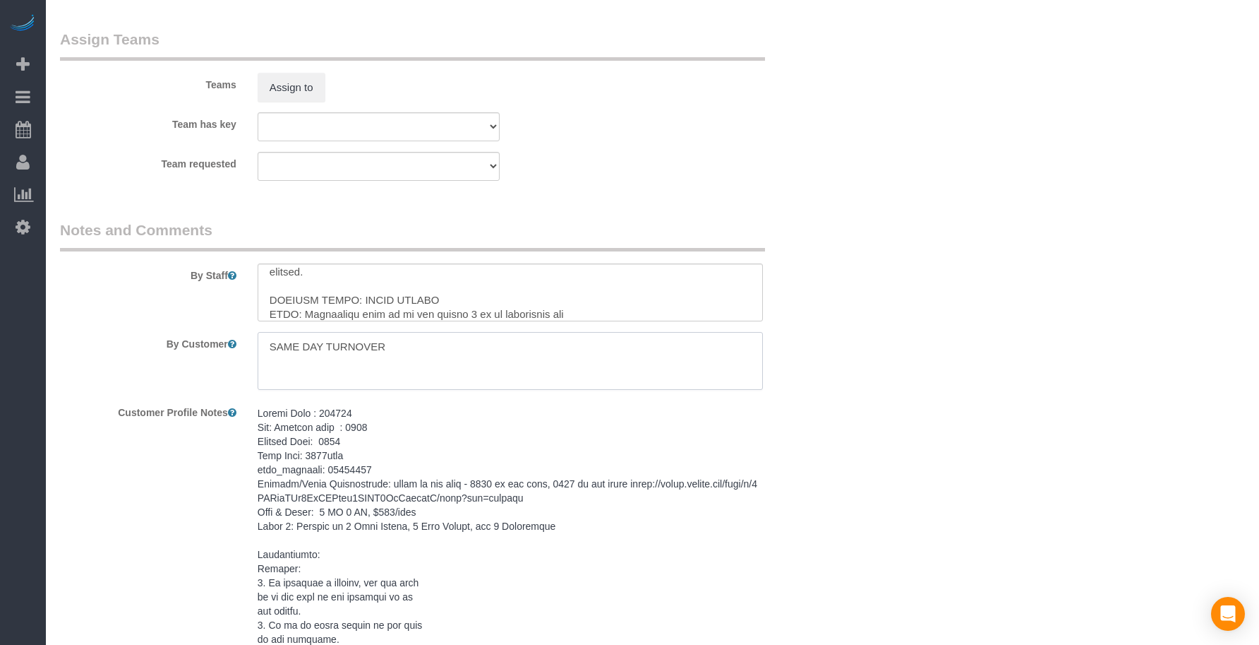
type textarea "SAME DAY TURNOVER"
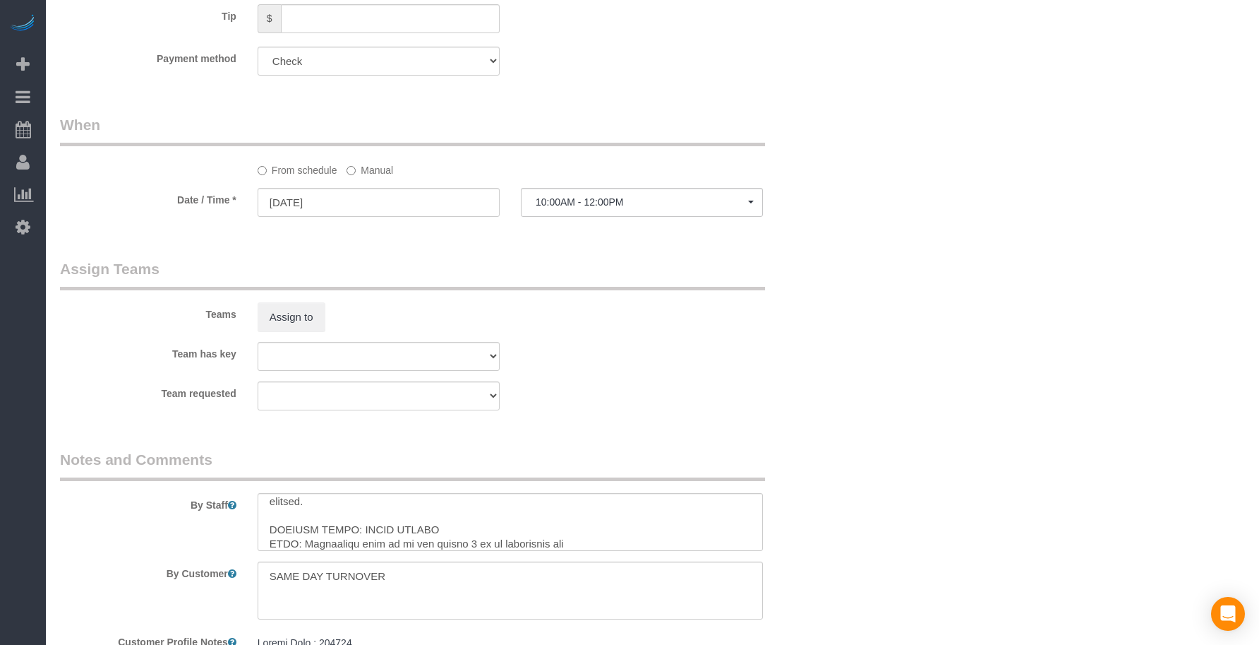
scroll to position [1103, 0]
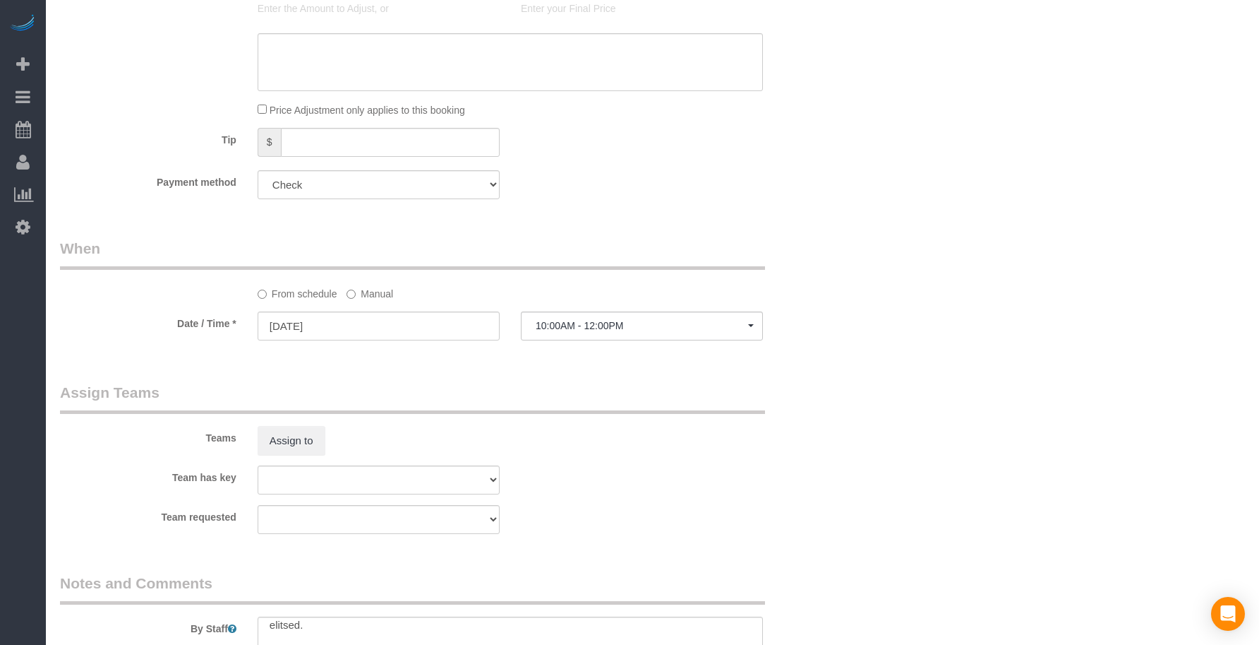
click at [689, 263] on legend "When" at bounding box center [412, 254] width 705 height 32
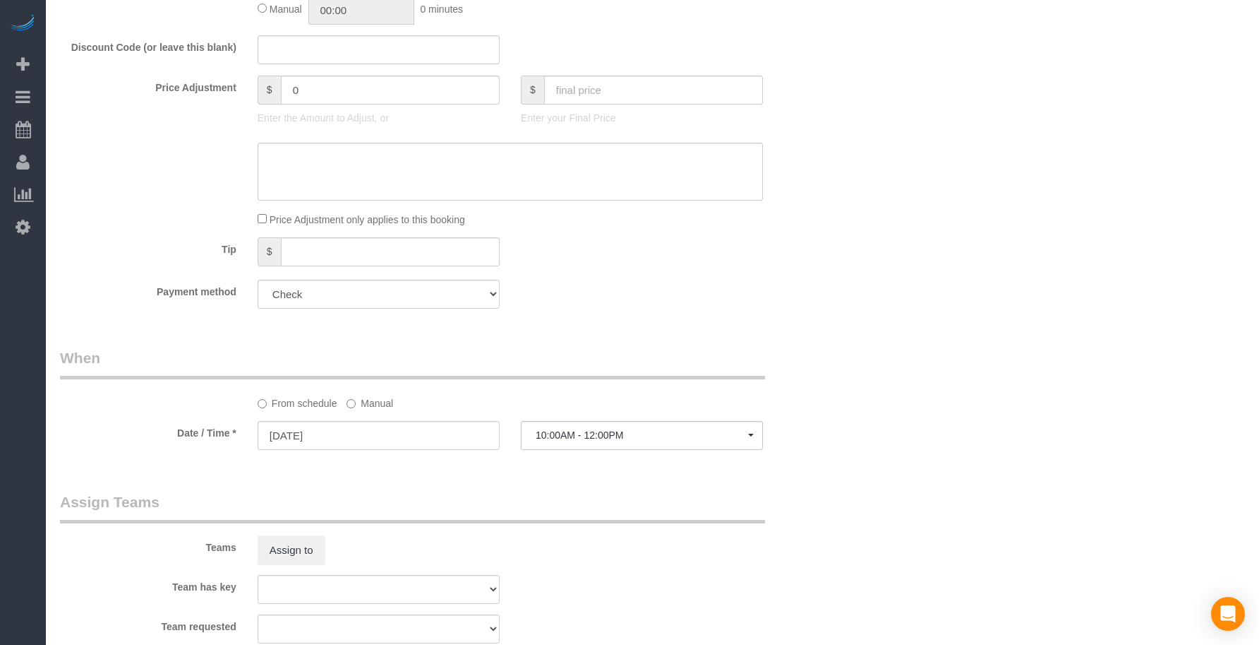
scroll to position [868, 0]
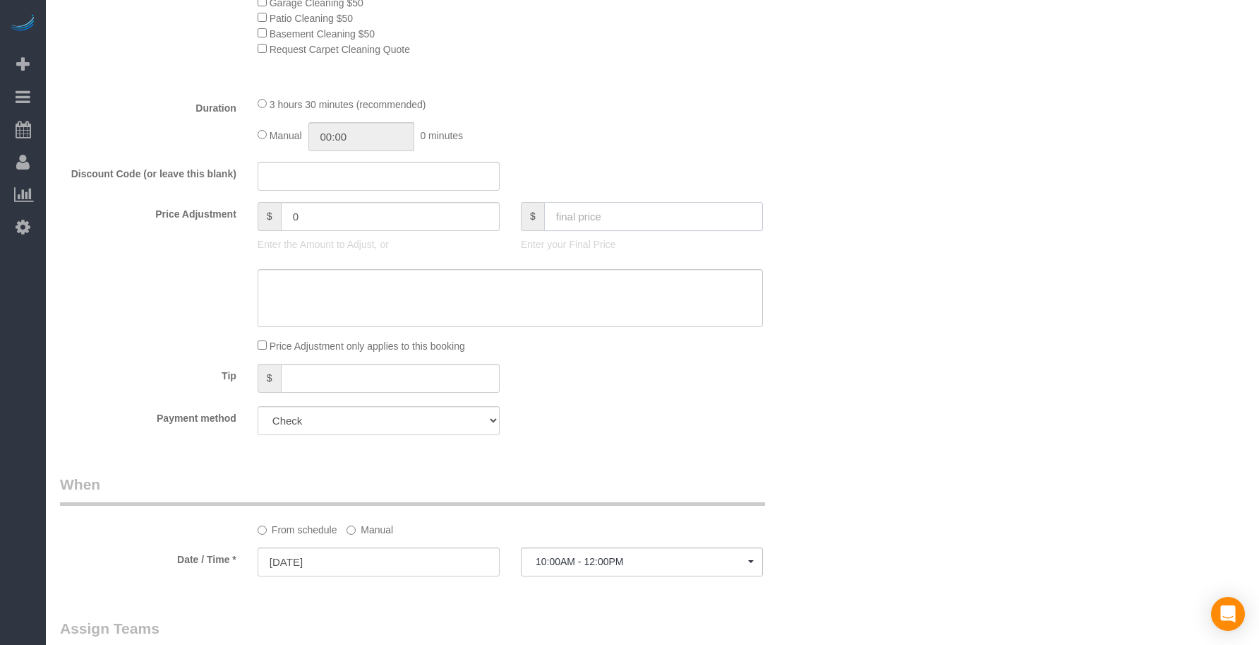
click at [627, 211] on input "text" at bounding box center [653, 216] width 219 height 29
type input "110"
click at [610, 150] on div "Manual 00:00 0 minutes" at bounding box center [510, 136] width 505 height 29
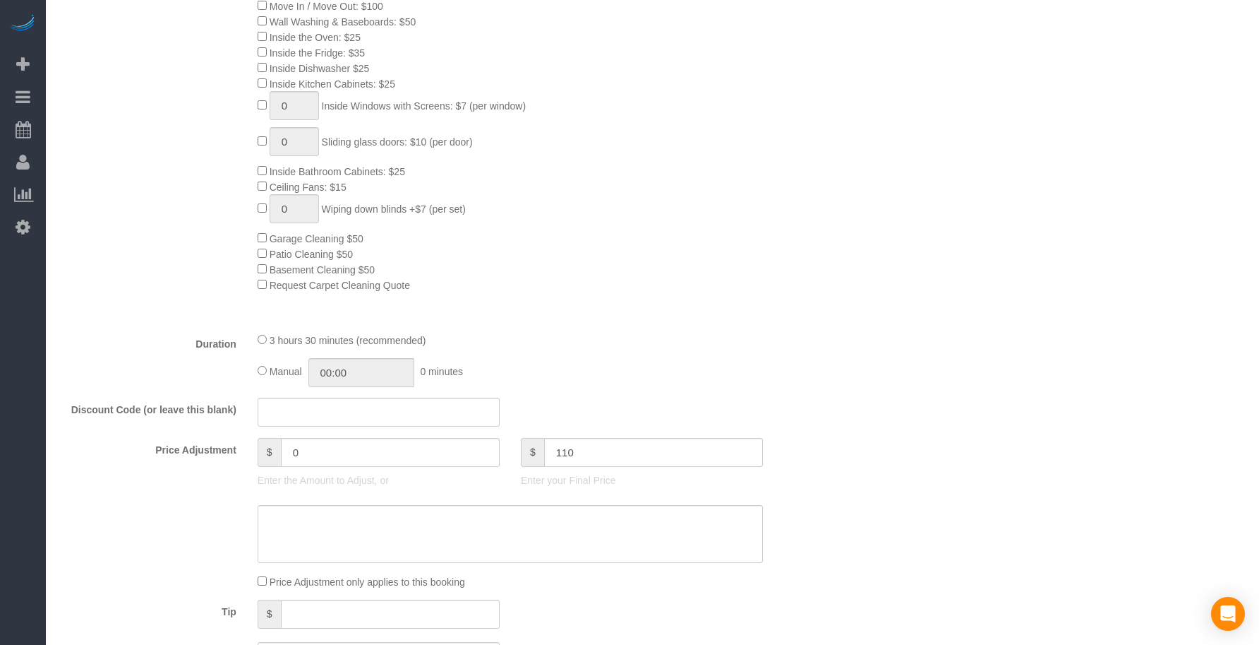
type input "-69"
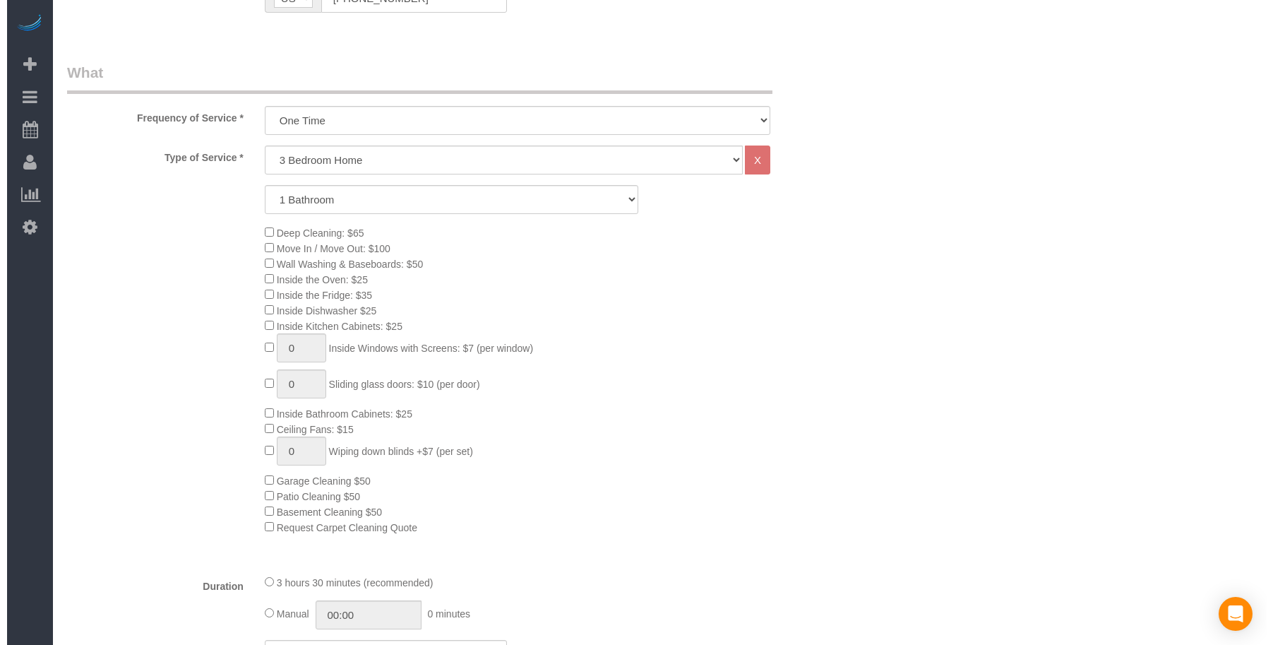
scroll to position [0, 0]
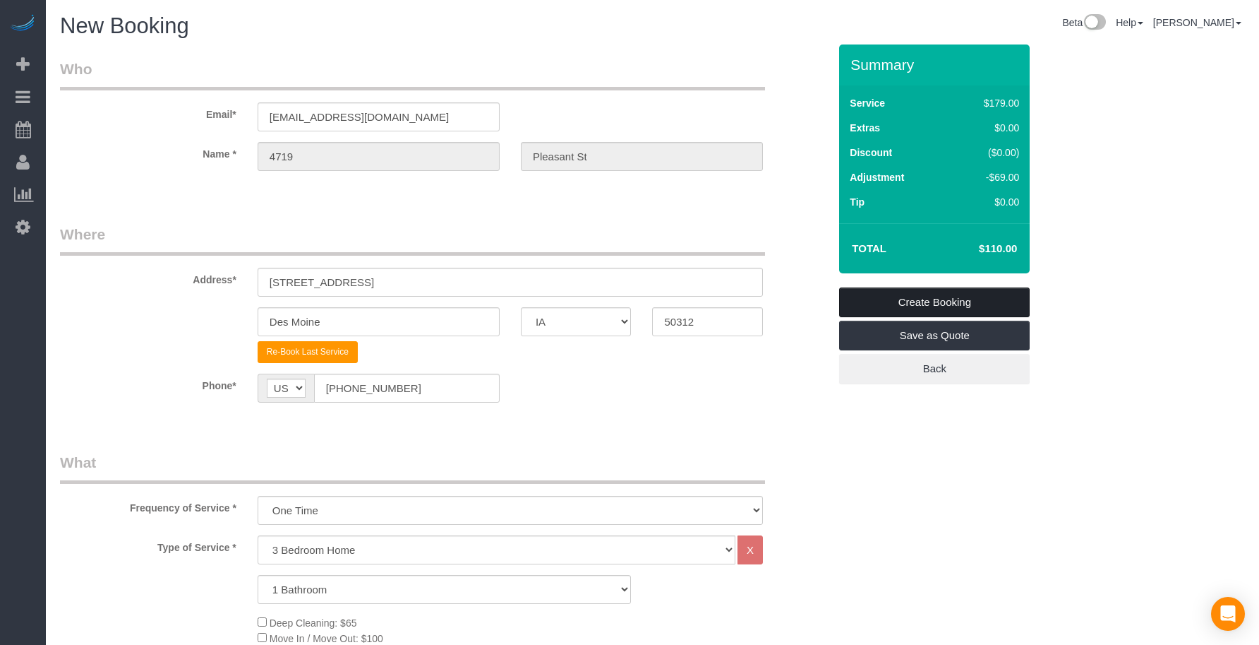
click at [928, 293] on link "Create Booking" at bounding box center [934, 302] width 191 height 30
